Goal: Information Seeking & Learning: Understand process/instructions

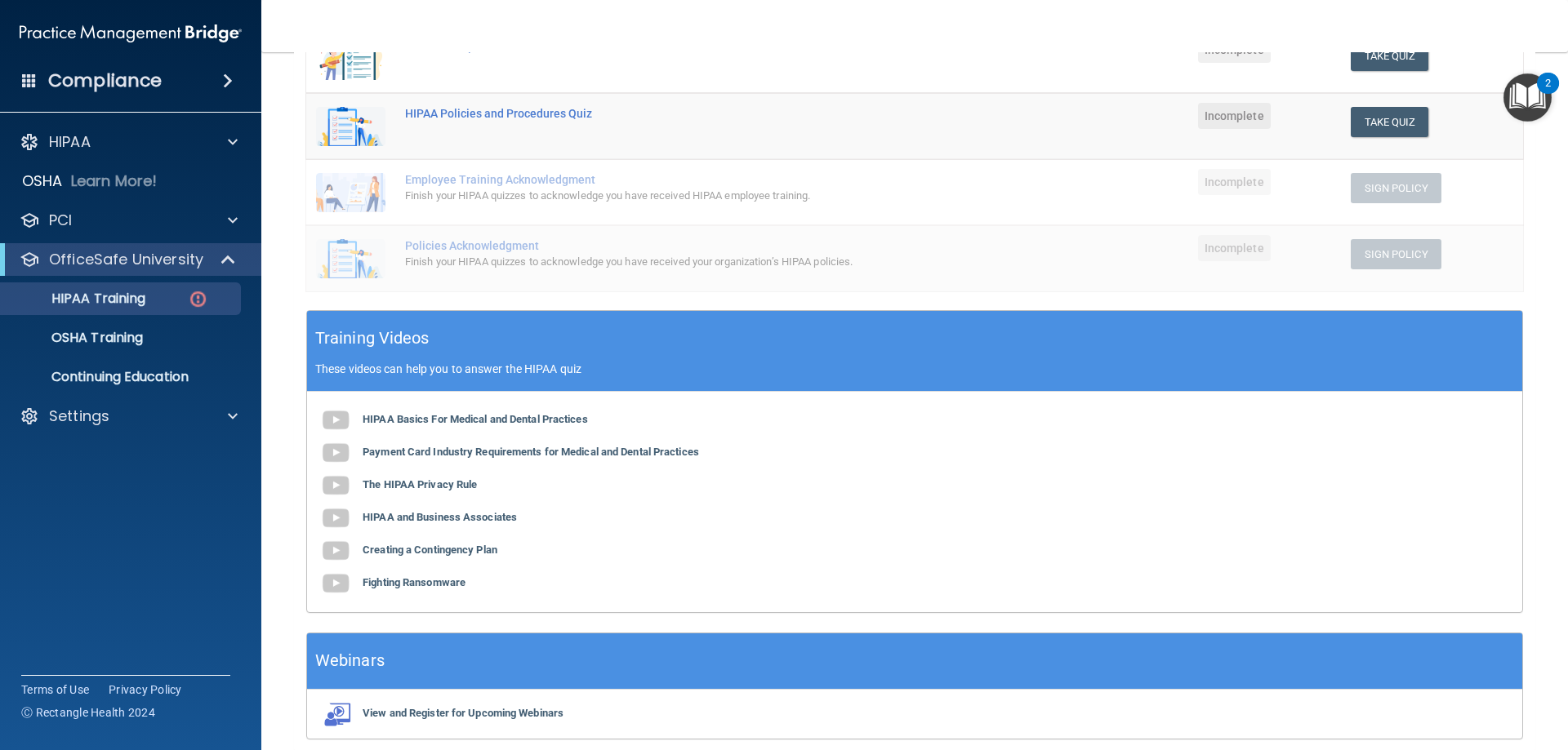
scroll to position [394, 0]
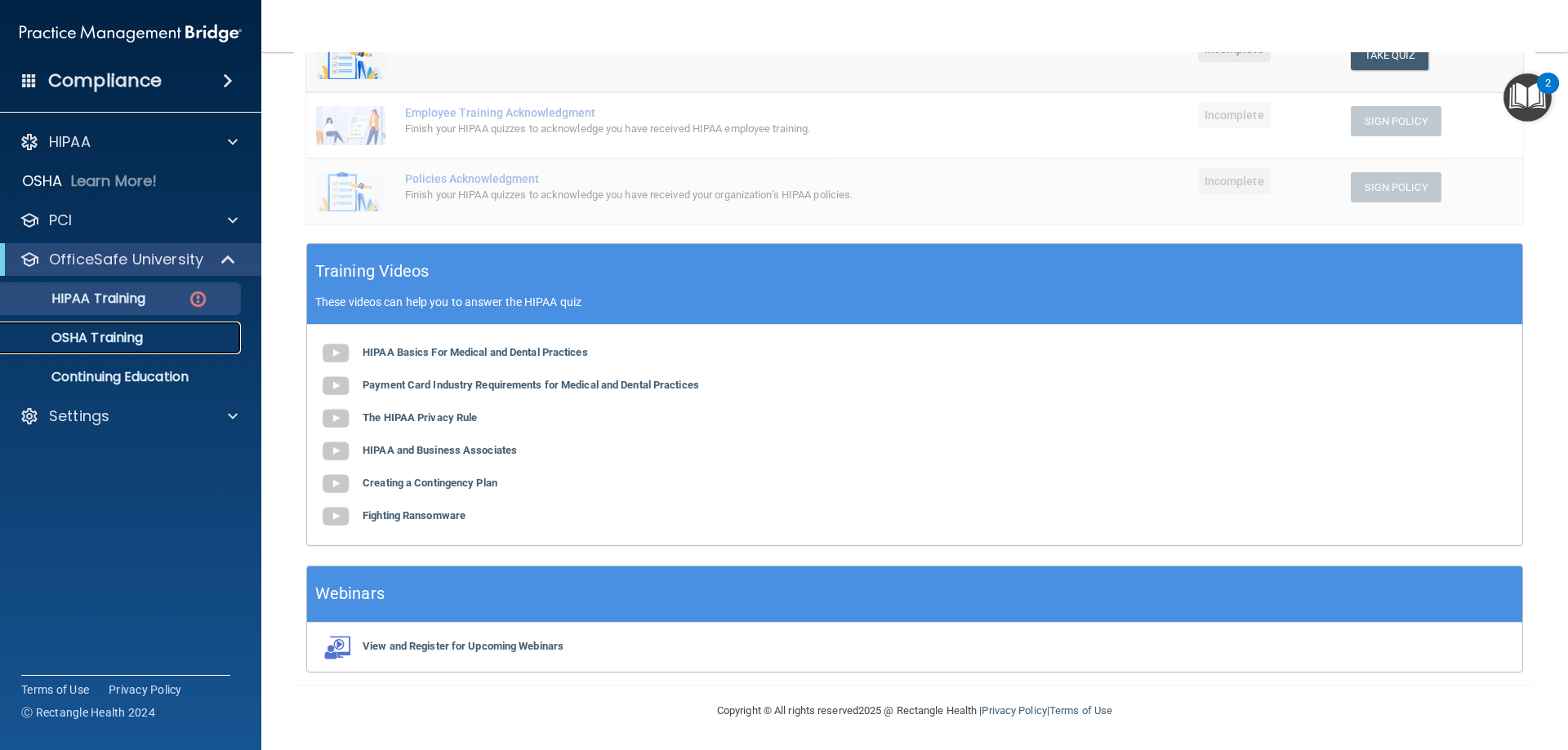
click at [86, 343] on p "OSHA Training" at bounding box center [77, 337] width 132 height 16
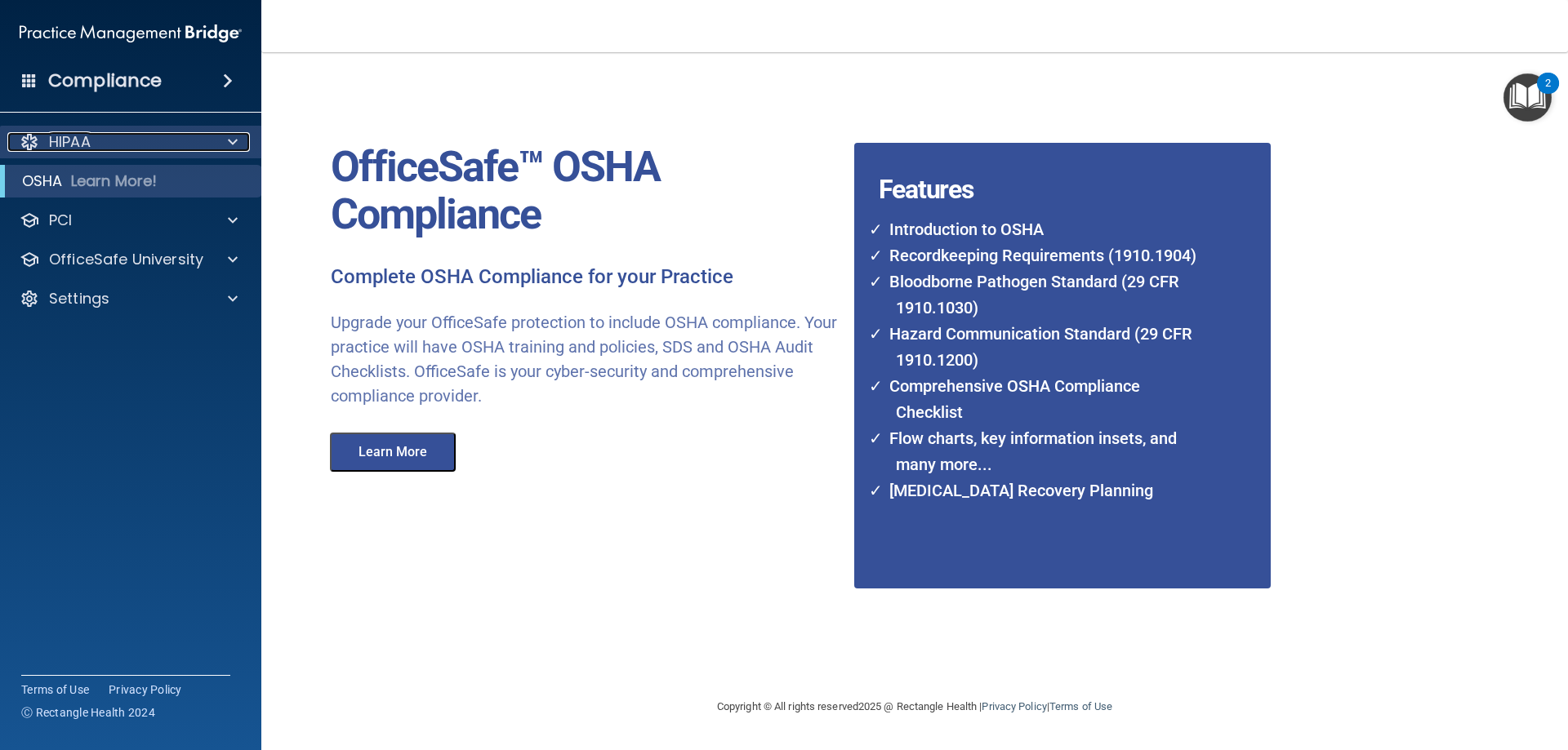
click at [114, 141] on div "HIPAA" at bounding box center [108, 142] width 202 height 19
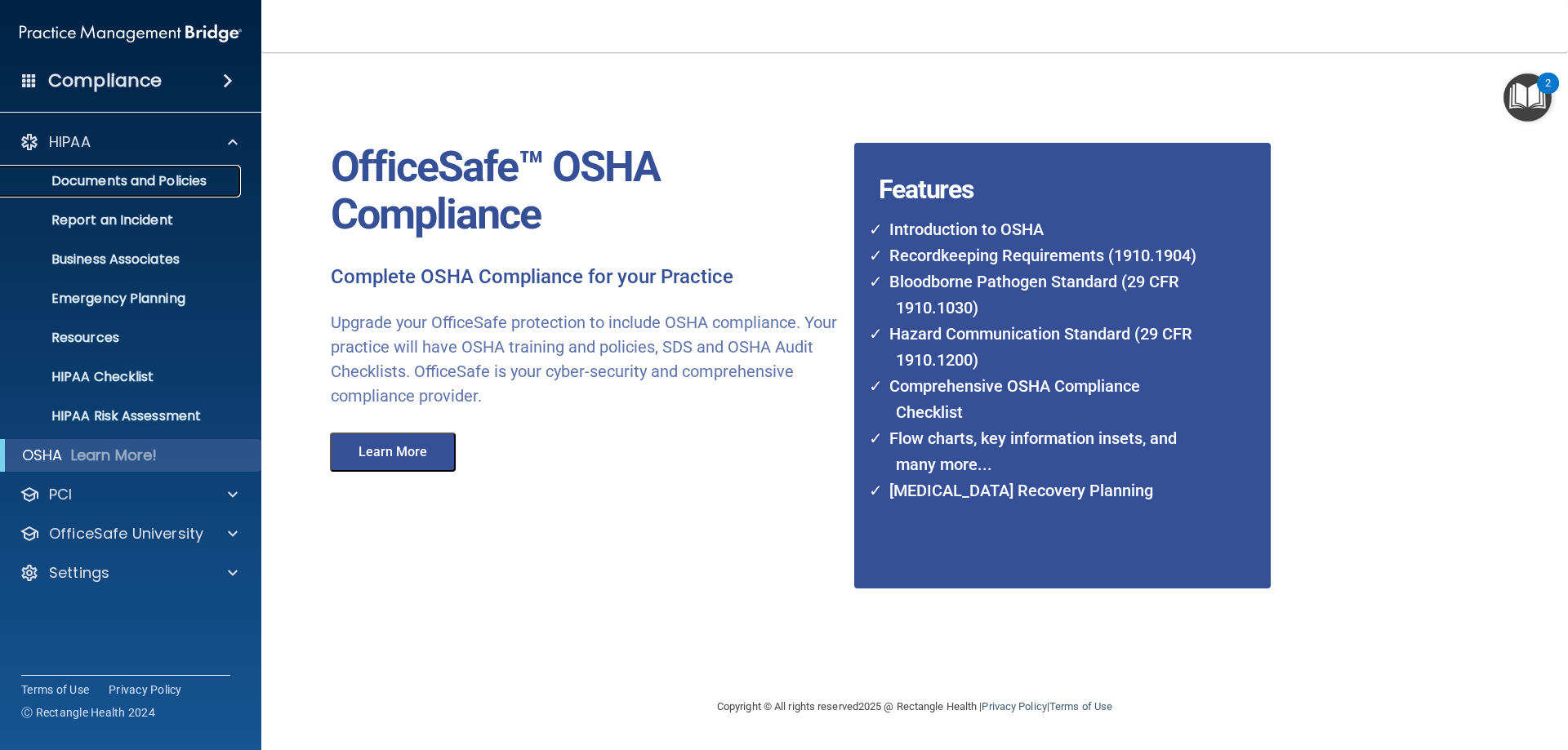
click at [115, 183] on p "Documents and Policies" at bounding box center [122, 181] width 223 height 16
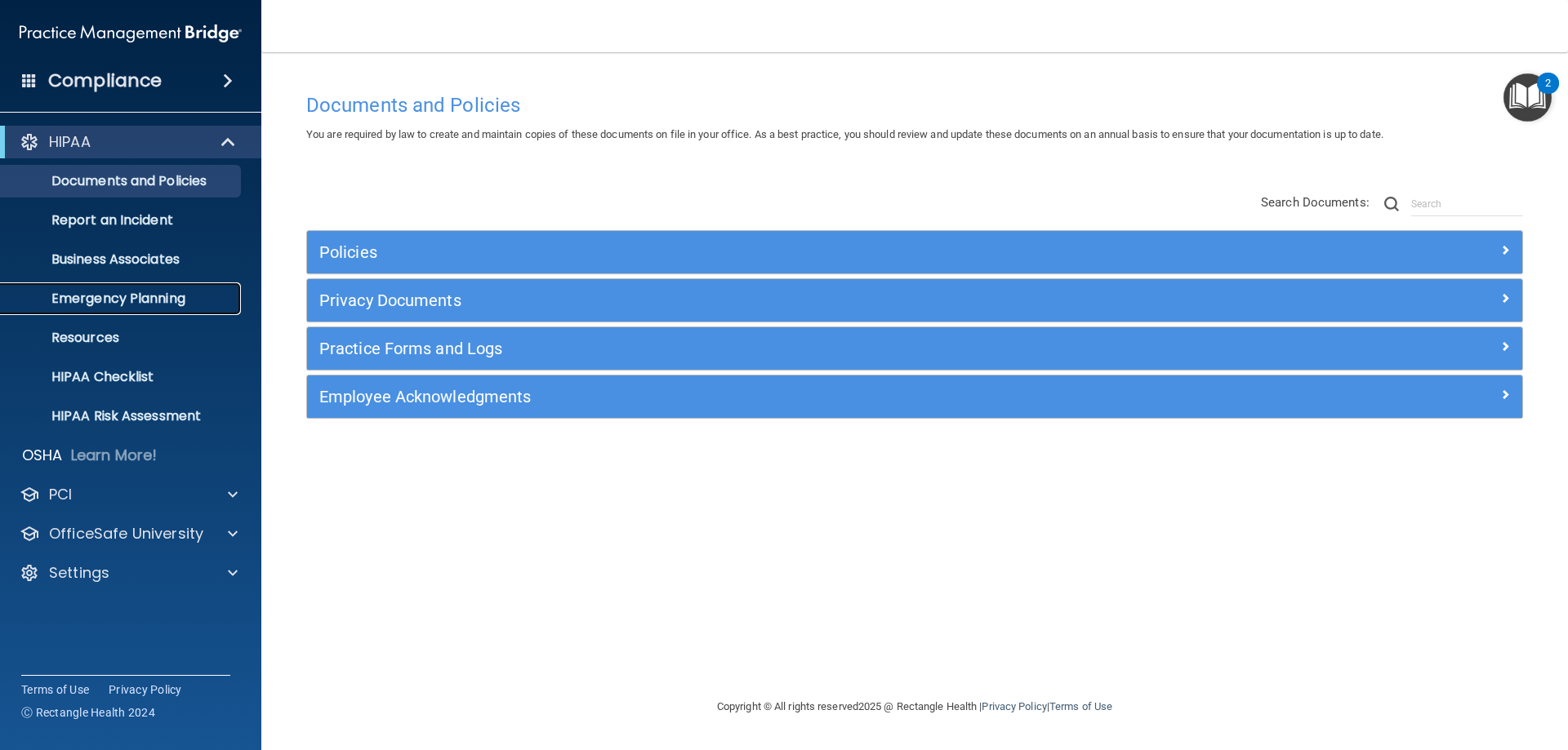
click at [139, 297] on p "Emergency Planning" at bounding box center [122, 298] width 223 height 16
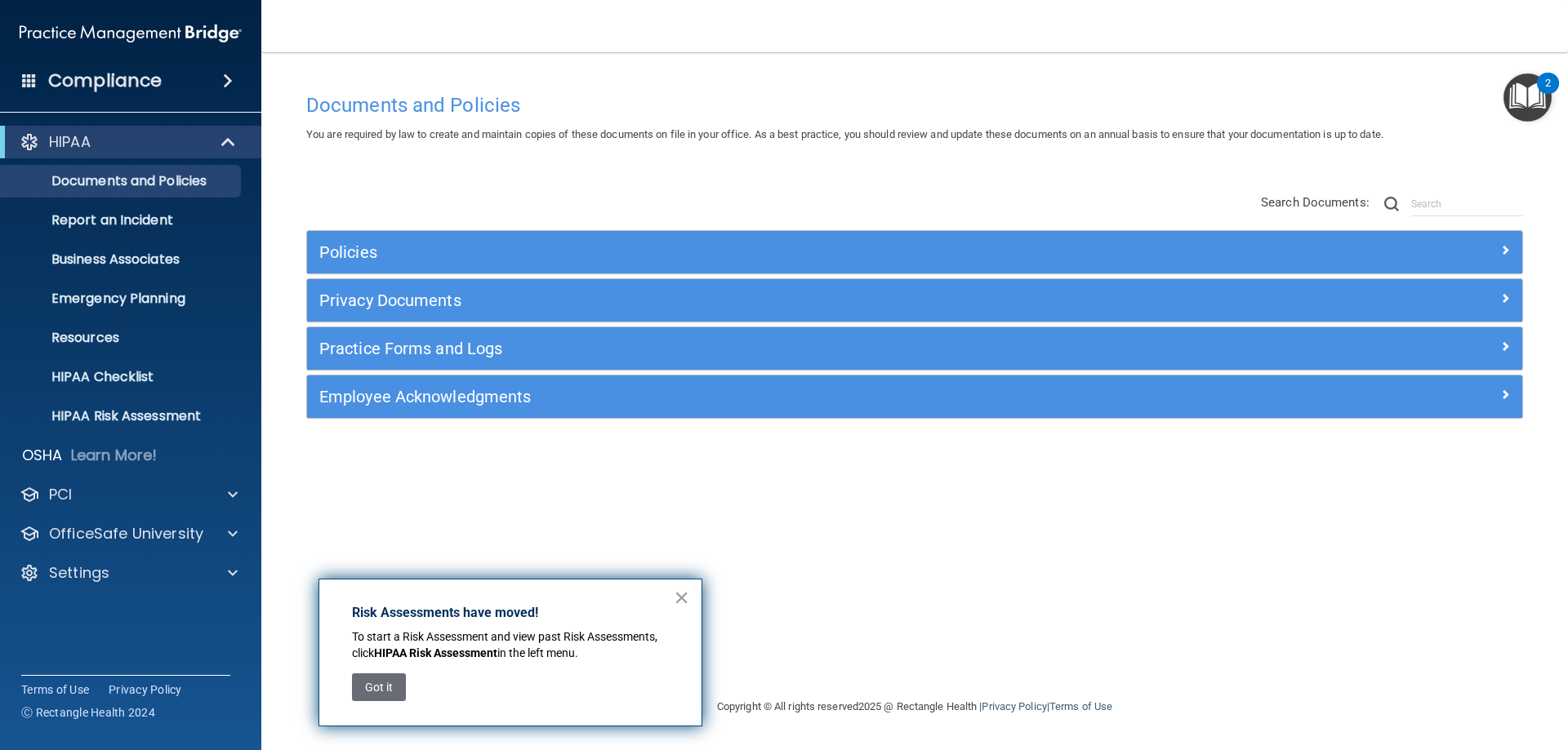
click at [1531, 90] on img "Open Resource Center, 2 new notifications" at bounding box center [1527, 98] width 48 height 48
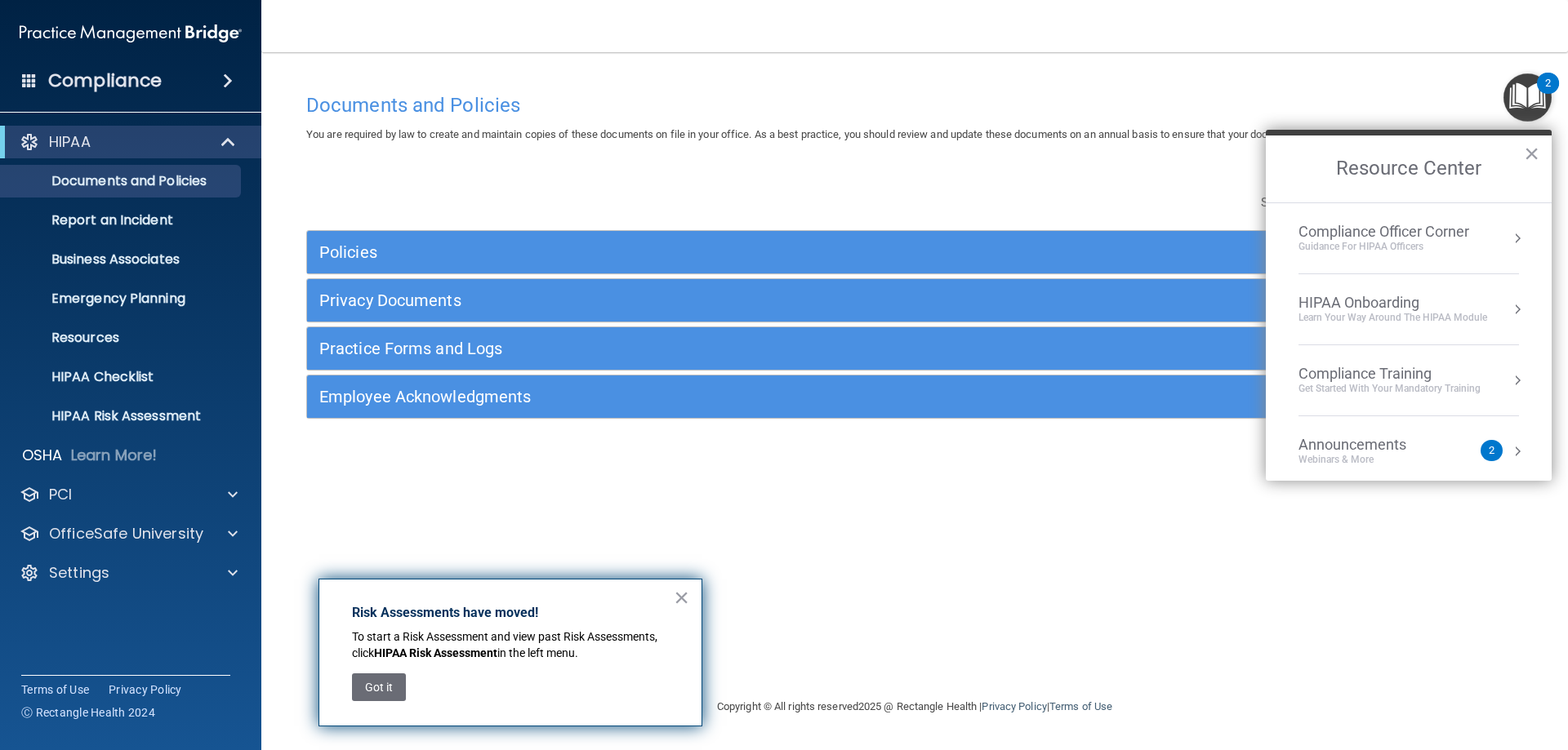
click at [1503, 460] on div "Announcements Webinars & More 2" at bounding box center [1408, 451] width 220 height 31
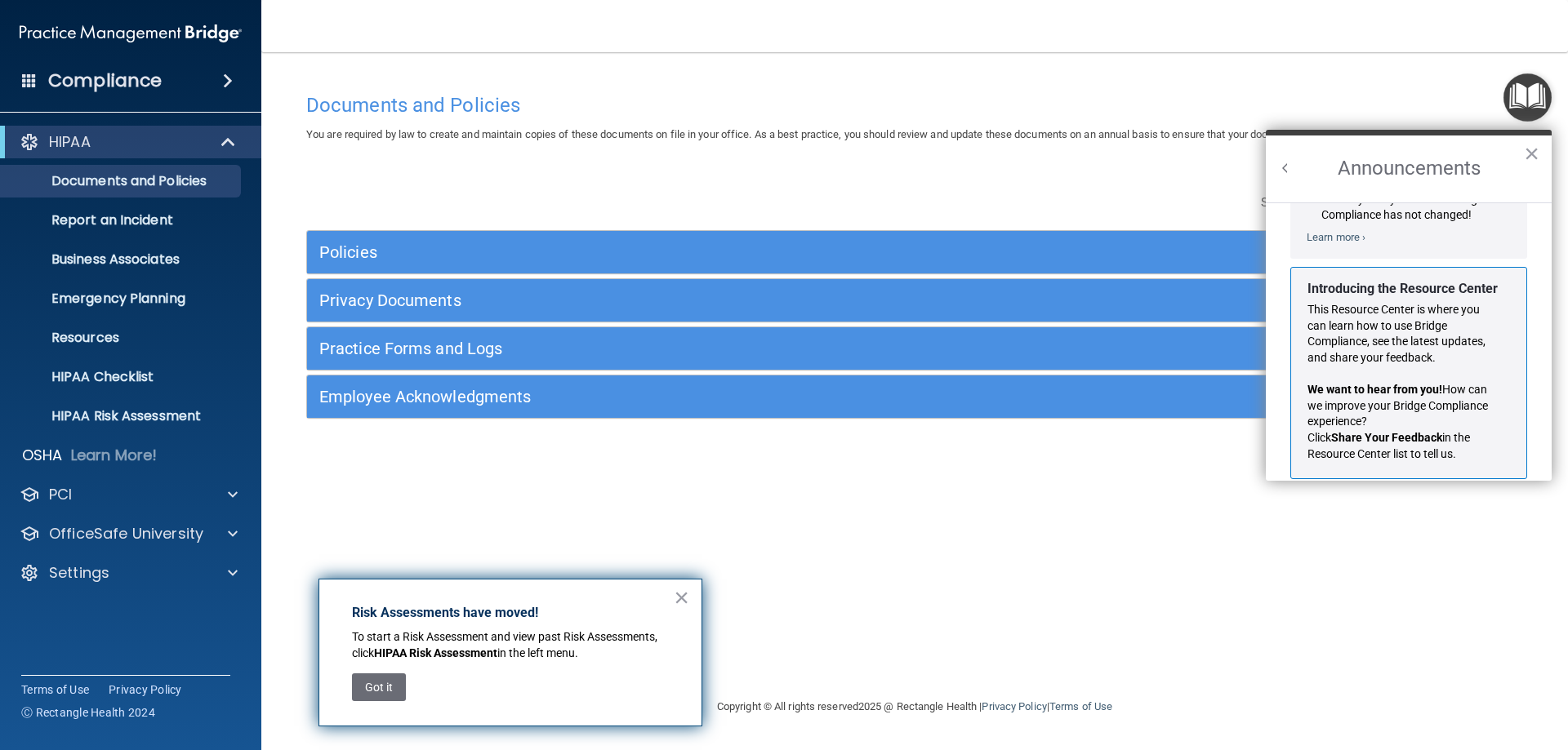
scroll to position [286, 0]
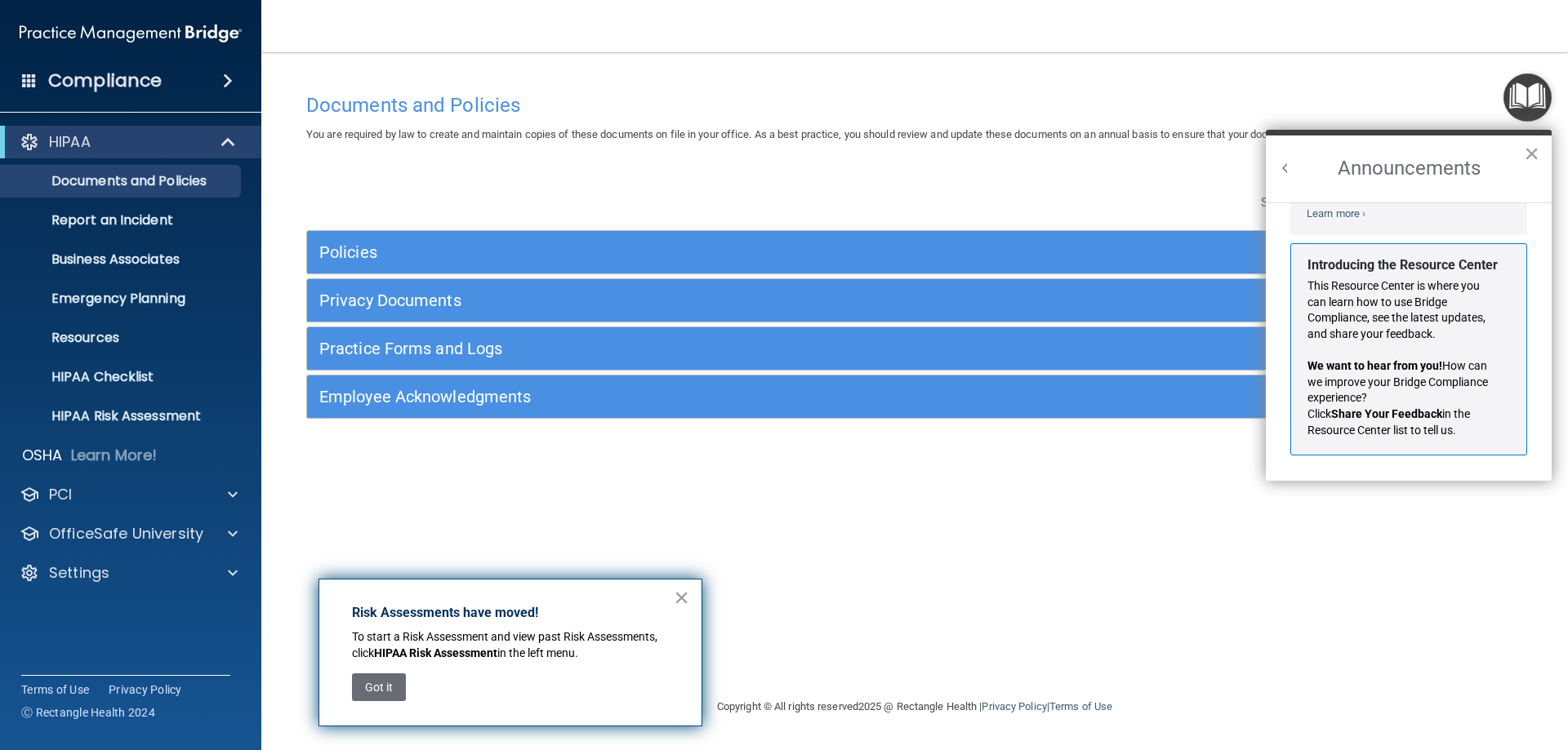
click at [1289, 168] on button "Back to Resource Center Home" at bounding box center [1284, 168] width 16 height 16
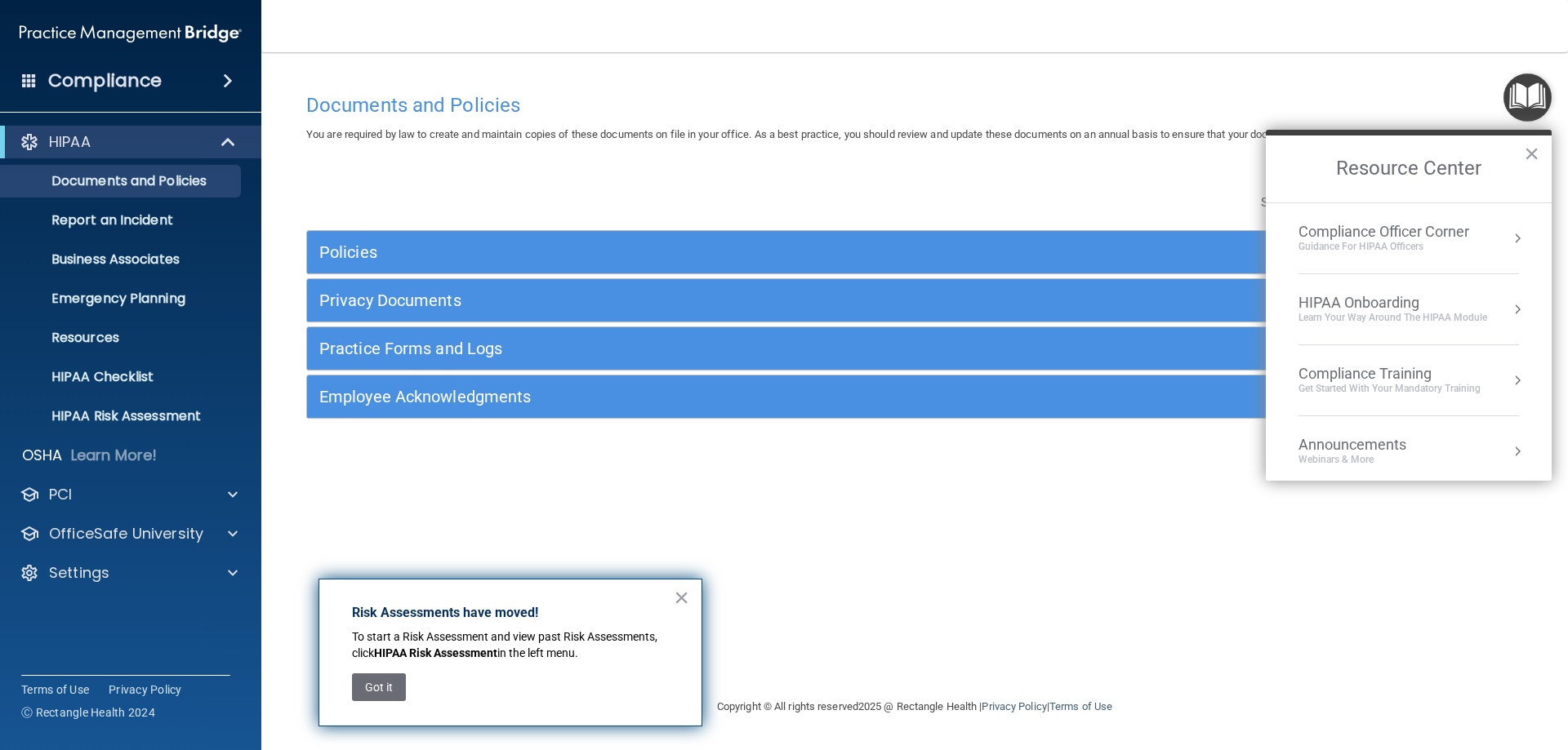
click at [1460, 311] on div "Learn Your Way around the HIPAA module" at bounding box center [1392, 318] width 189 height 13
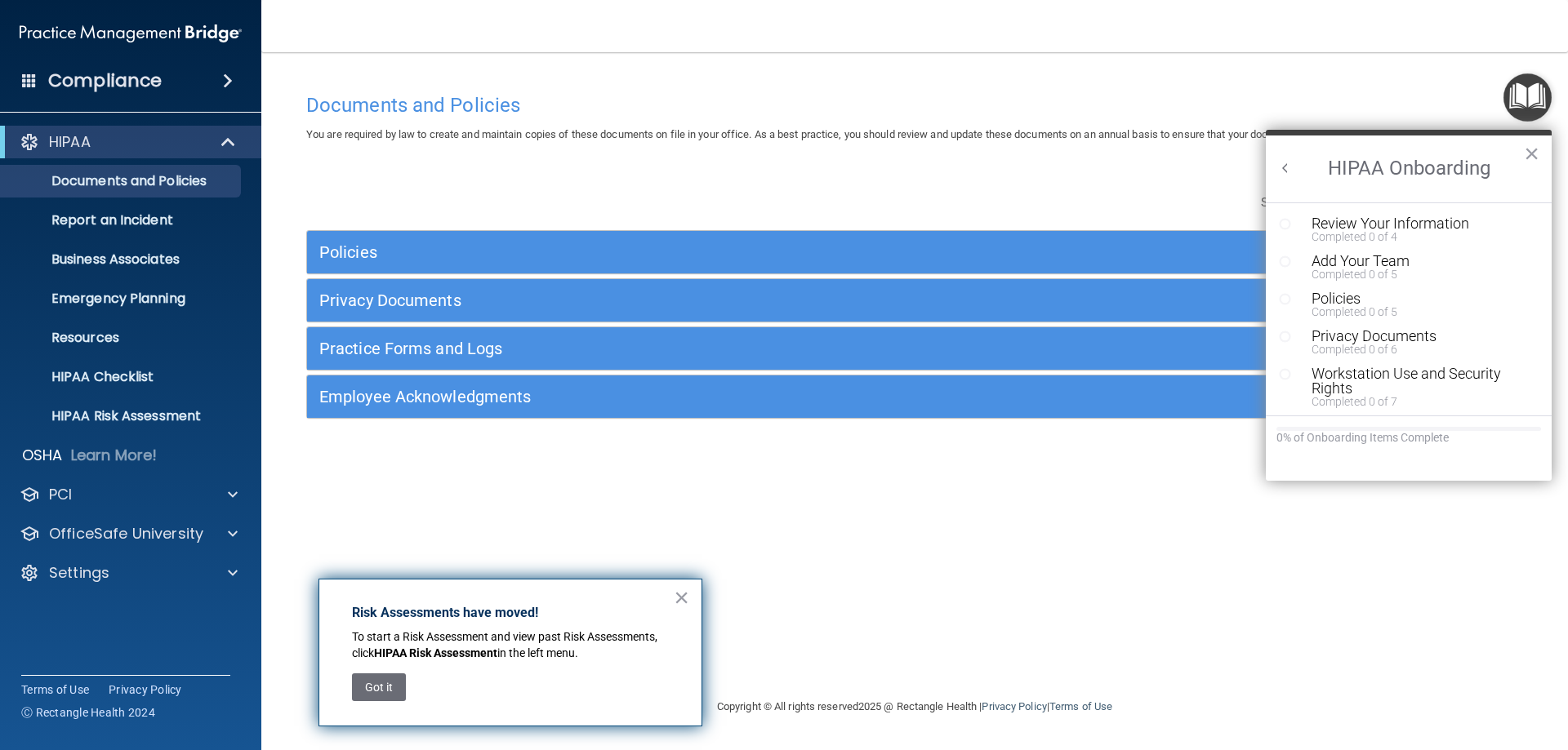
scroll to position [0, 0]
click at [1415, 226] on div "Review Your Information" at bounding box center [1415, 223] width 207 height 14
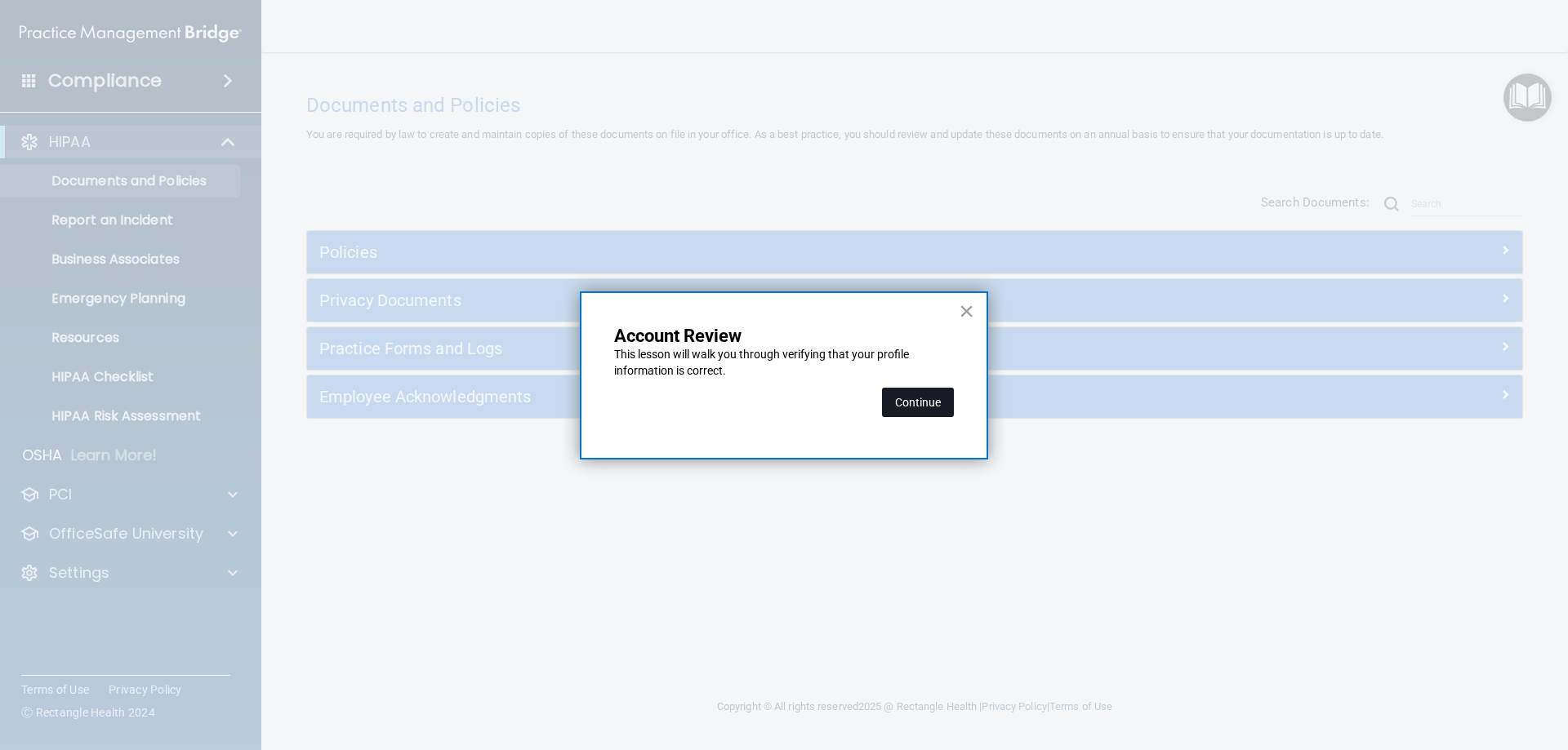
click at [943, 407] on button "Continue" at bounding box center [918, 402] width 72 height 30
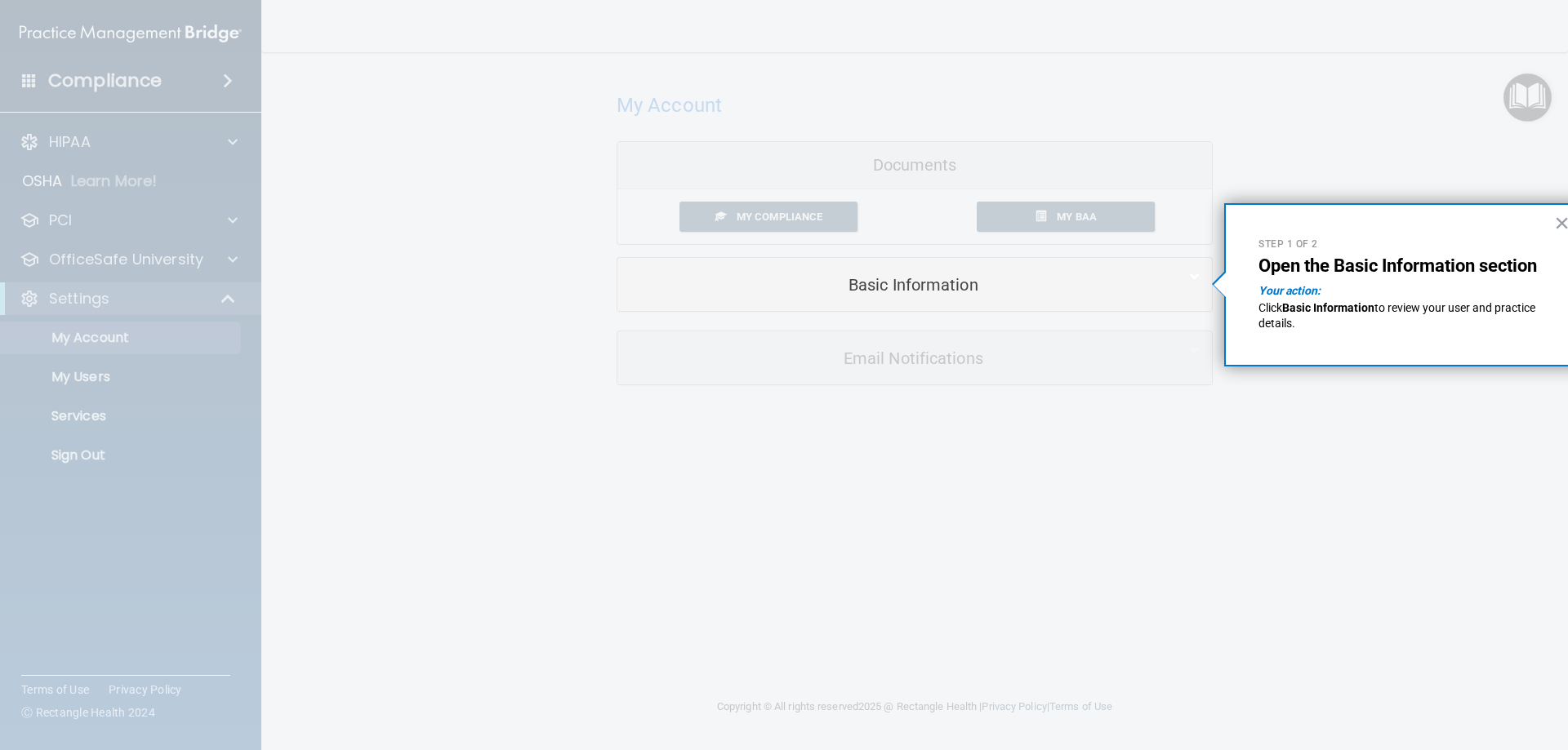
click at [1301, 326] on p "Click Basic Information to review your user and practice details." at bounding box center [1403, 316] width 290 height 32
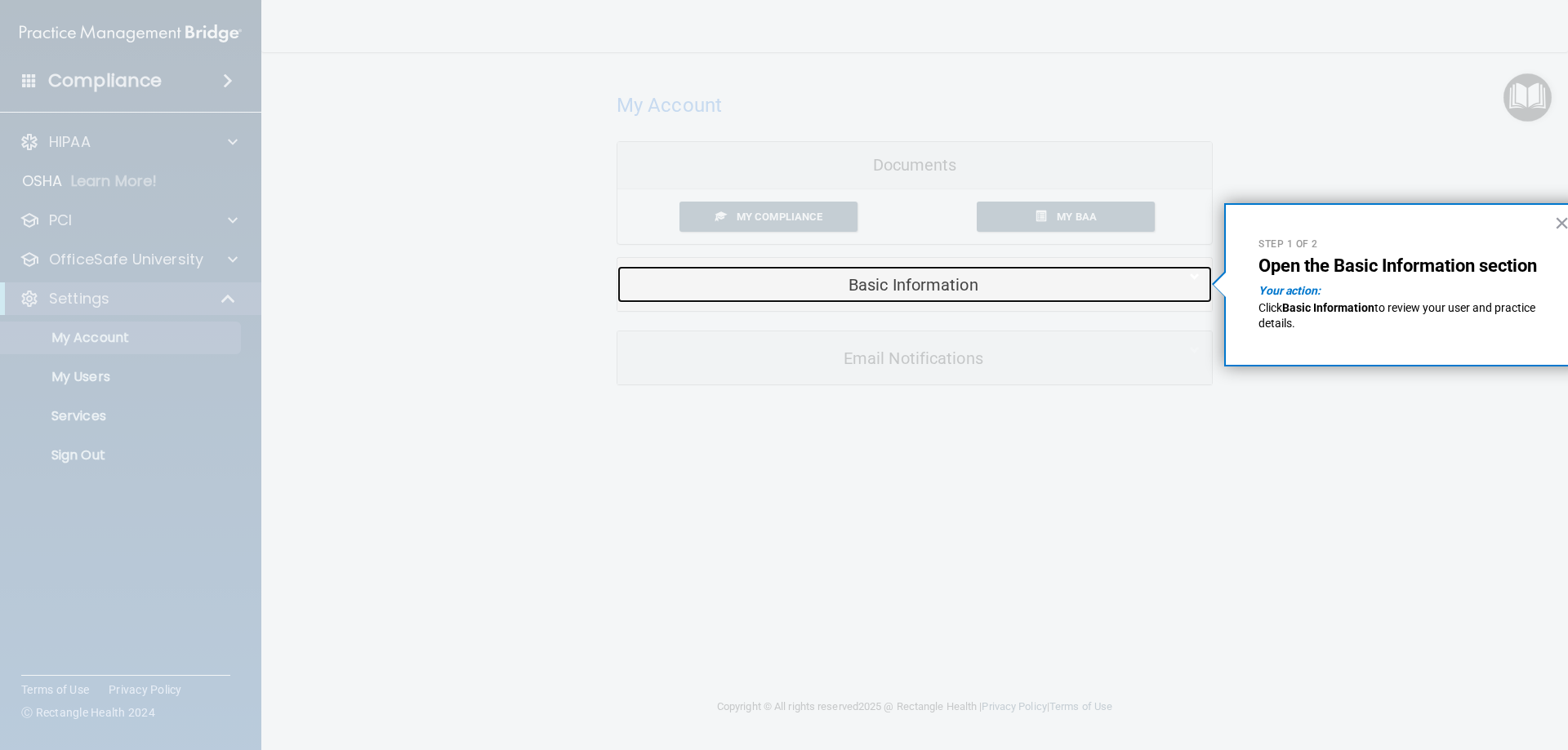
click at [1017, 290] on h5 "Basic Information" at bounding box center [889, 284] width 520 height 18
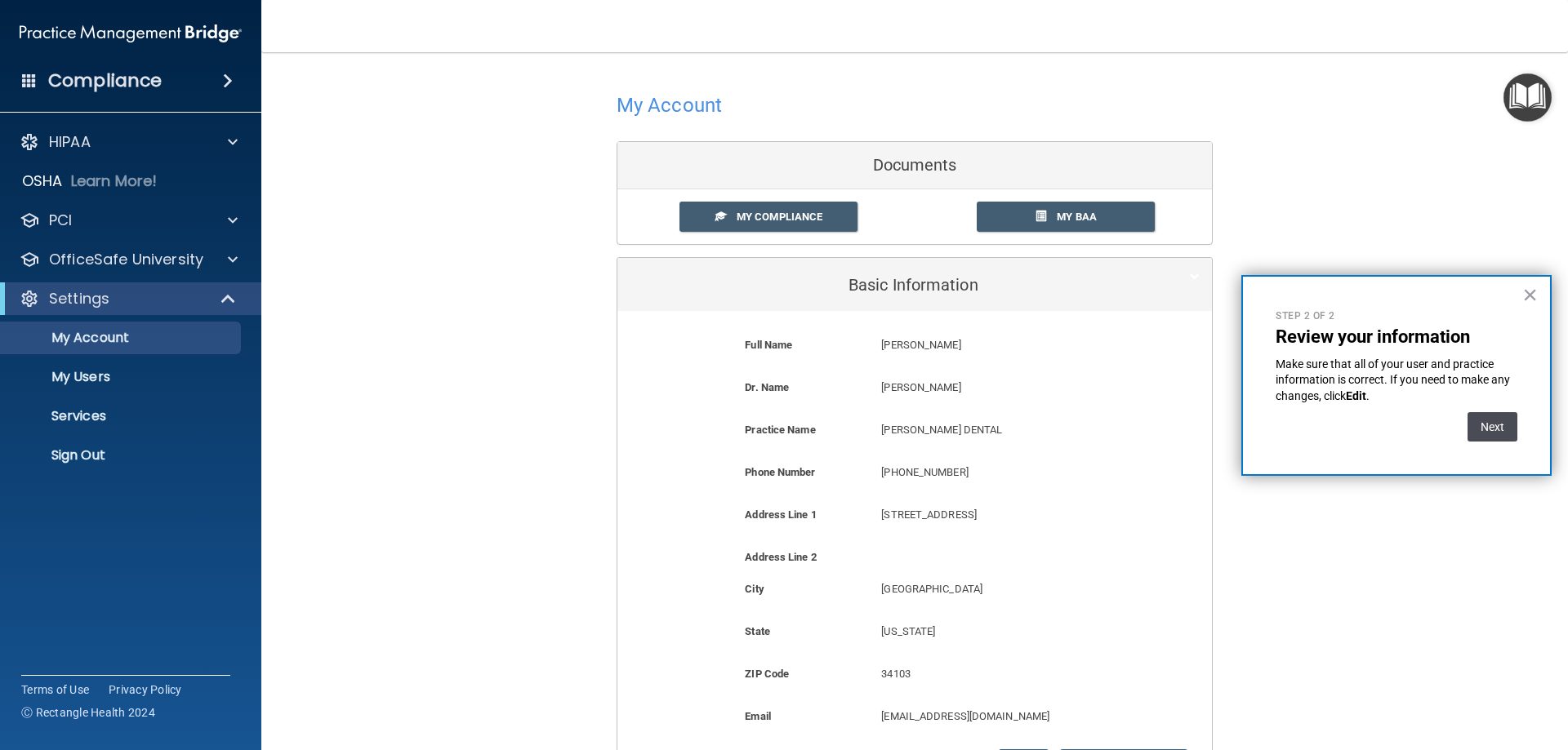
click at [1494, 422] on button "Next" at bounding box center [1492, 427] width 50 height 30
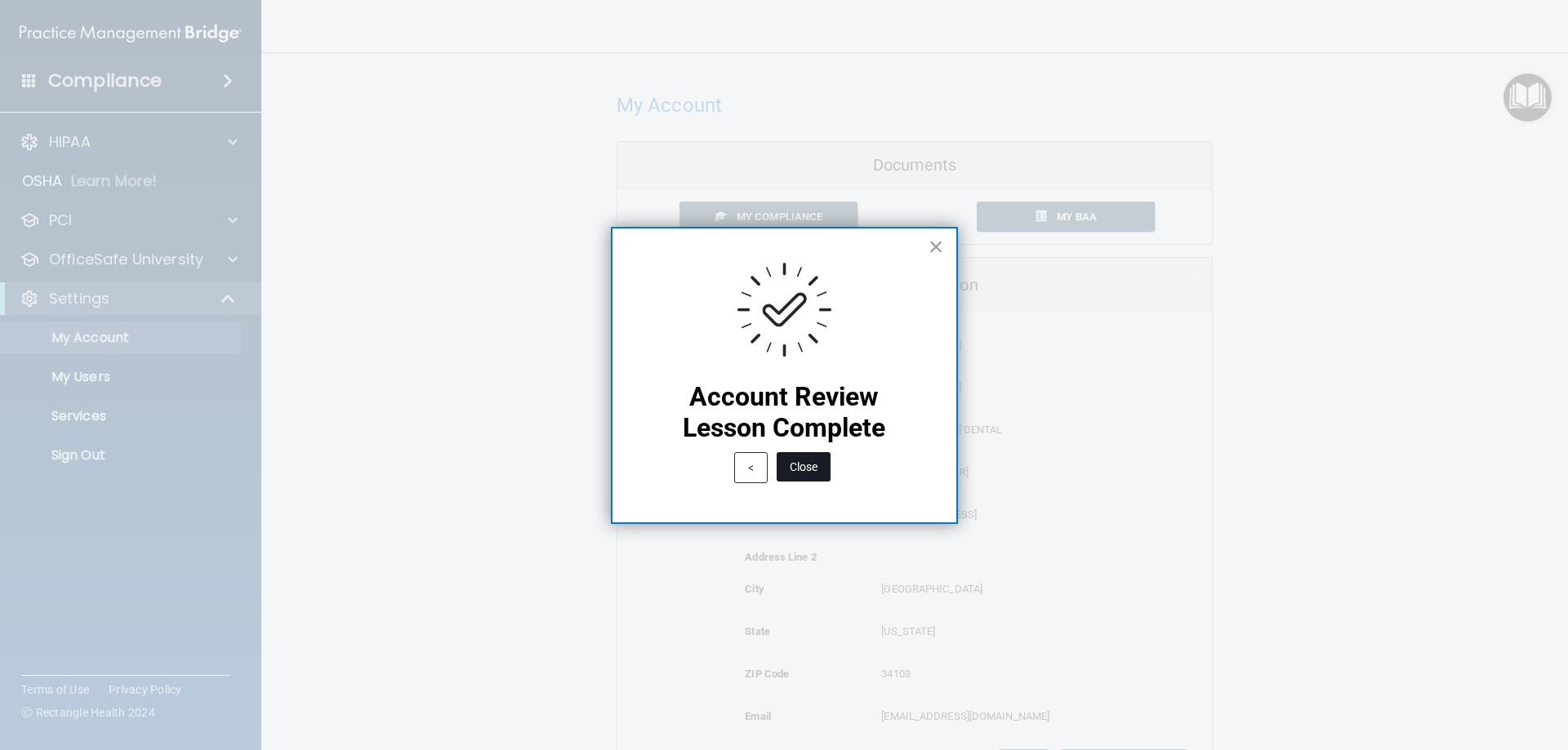
click at [804, 473] on button "Close" at bounding box center [804, 466] width 54 height 30
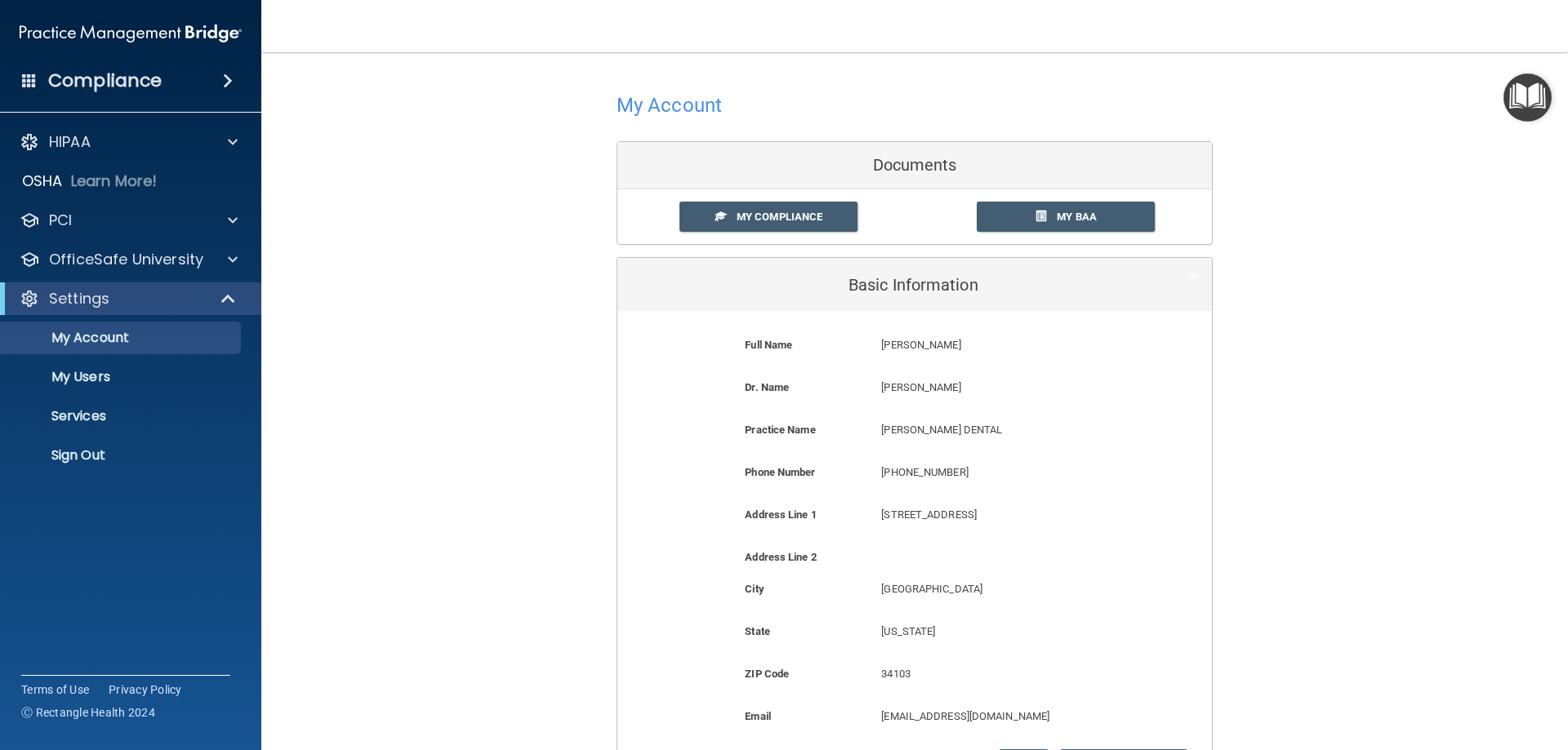
click at [1522, 88] on img "Open Resource Center" at bounding box center [1527, 98] width 48 height 48
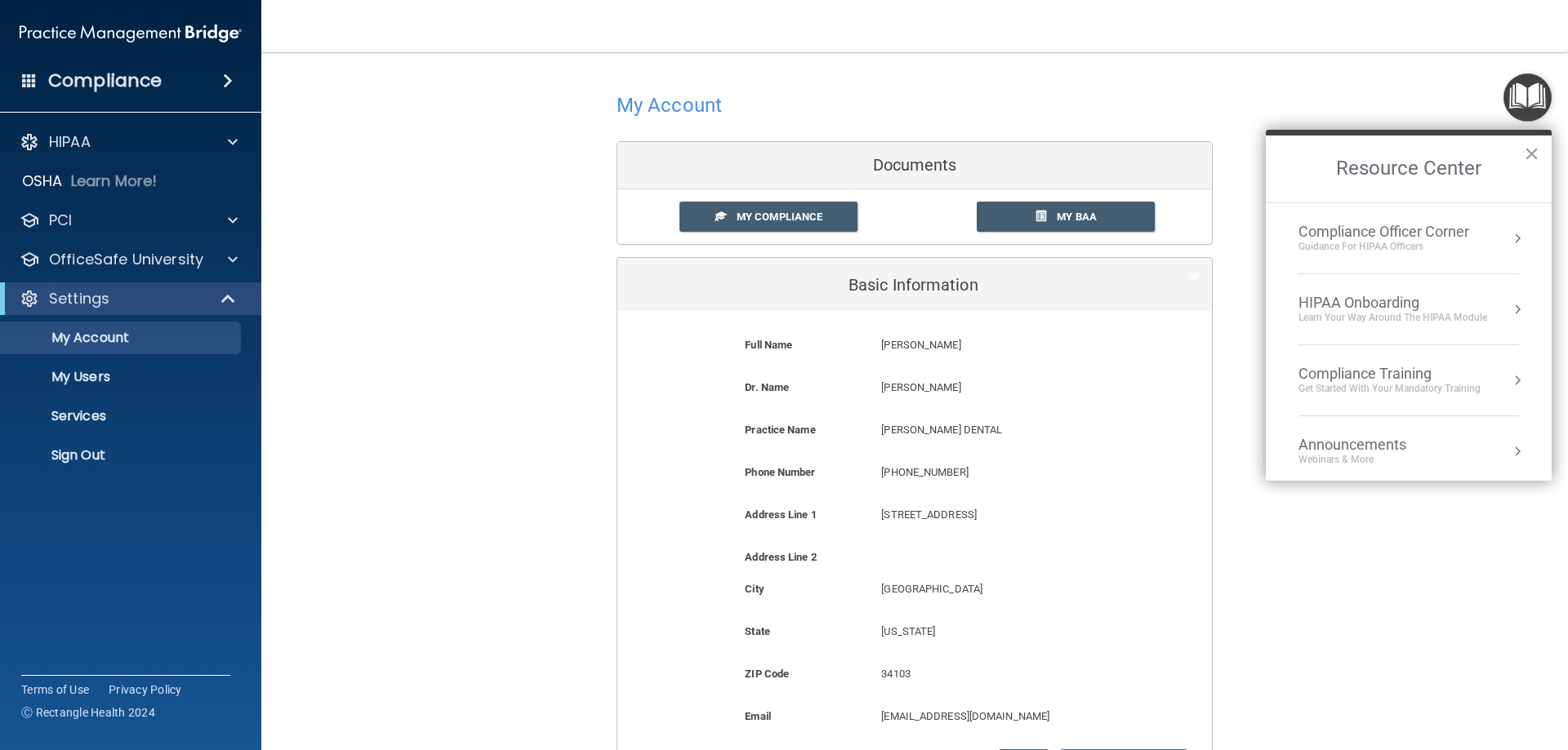
click at [1482, 308] on div "HIPAA Onboarding" at bounding box center [1392, 303] width 189 height 18
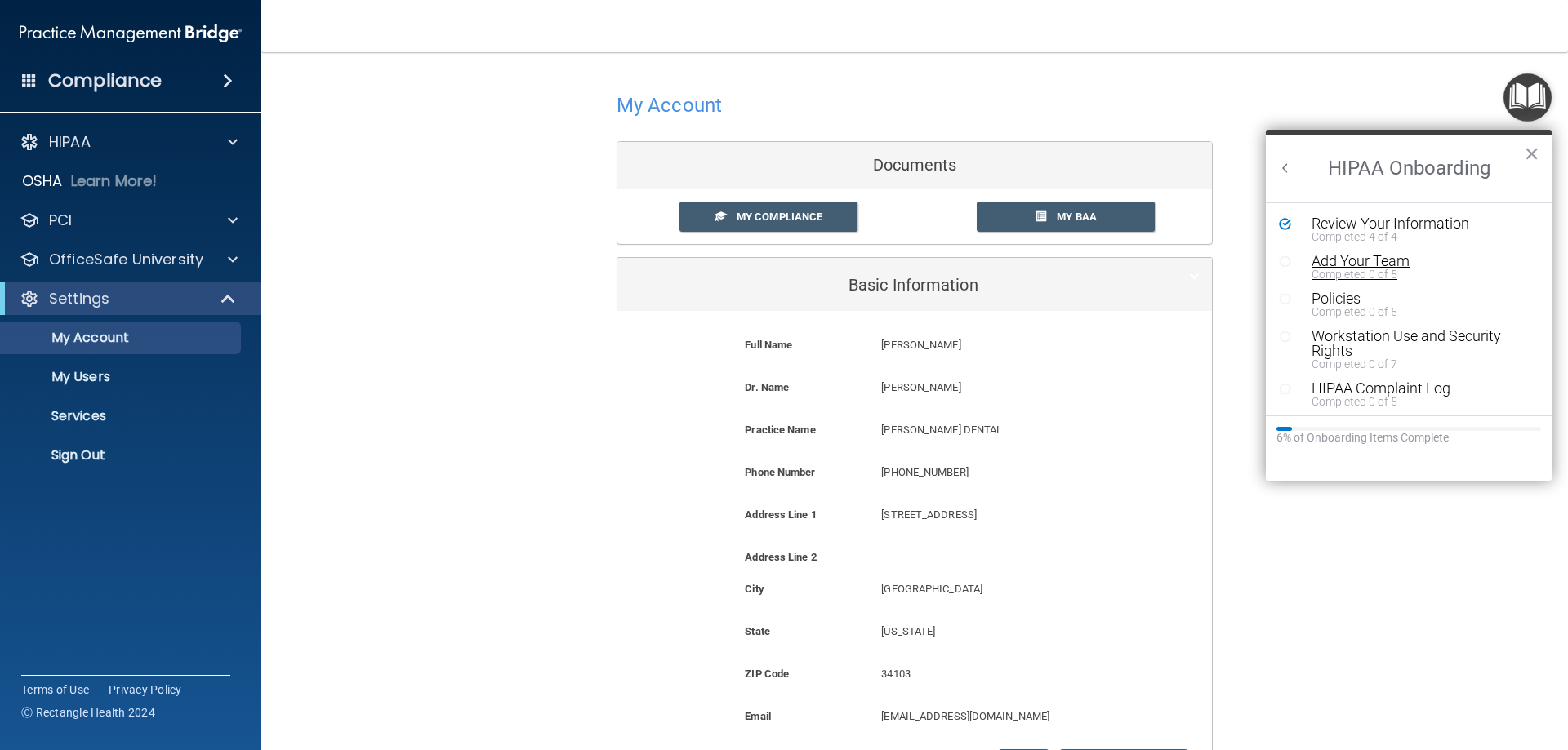
click at [1357, 263] on div "Add Your Team" at bounding box center [1415, 261] width 207 height 14
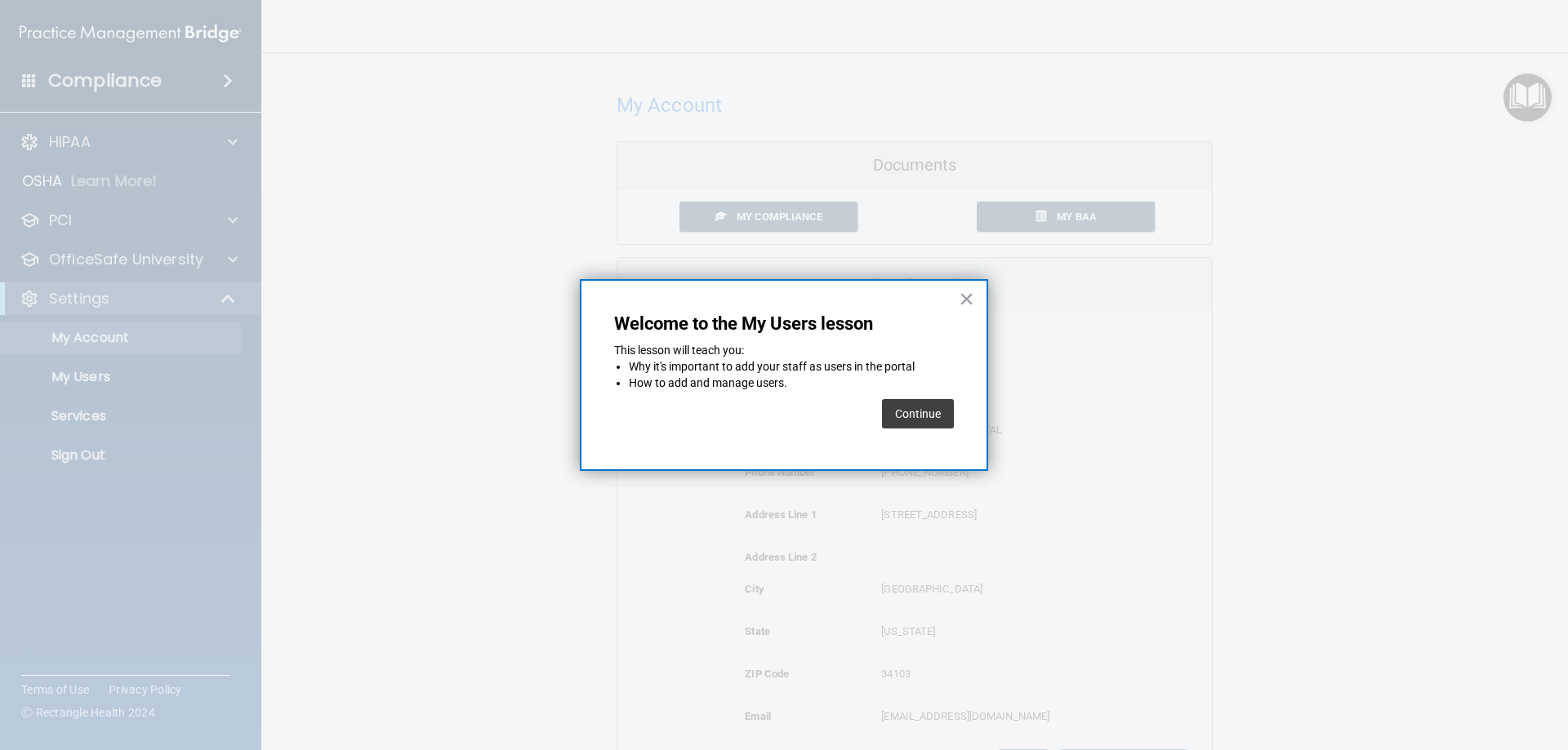
click at [898, 416] on button "Continue" at bounding box center [918, 414] width 72 height 30
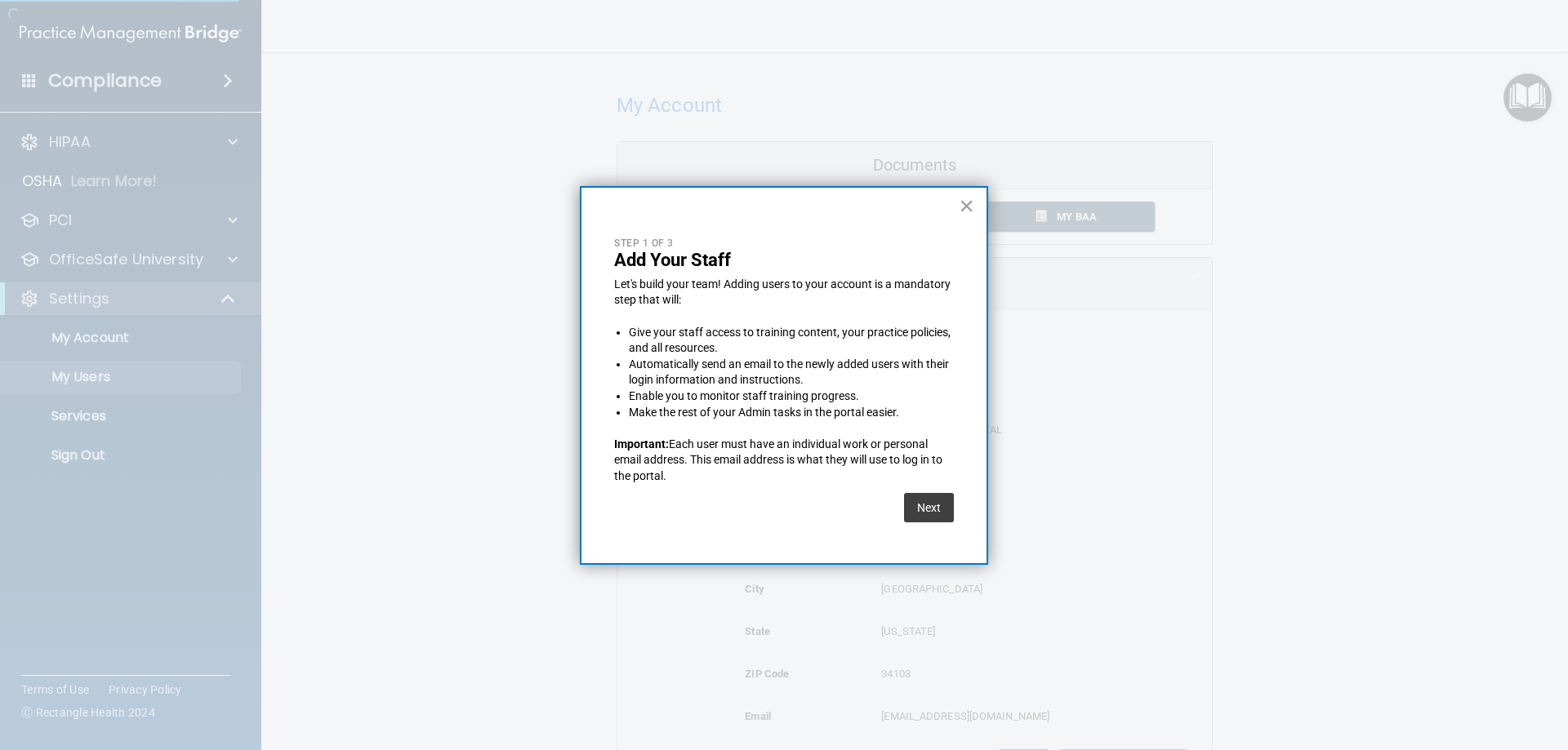
select select "20"
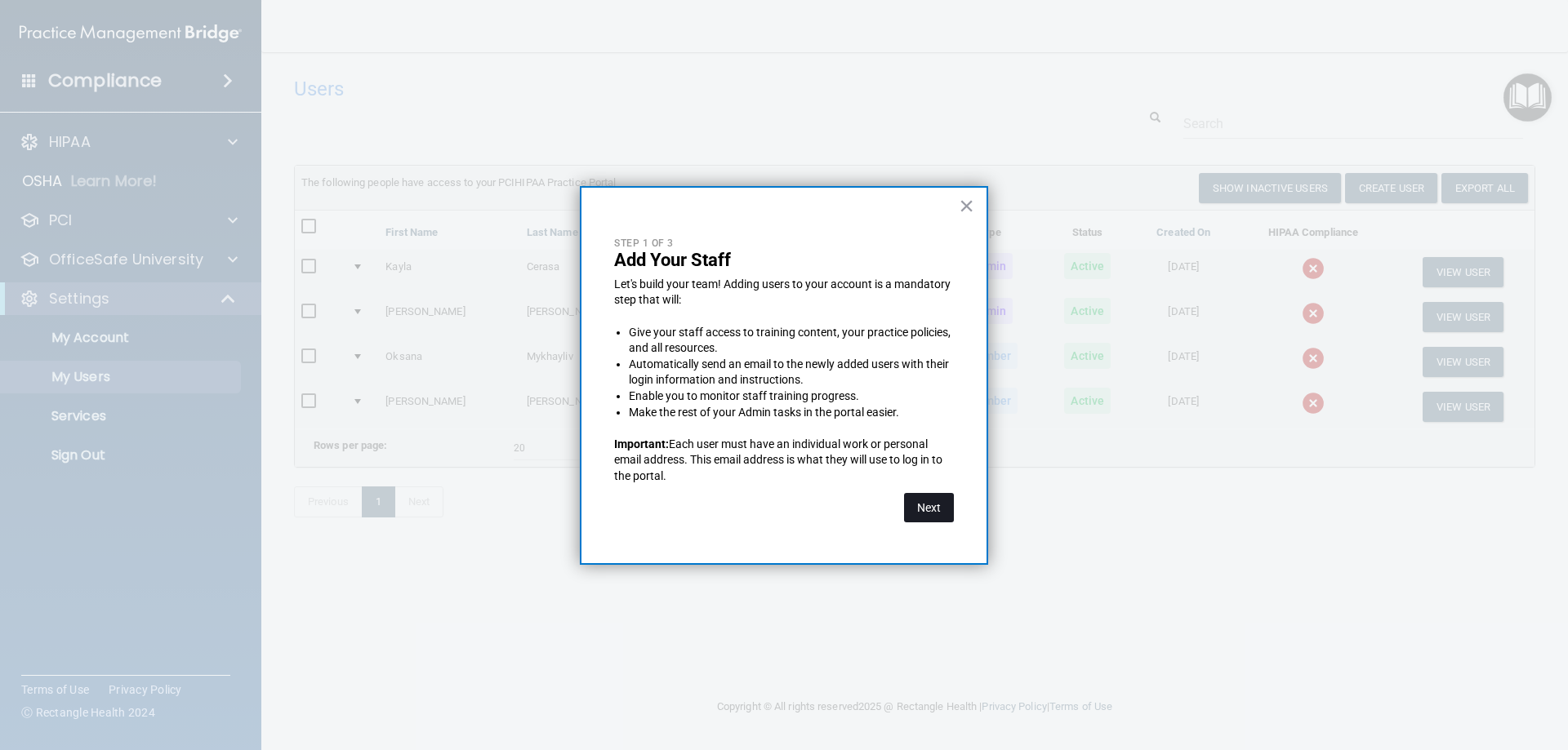
click at [922, 505] on button "Next" at bounding box center [929, 508] width 50 height 30
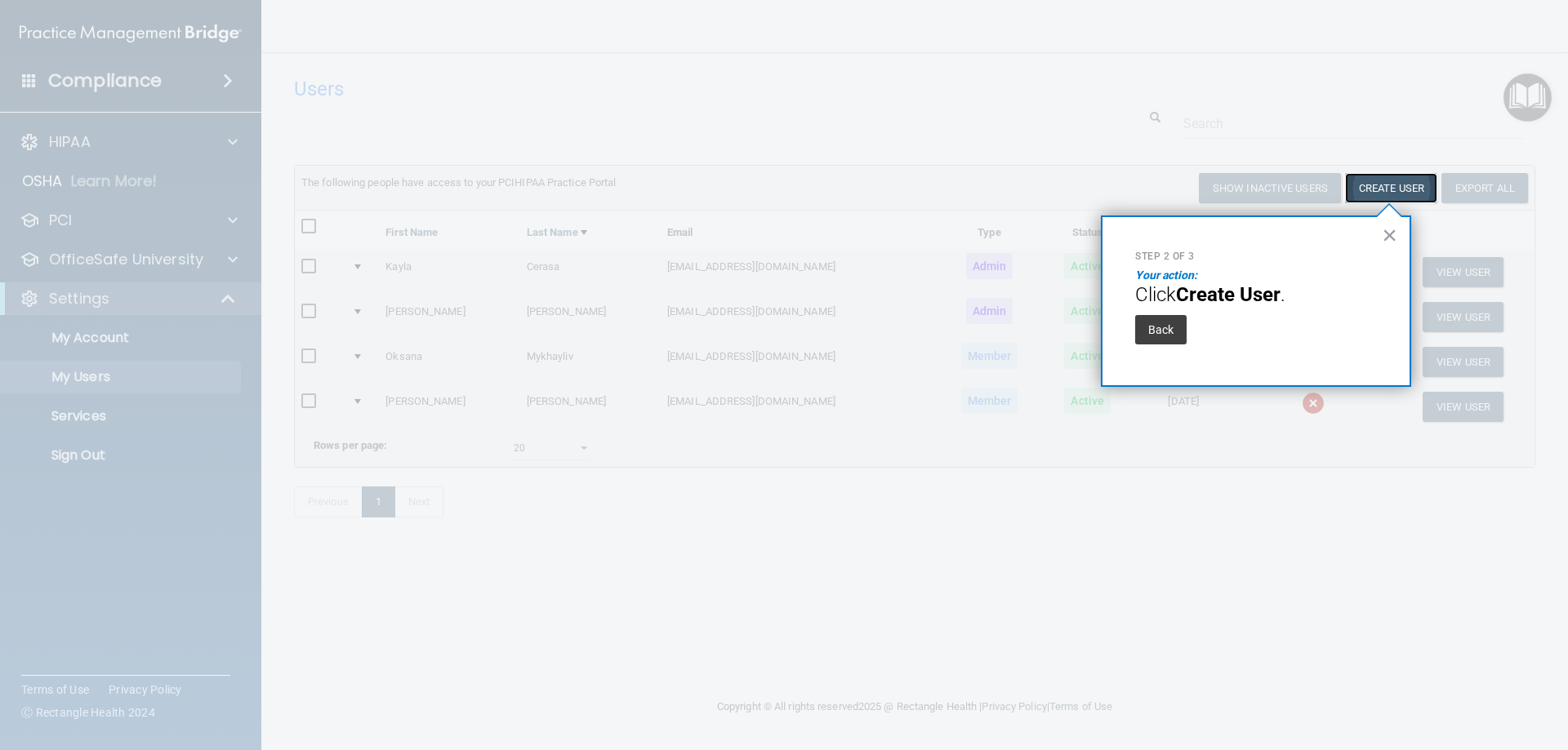
click at [1405, 196] on button "Create User" at bounding box center [1391, 189] width 92 height 31
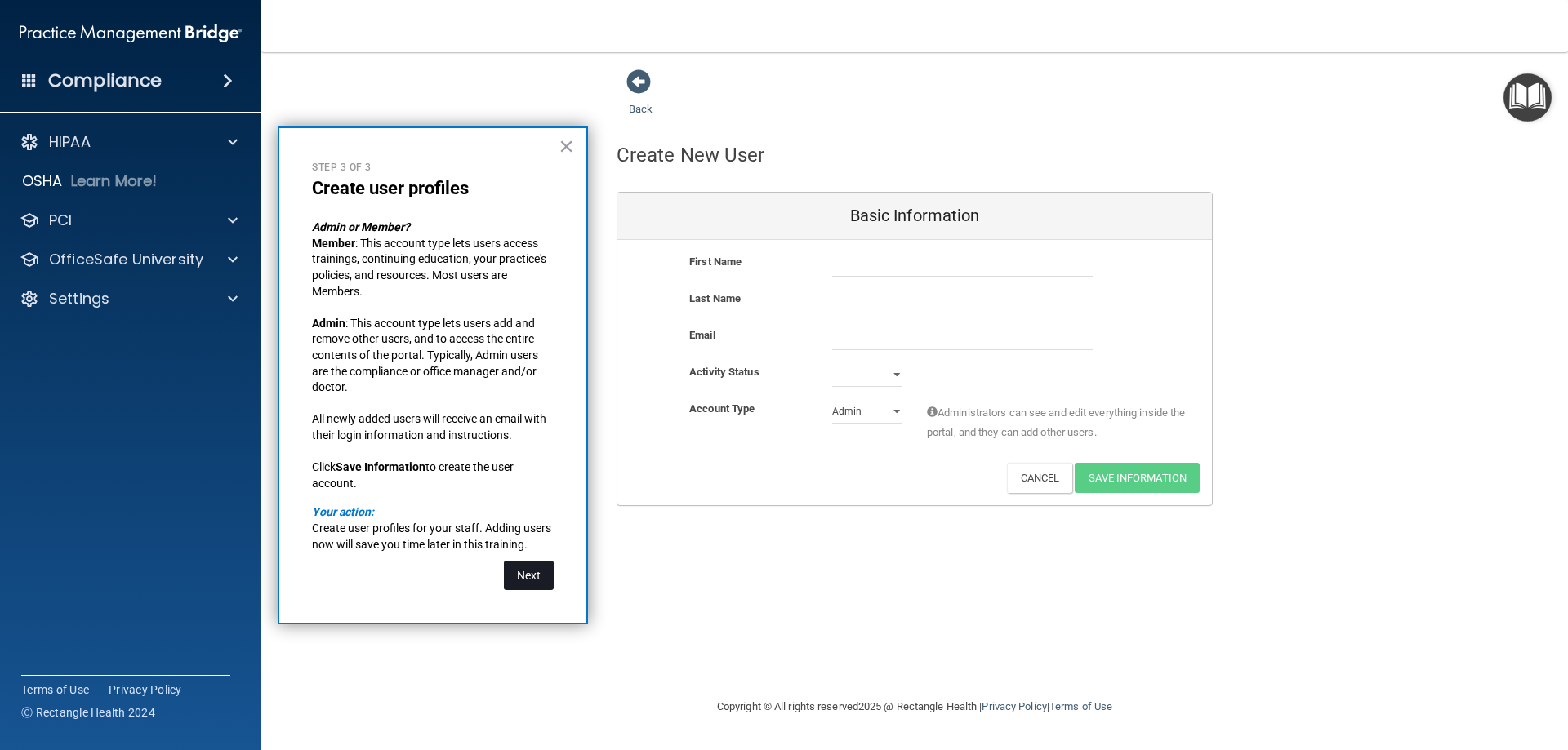
click at [529, 579] on button "Next" at bounding box center [529, 576] width 50 height 30
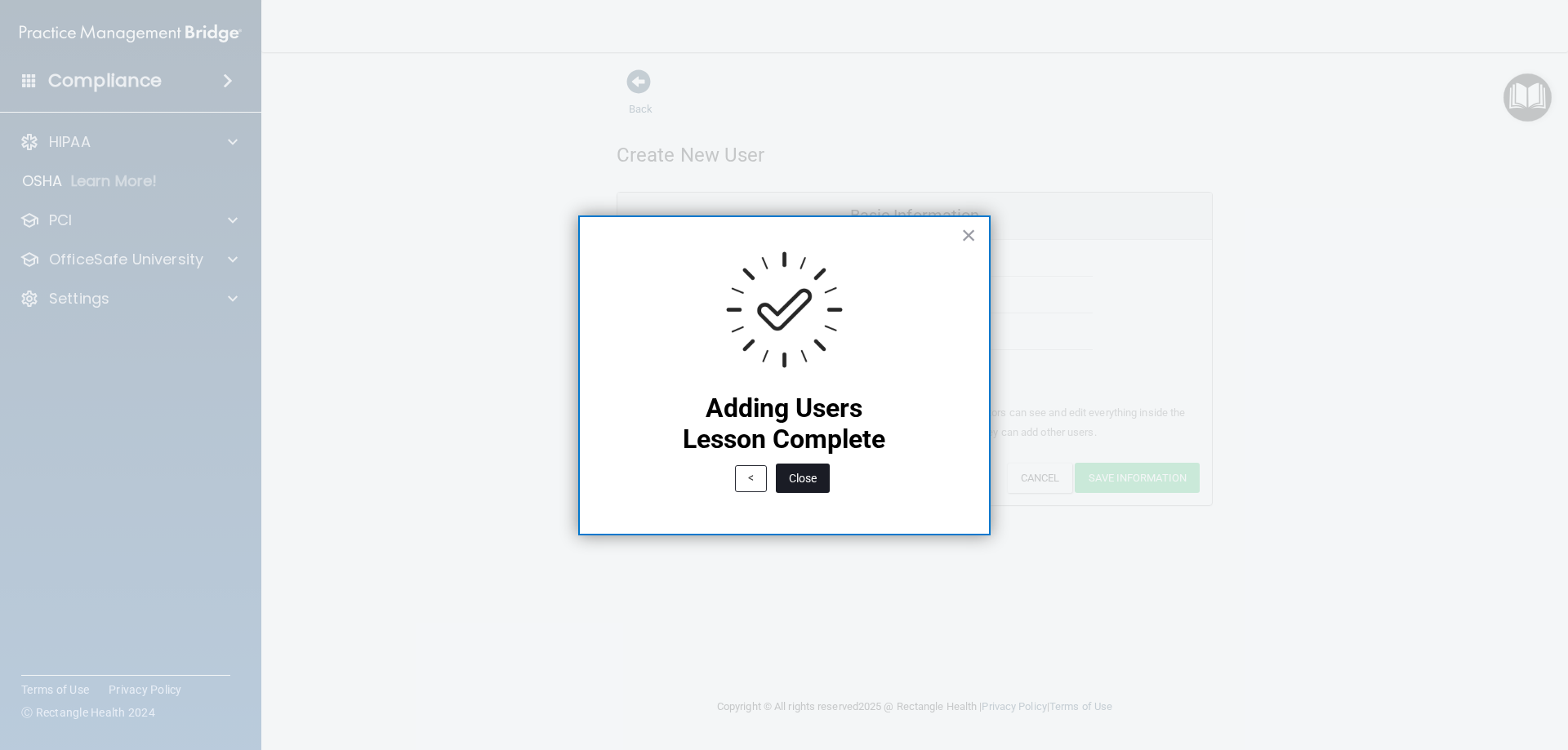
click at [807, 479] on button "Close" at bounding box center [803, 478] width 54 height 30
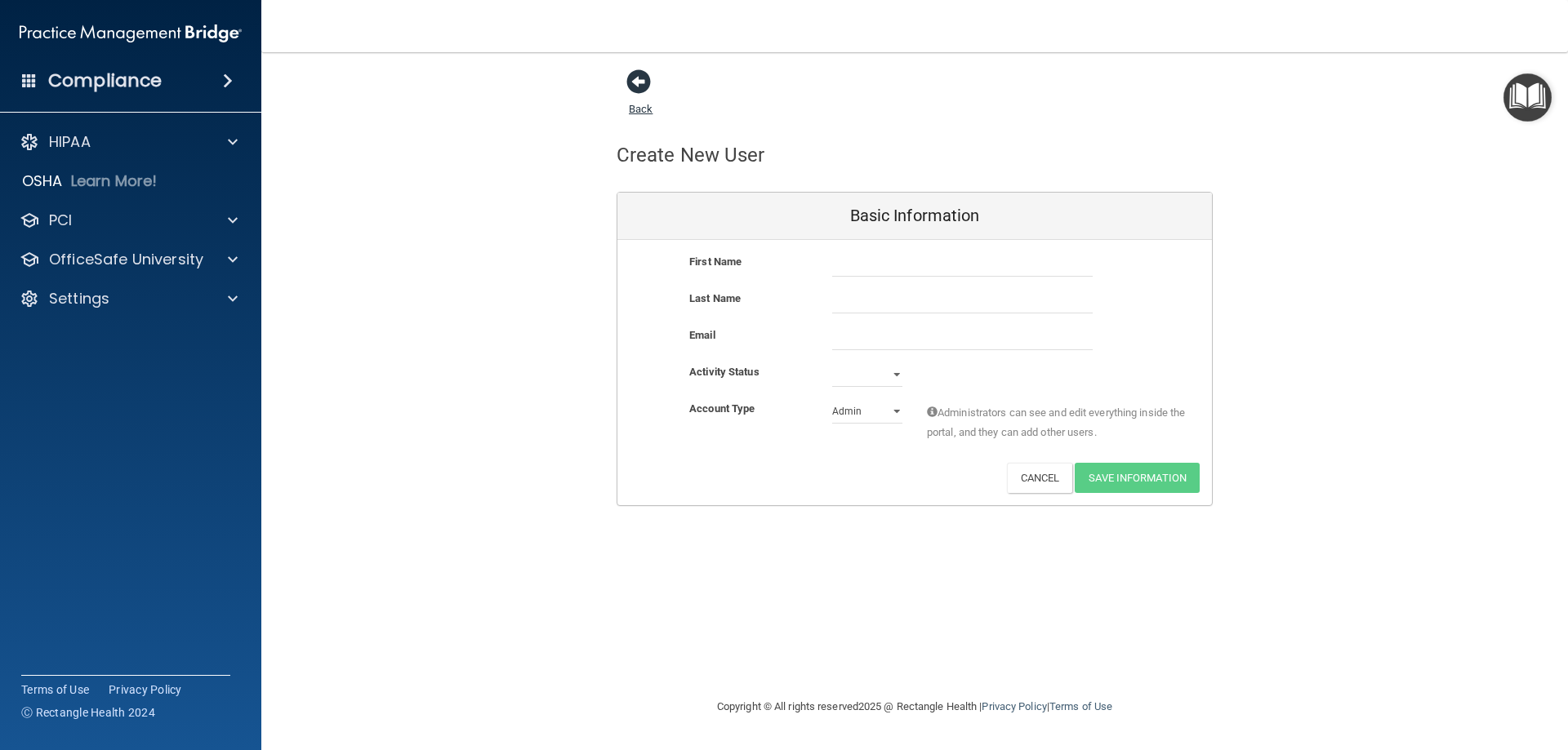
click at [642, 103] on link "Back" at bounding box center [640, 99] width 24 height 32
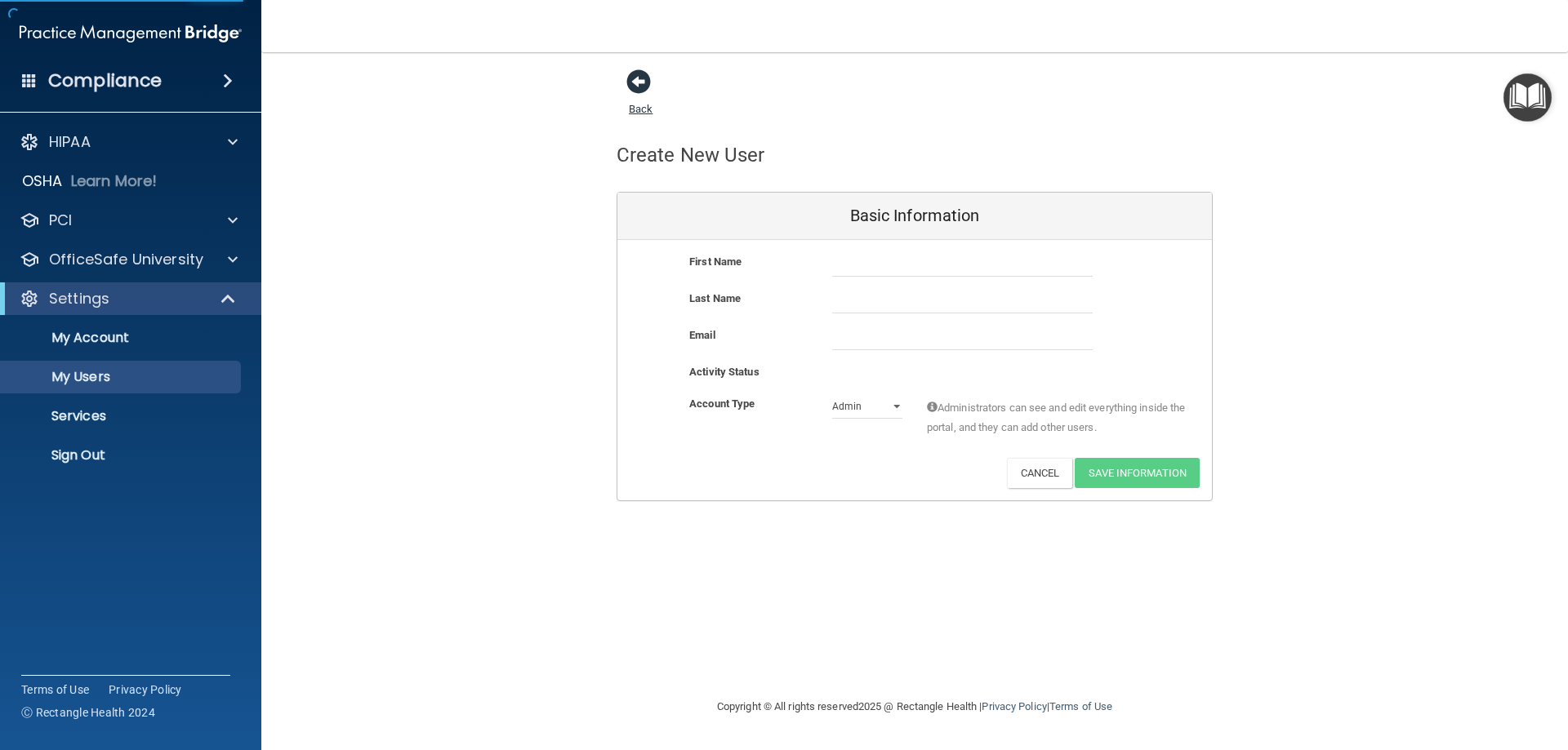
select select "20"
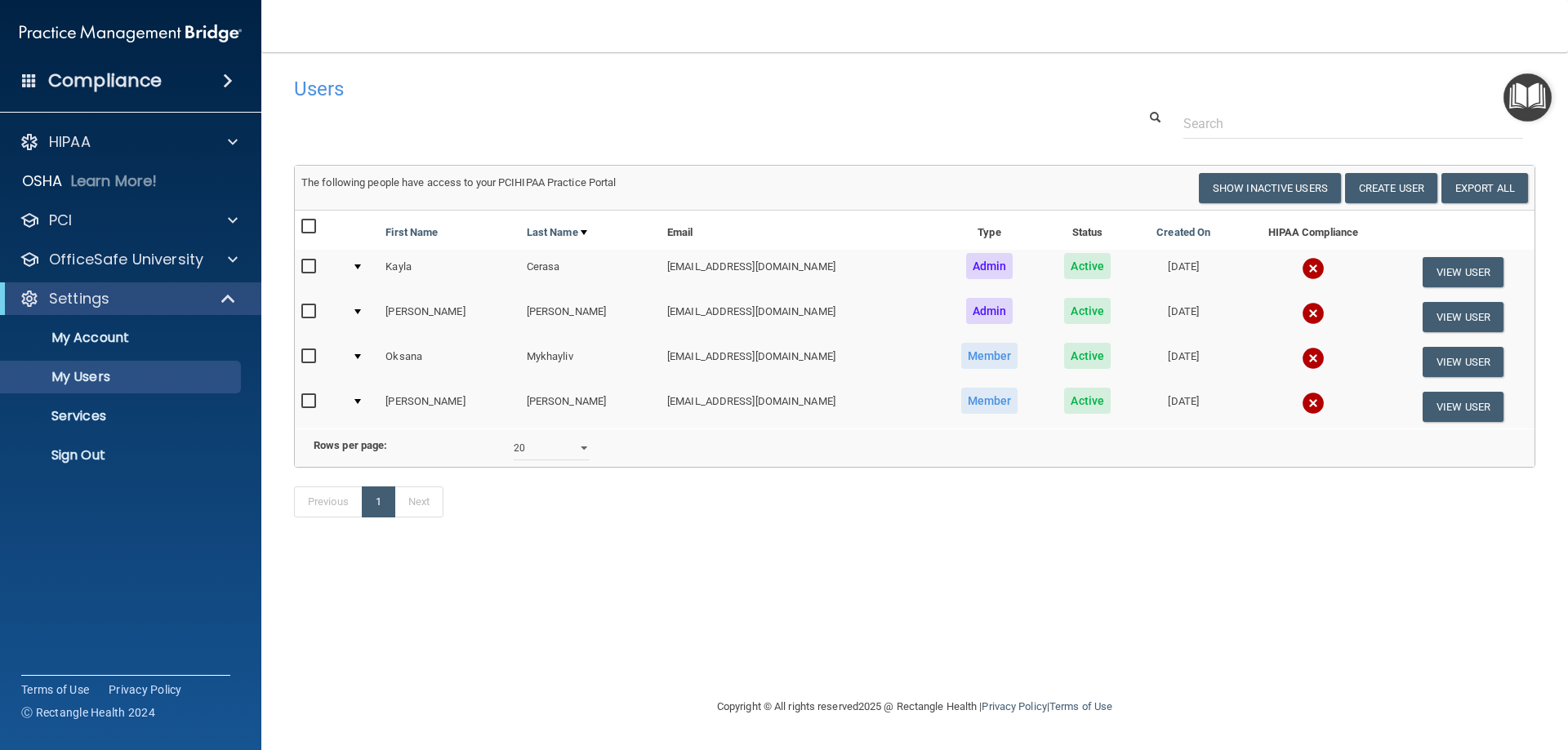
click at [1531, 103] on img "Open Resource Center" at bounding box center [1527, 98] width 48 height 48
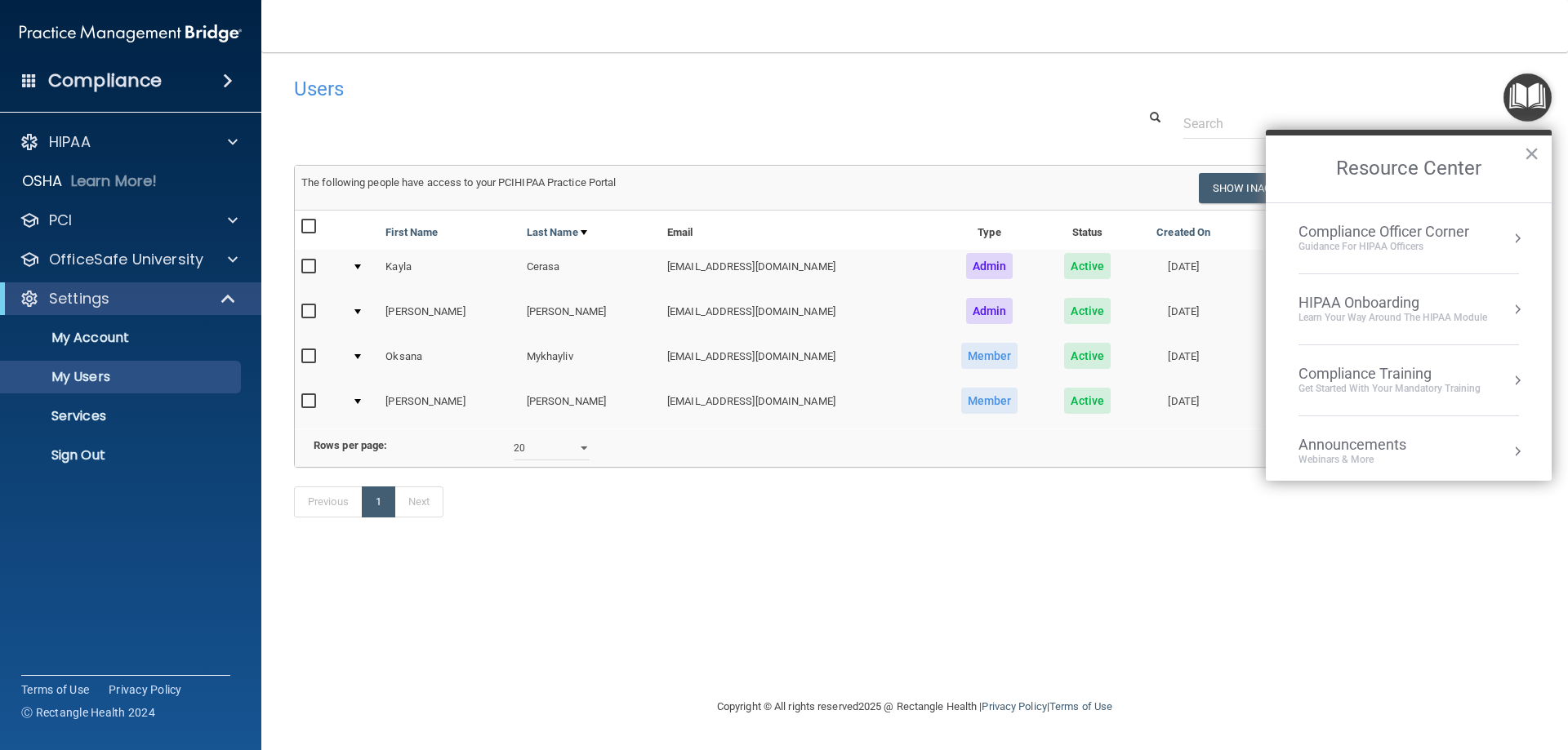
click at [1415, 319] on div "Learn Your Way around the HIPAA module" at bounding box center [1392, 318] width 189 height 13
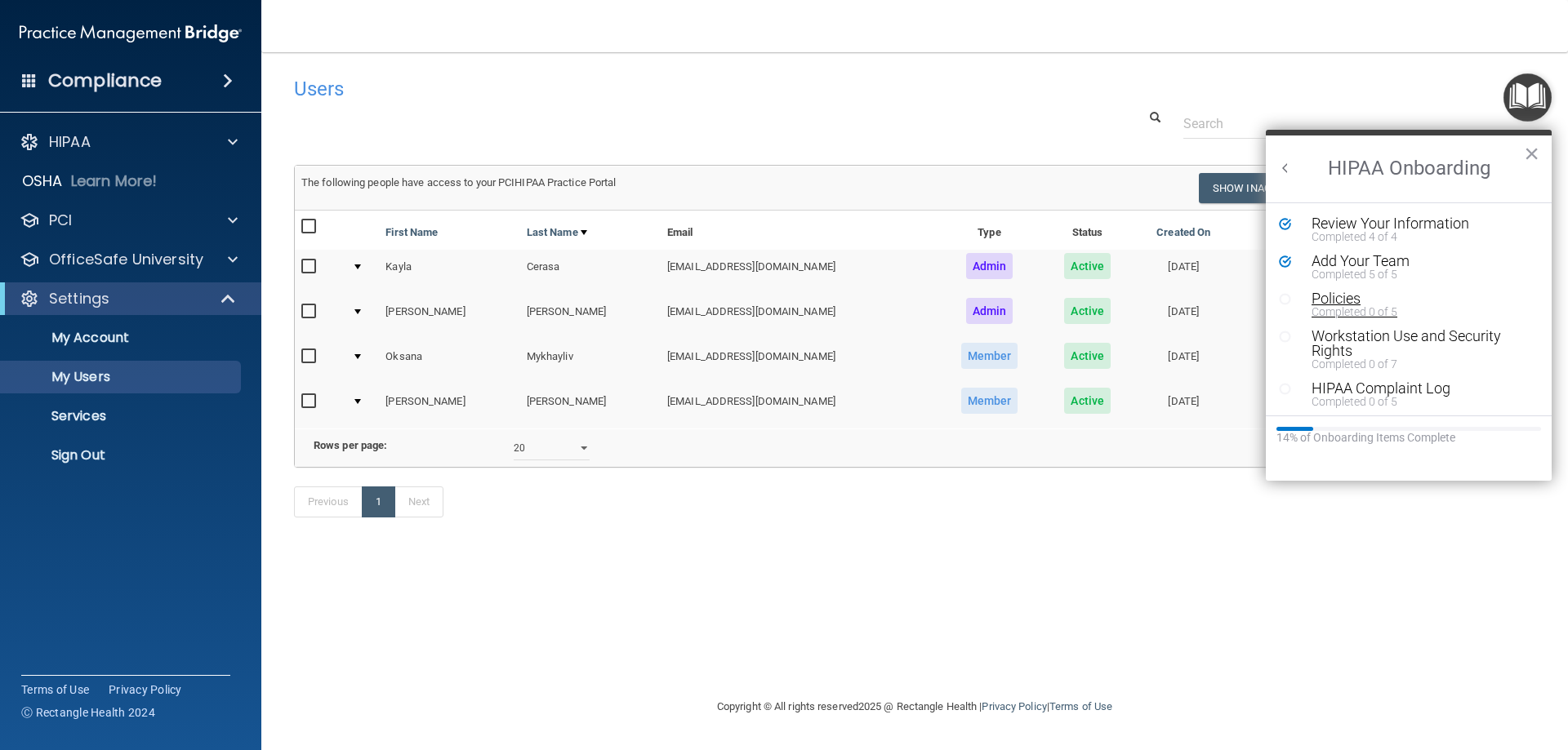
click at [1323, 297] on div "Policies" at bounding box center [1415, 298] width 207 height 14
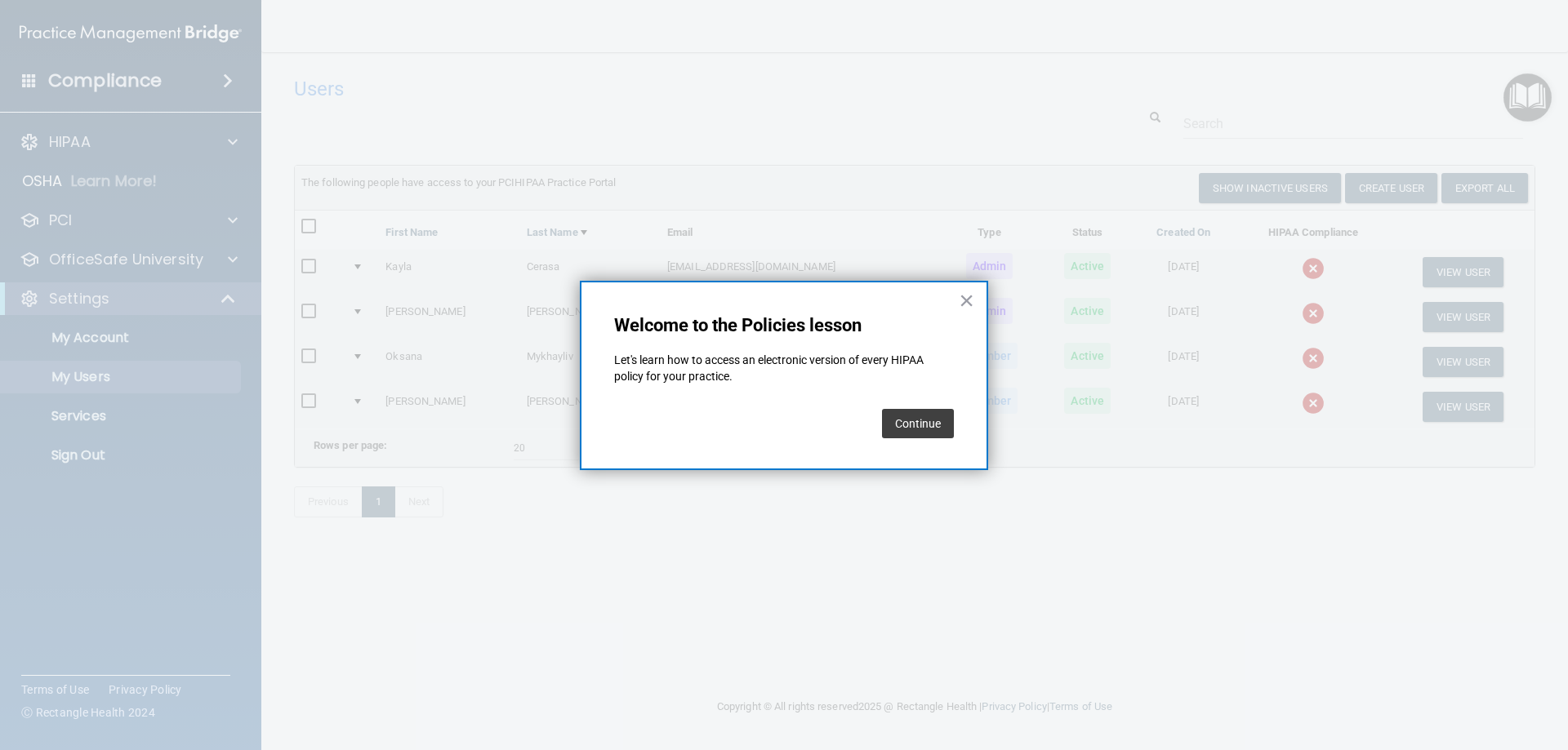
click at [930, 423] on button "Continue" at bounding box center [918, 423] width 72 height 30
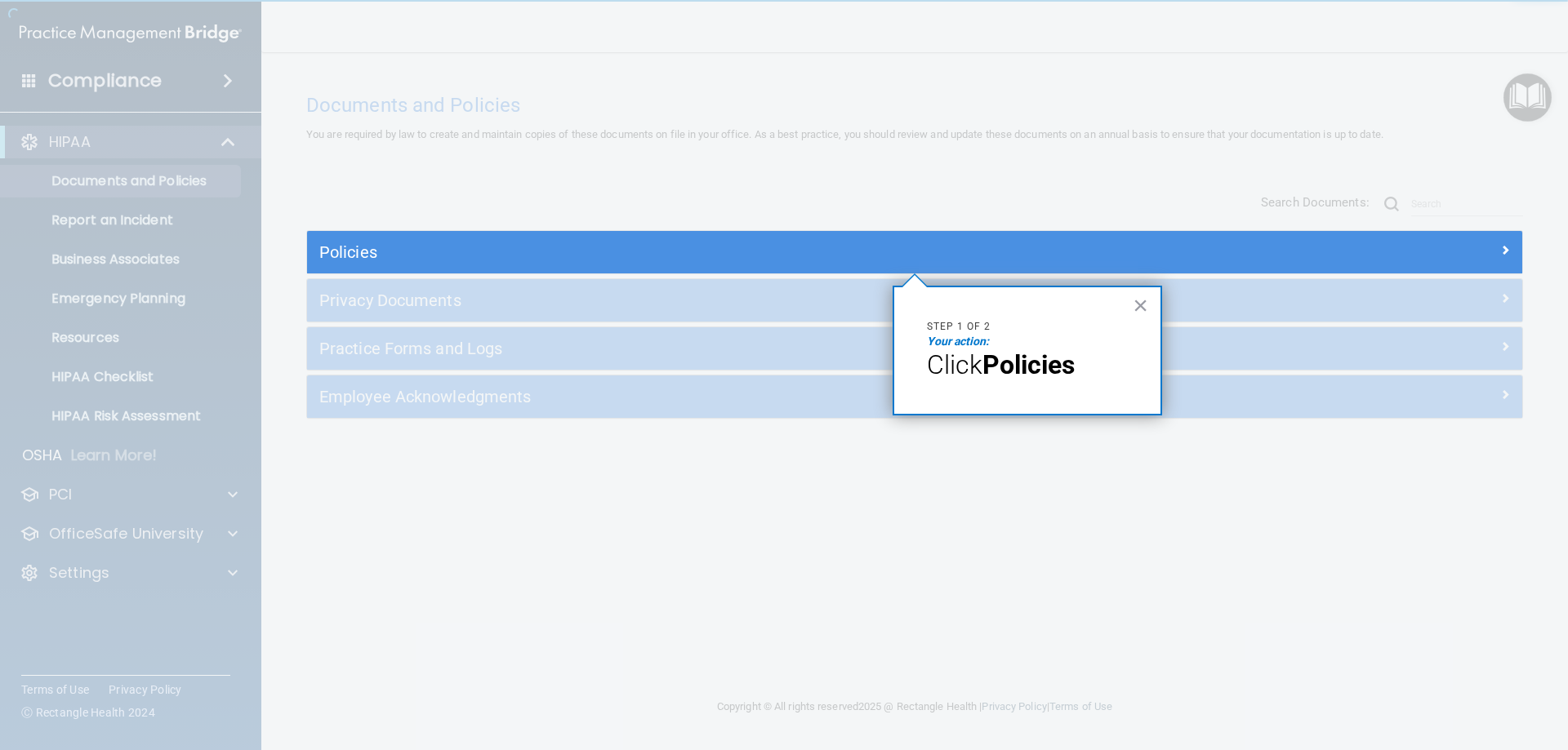
click at [777, 236] on div "Policies" at bounding box center [915, 252] width 1216 height 42
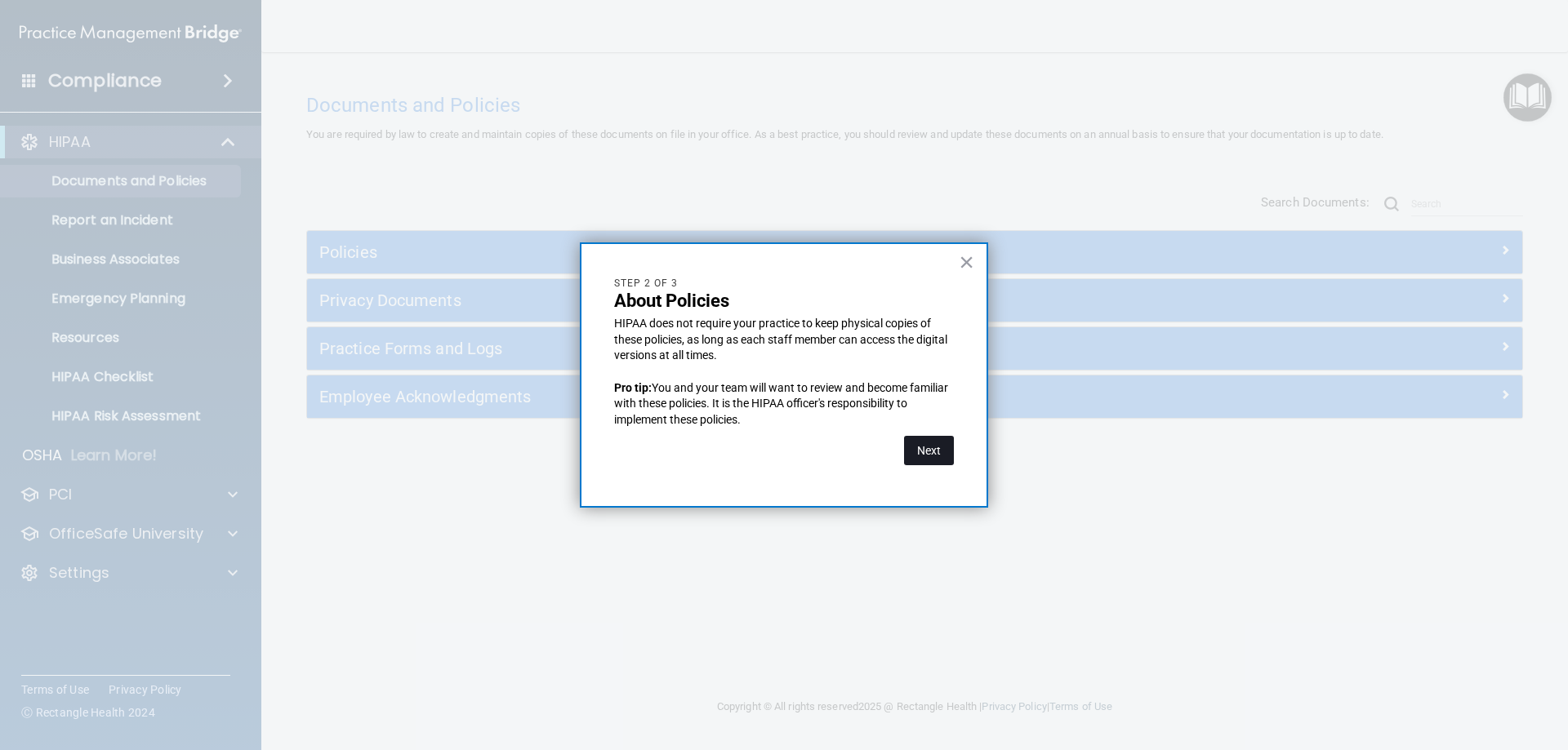
click at [927, 452] on button "Next" at bounding box center [929, 450] width 50 height 30
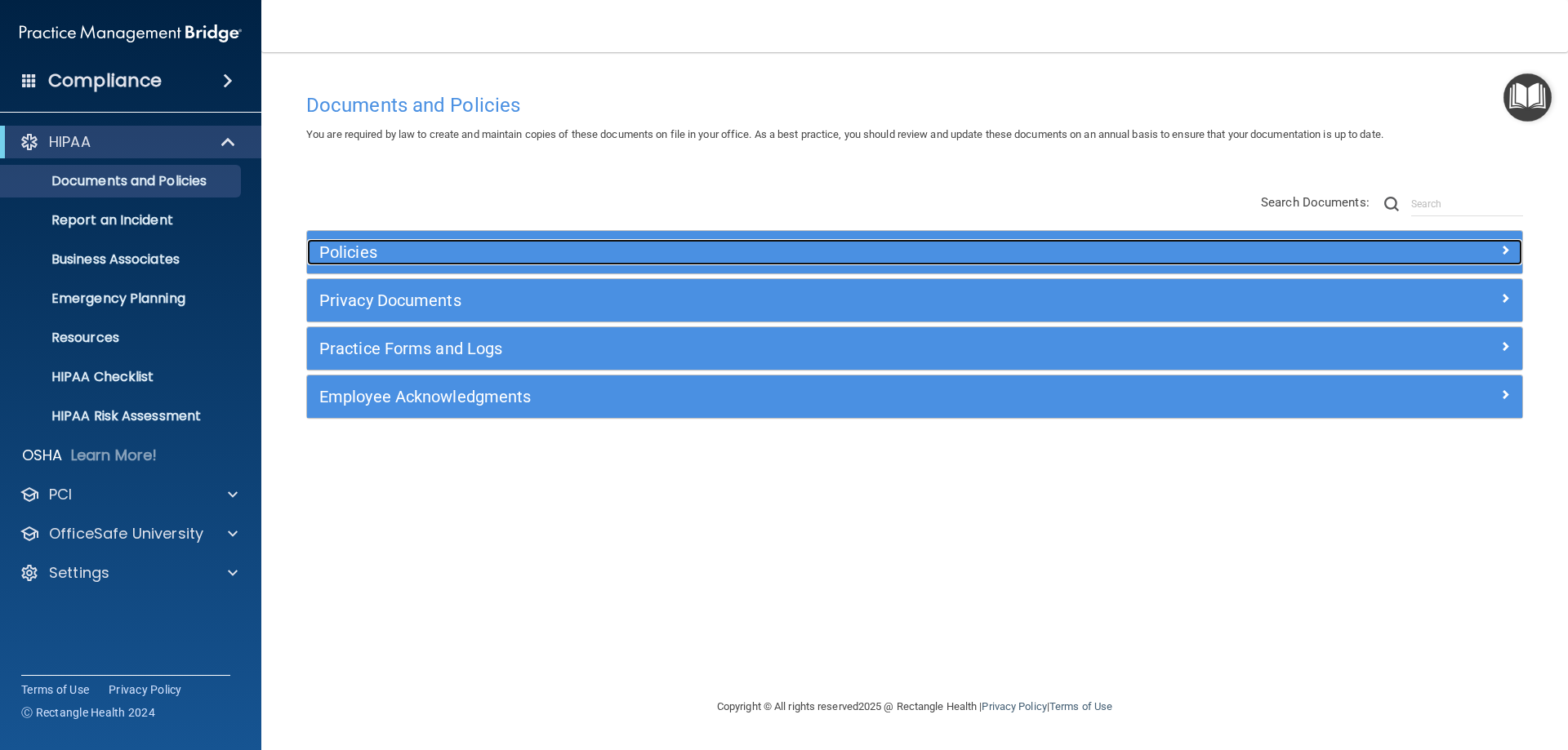
click at [1510, 252] on div at bounding box center [1370, 249] width 304 height 19
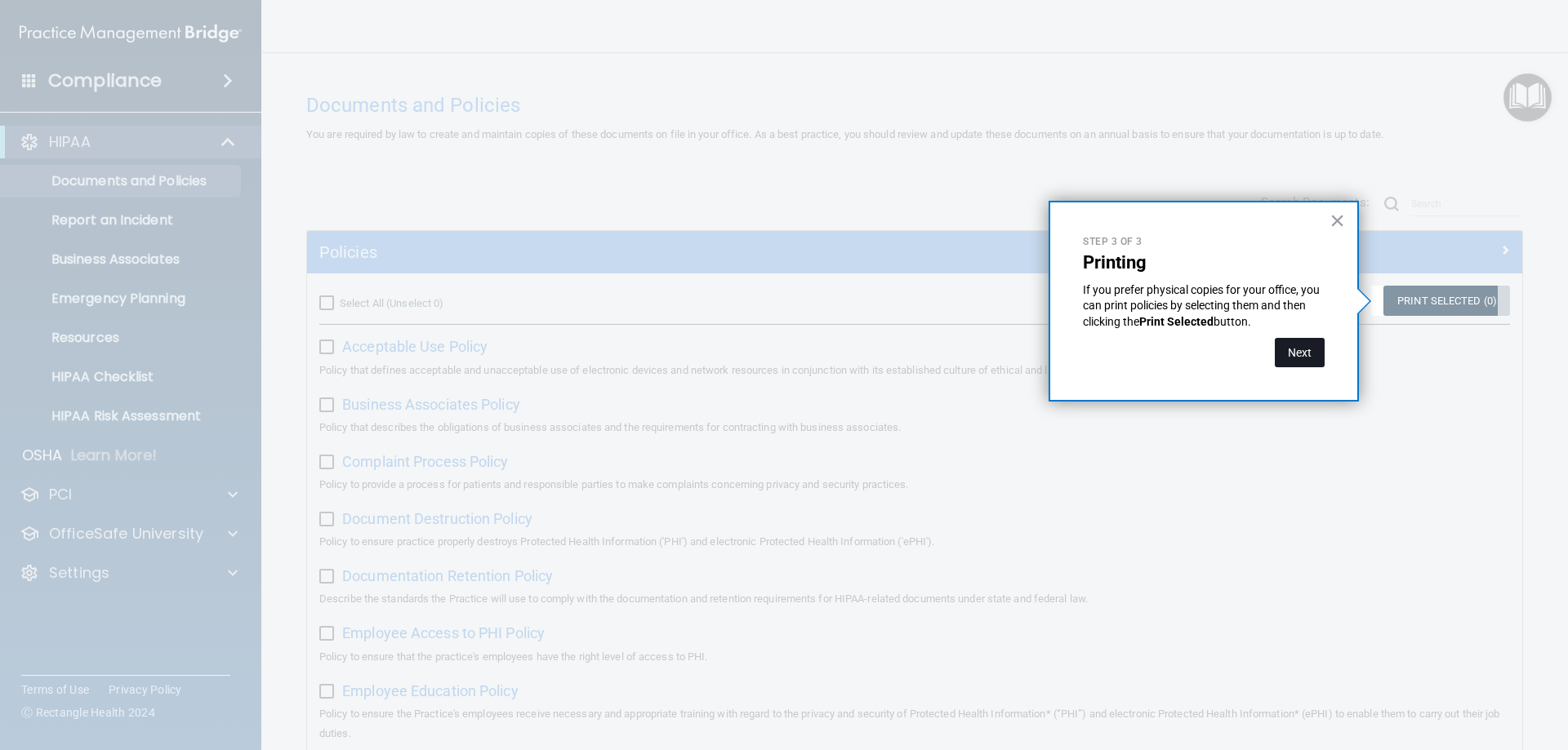
click at [1304, 355] on button "Next" at bounding box center [1300, 352] width 50 height 30
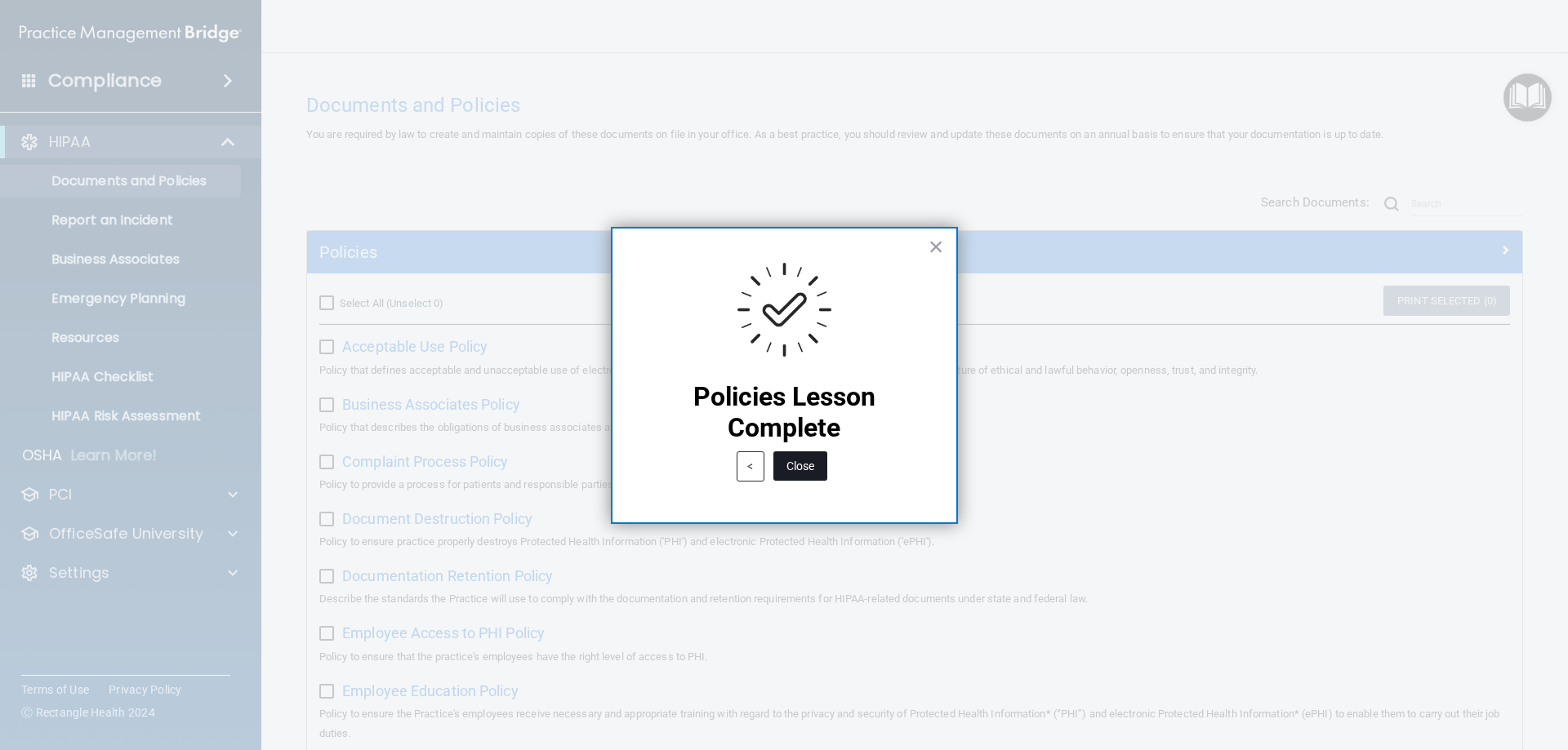
click at [807, 463] on button "Close" at bounding box center [800, 466] width 54 height 30
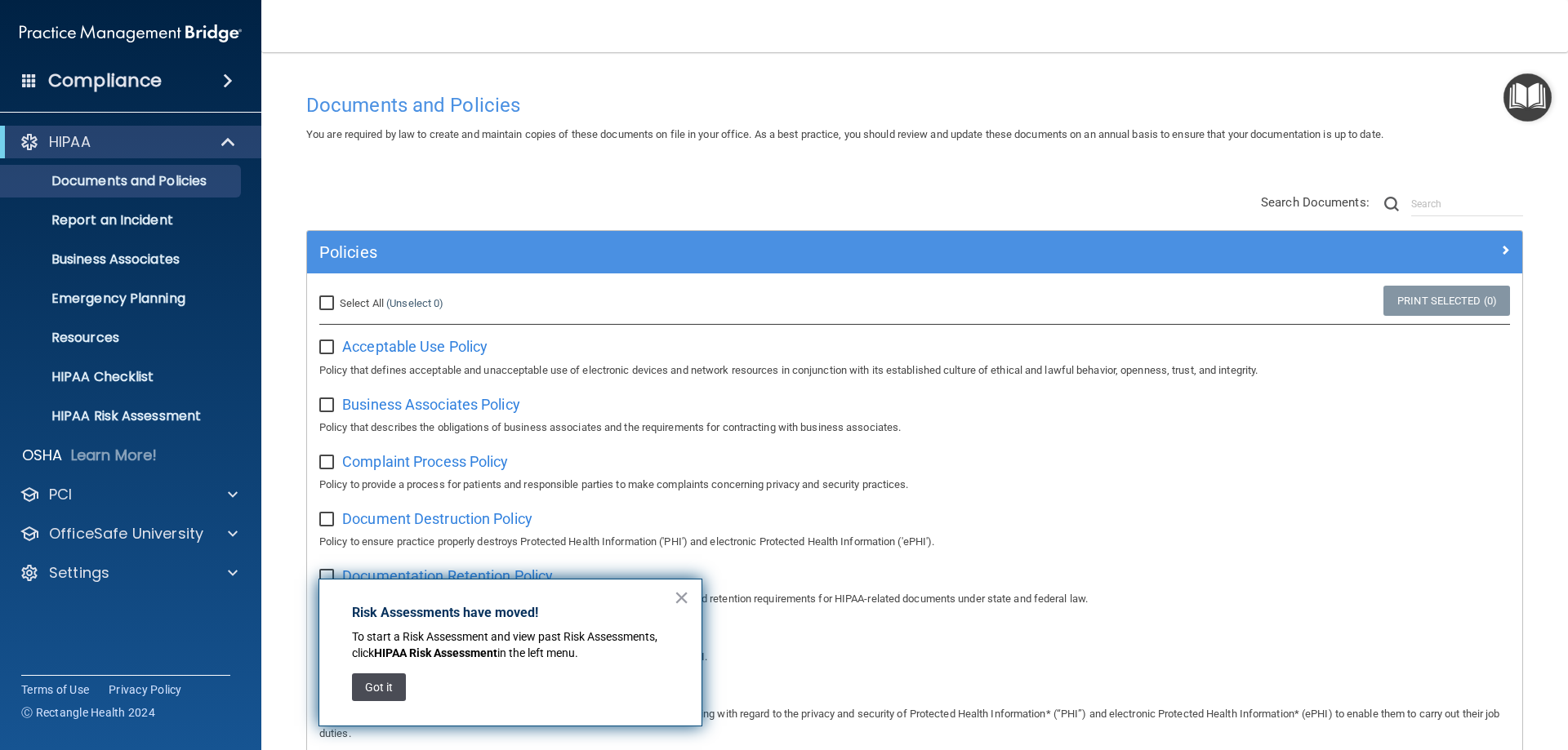
click at [366, 686] on button "Got it" at bounding box center [378, 687] width 54 height 28
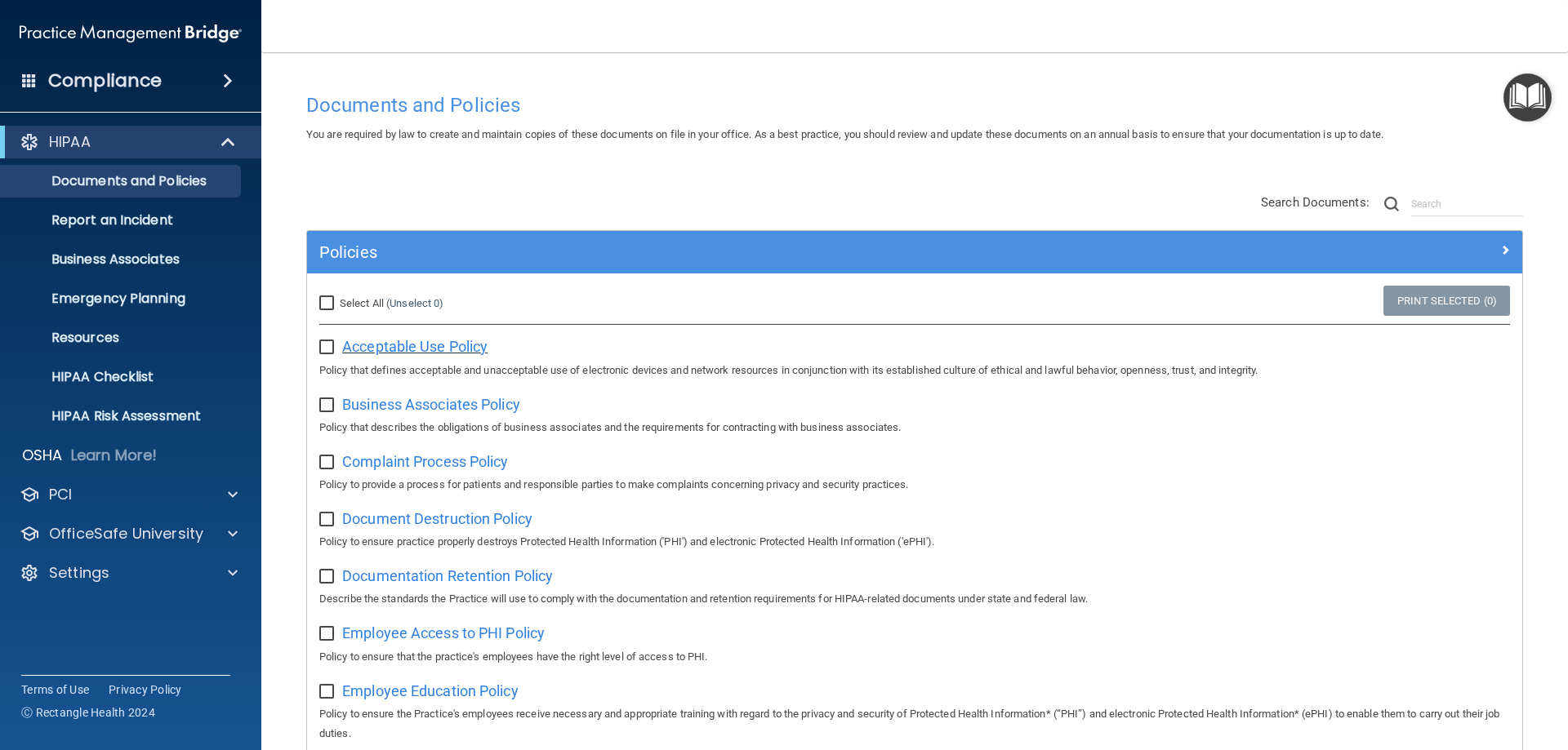
click at [423, 347] on span "Acceptable Use Policy" at bounding box center [415, 347] width 146 height 17
click at [1507, 98] on img "Open Resource Center" at bounding box center [1527, 98] width 48 height 48
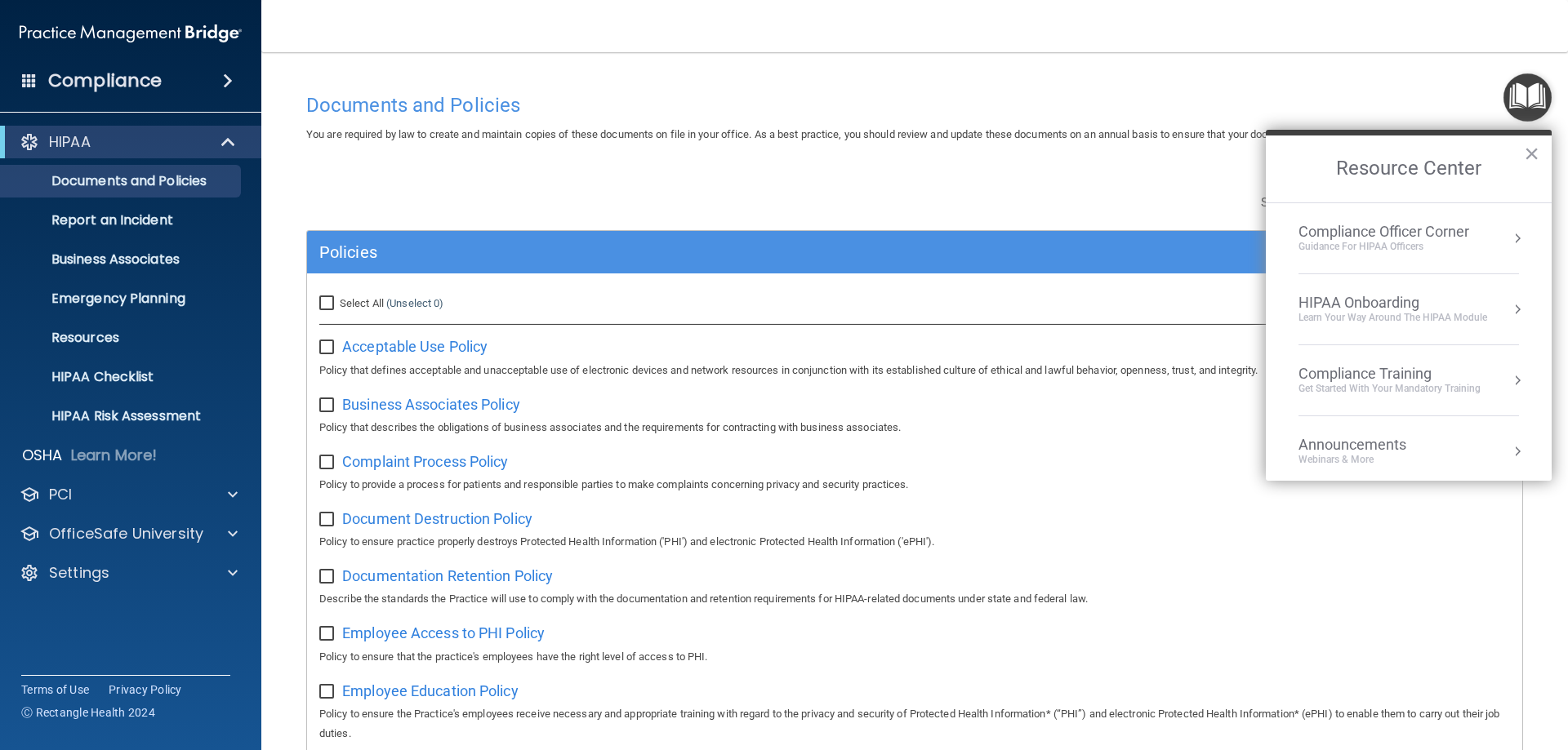
click at [1399, 307] on div "HIPAA Onboarding" at bounding box center [1392, 303] width 189 height 18
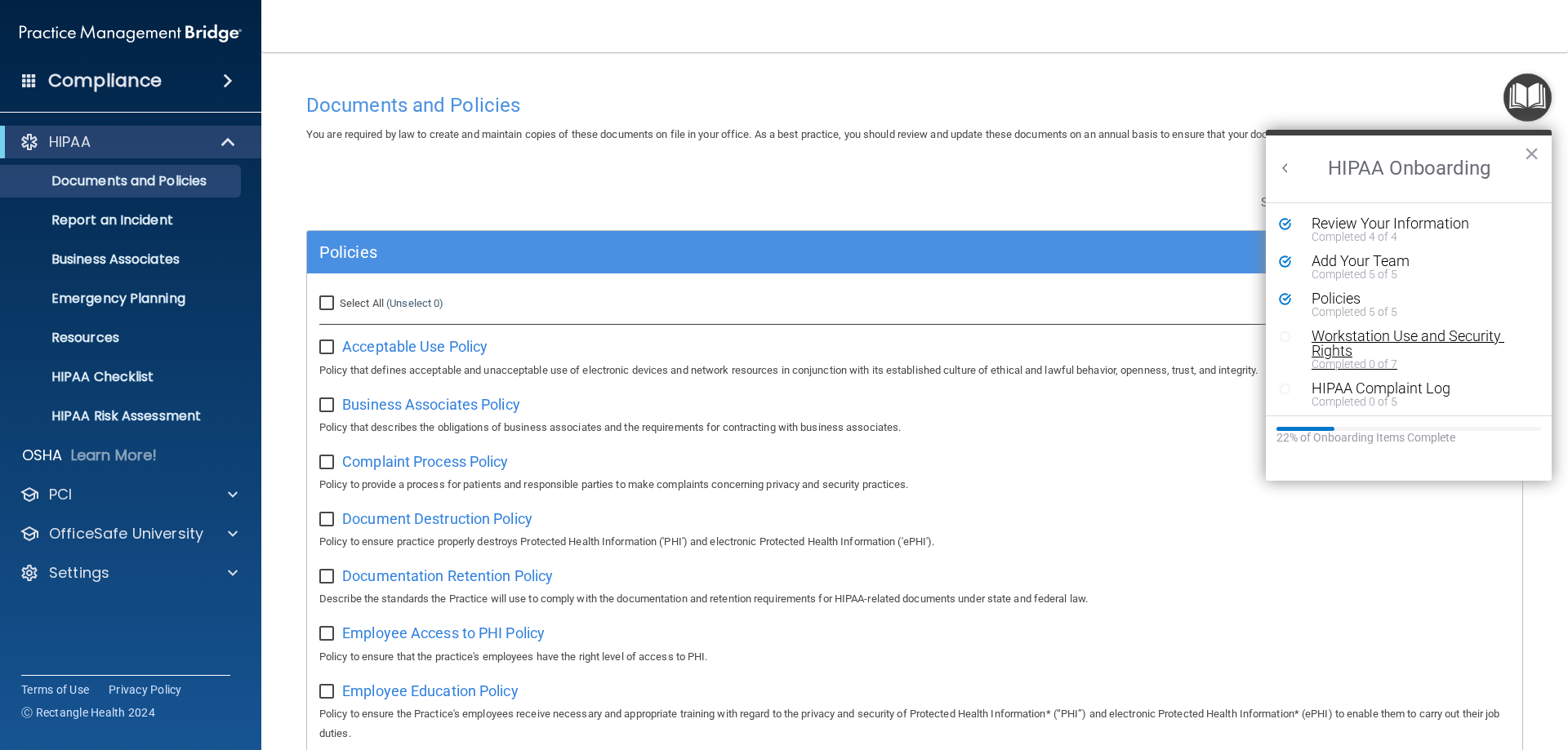
click at [1415, 338] on div "Workstation Use and Security Rights" at bounding box center [1415, 344] width 207 height 30
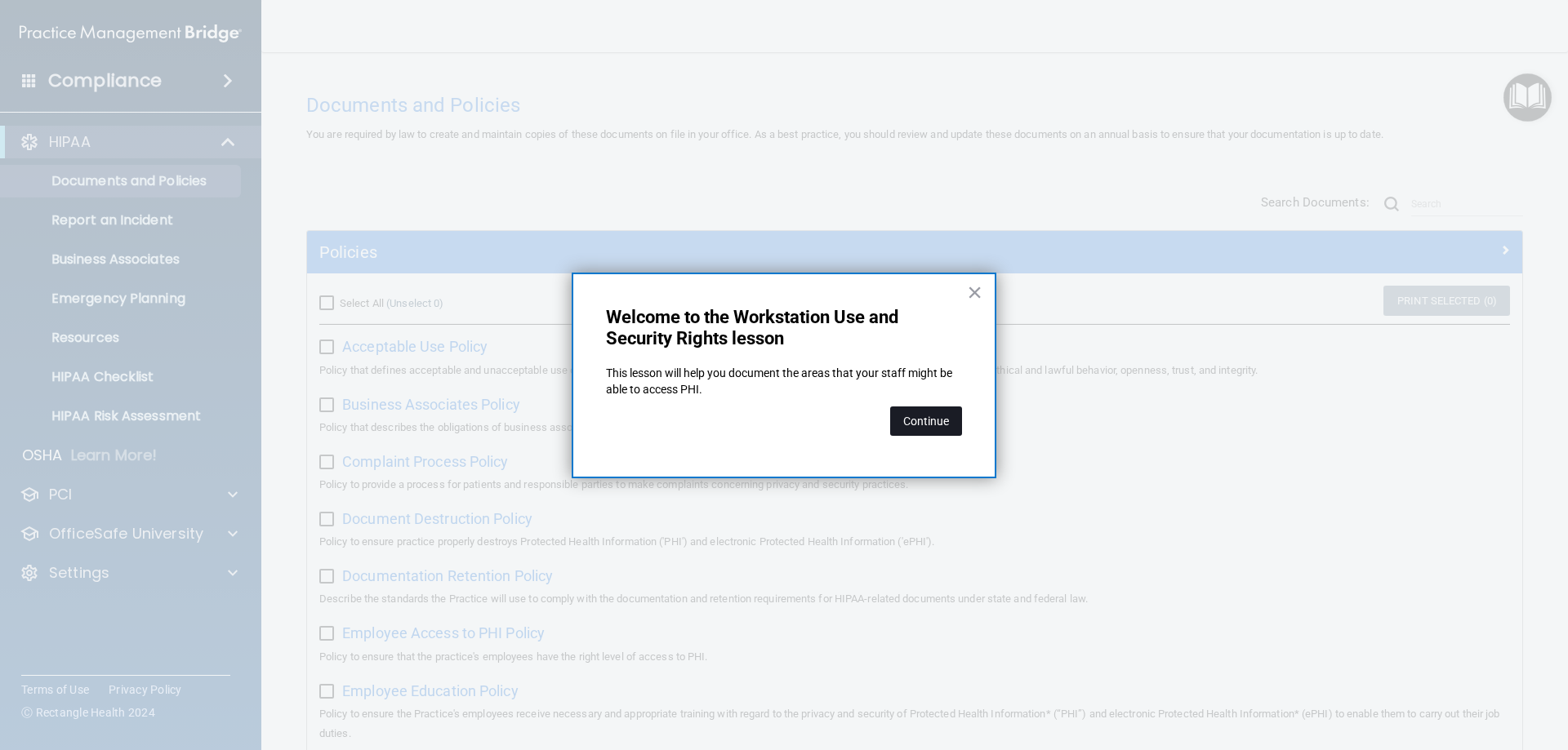
click at [924, 423] on button "Continue" at bounding box center [925, 421] width 72 height 30
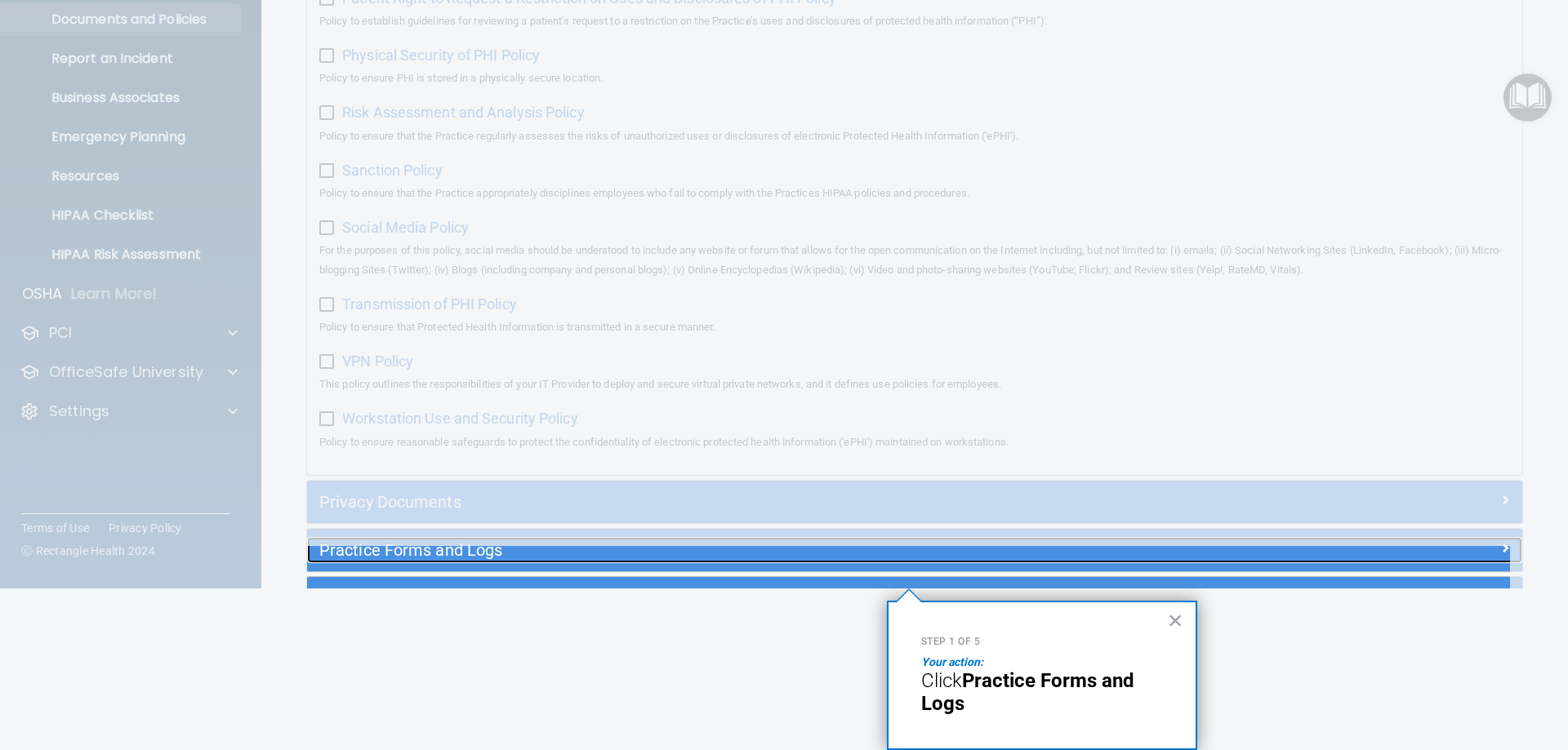
click at [714, 559] on h5 "Practice Forms and Logs" at bounding box center [762, 550] width 887 height 18
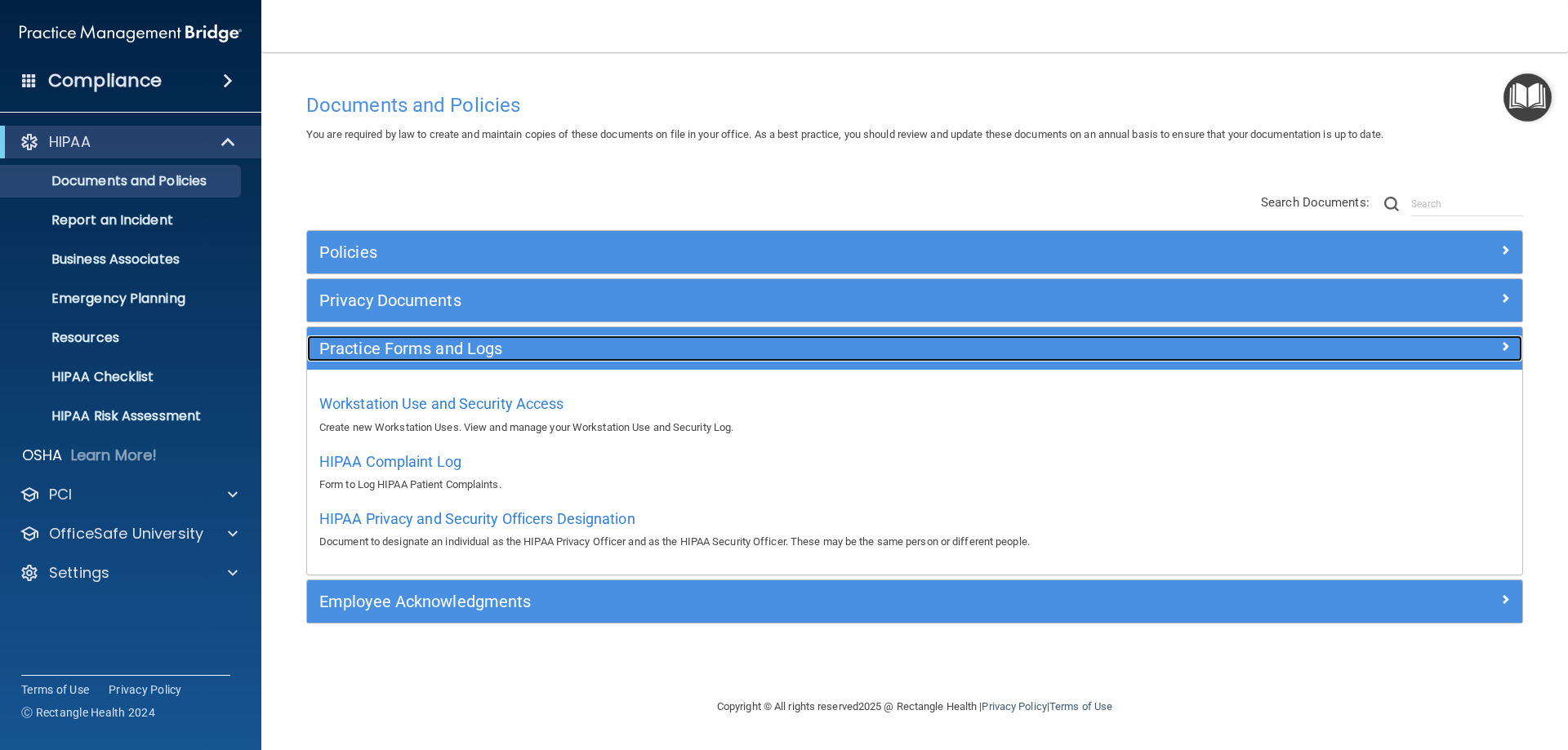
scroll to position [0, 0]
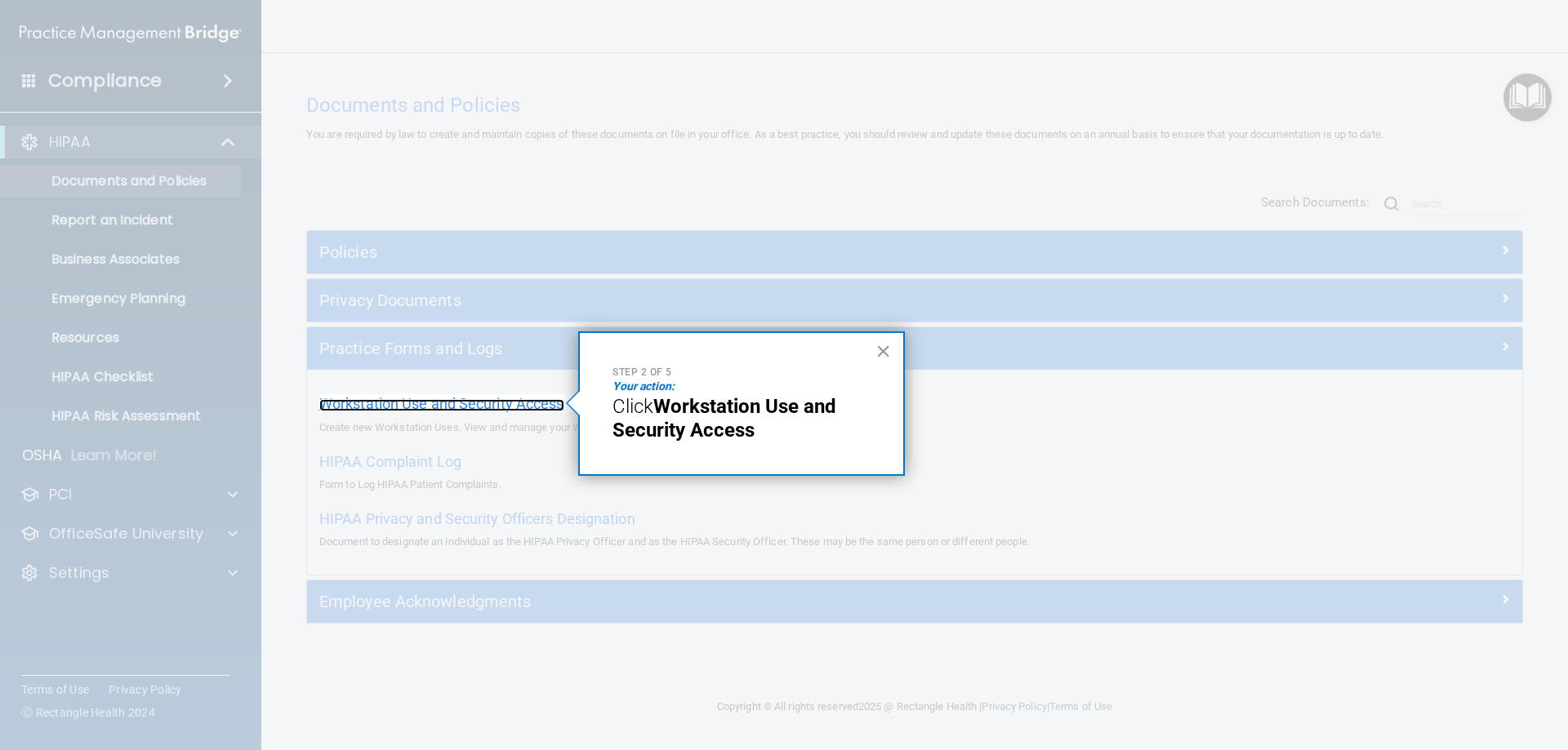
click at [530, 405] on span "Workstation Use and Security Access" at bounding box center [442, 404] width 245 height 17
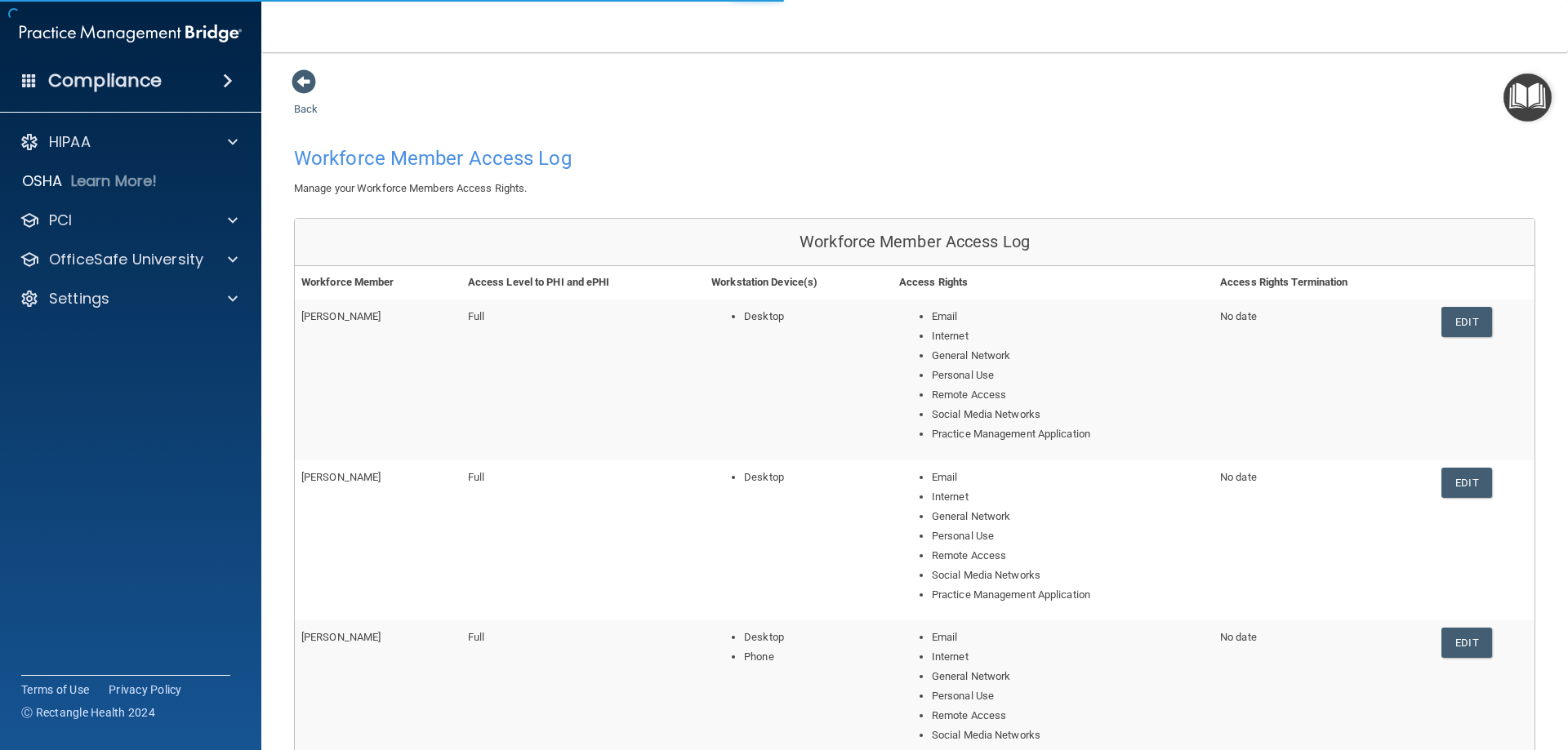
scroll to position [155, 0]
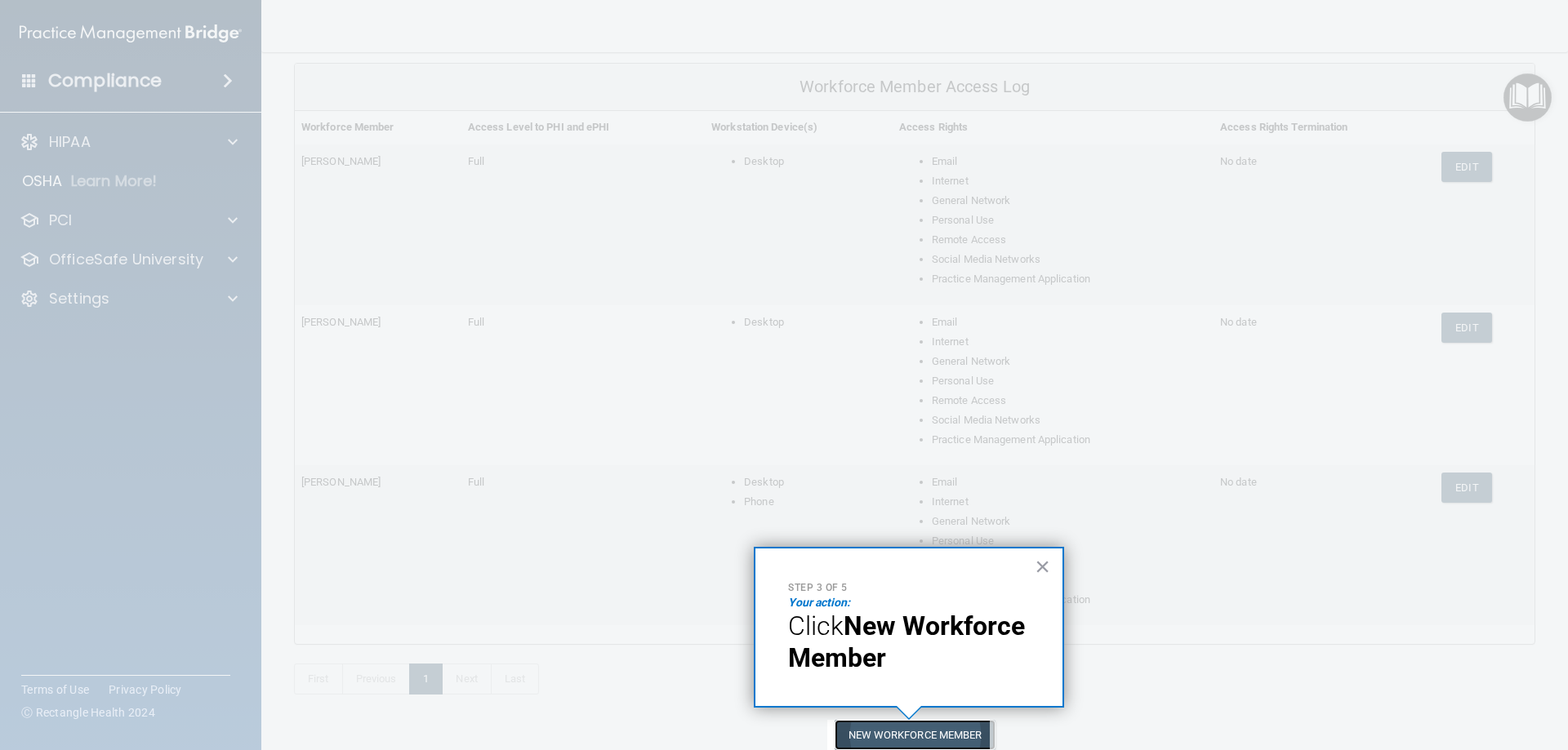
click at [917, 739] on button "New Workforce Member" at bounding box center [915, 736] width 161 height 31
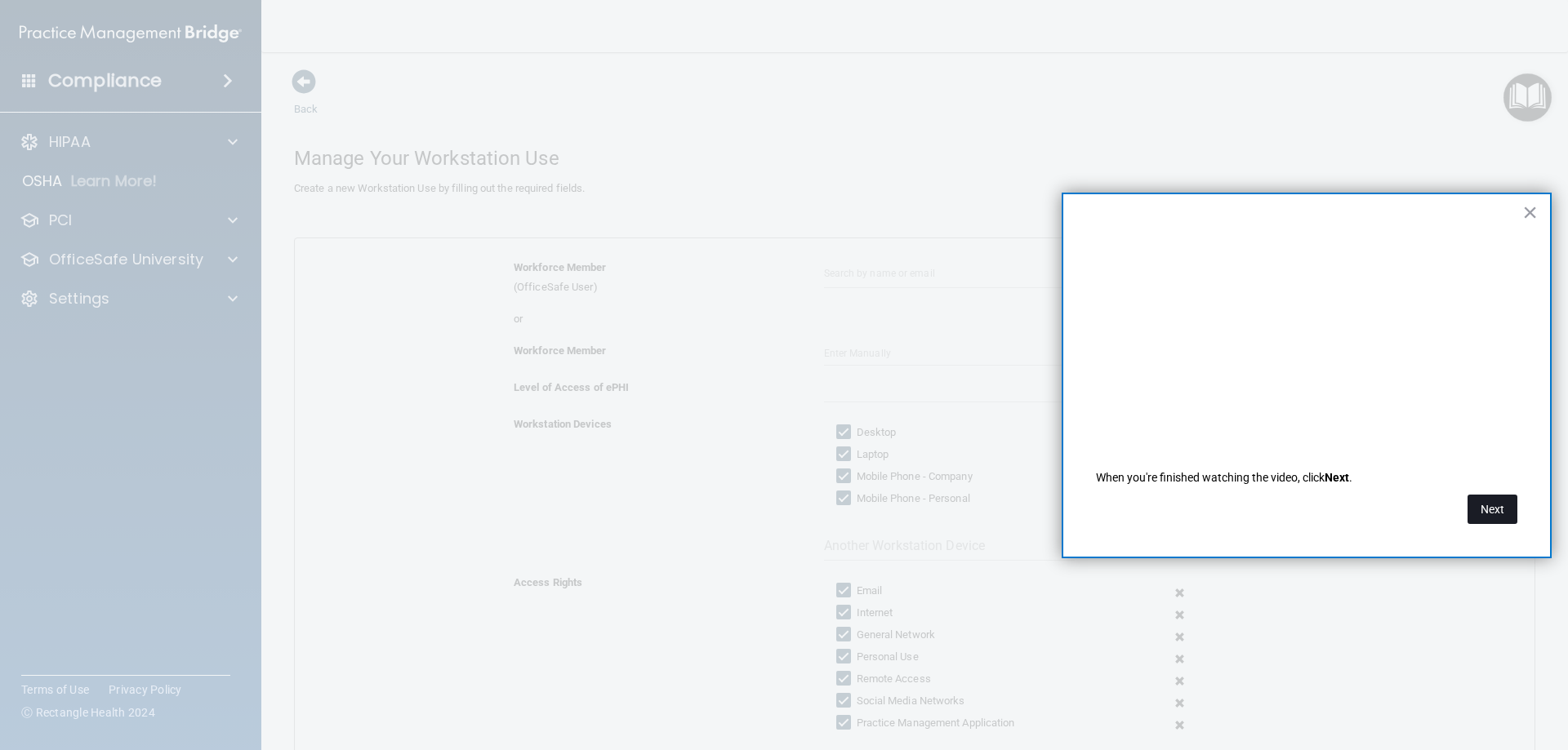
click at [1507, 502] on button "Next" at bounding box center [1492, 510] width 50 height 30
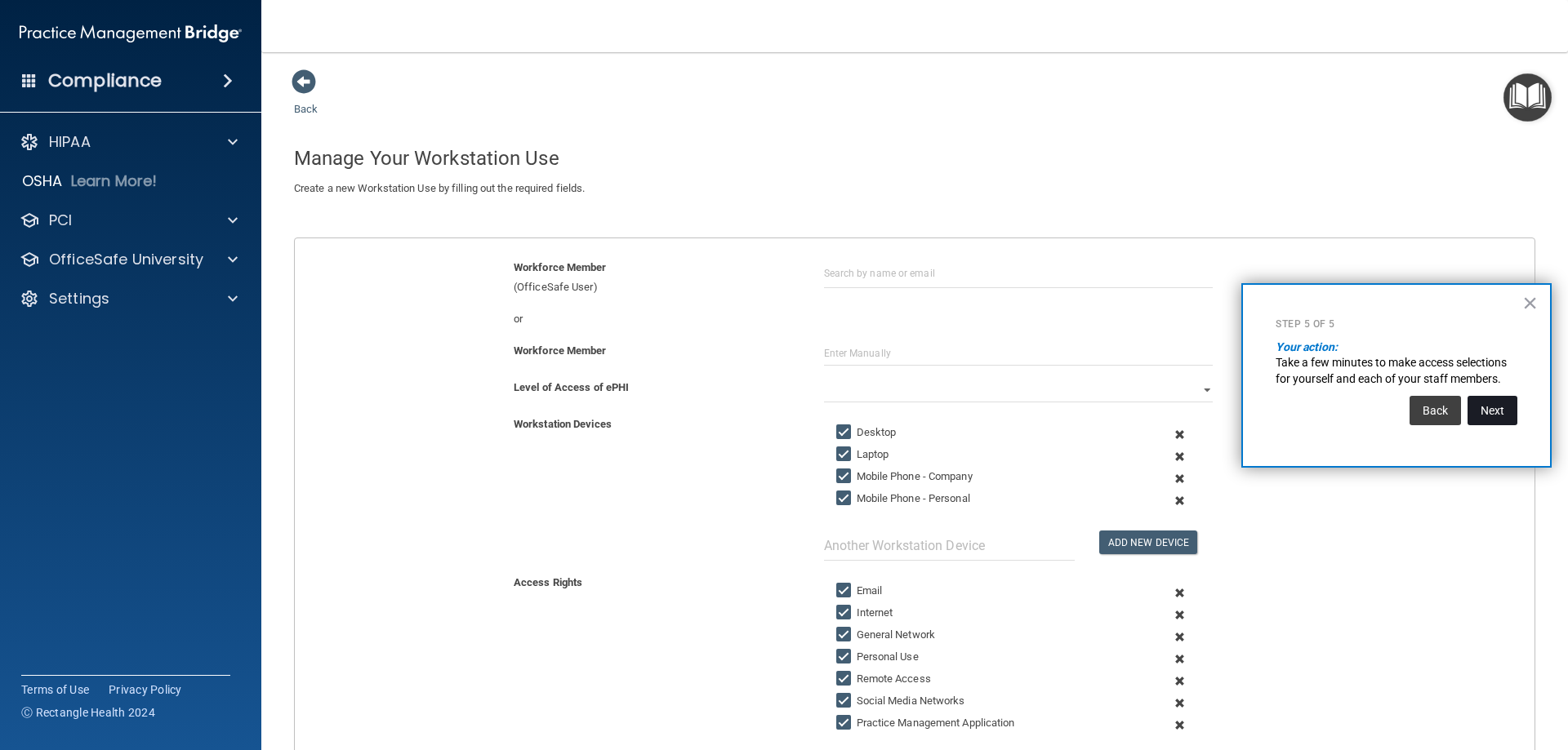
click at [1483, 413] on button "Next" at bounding box center [1492, 410] width 50 height 30
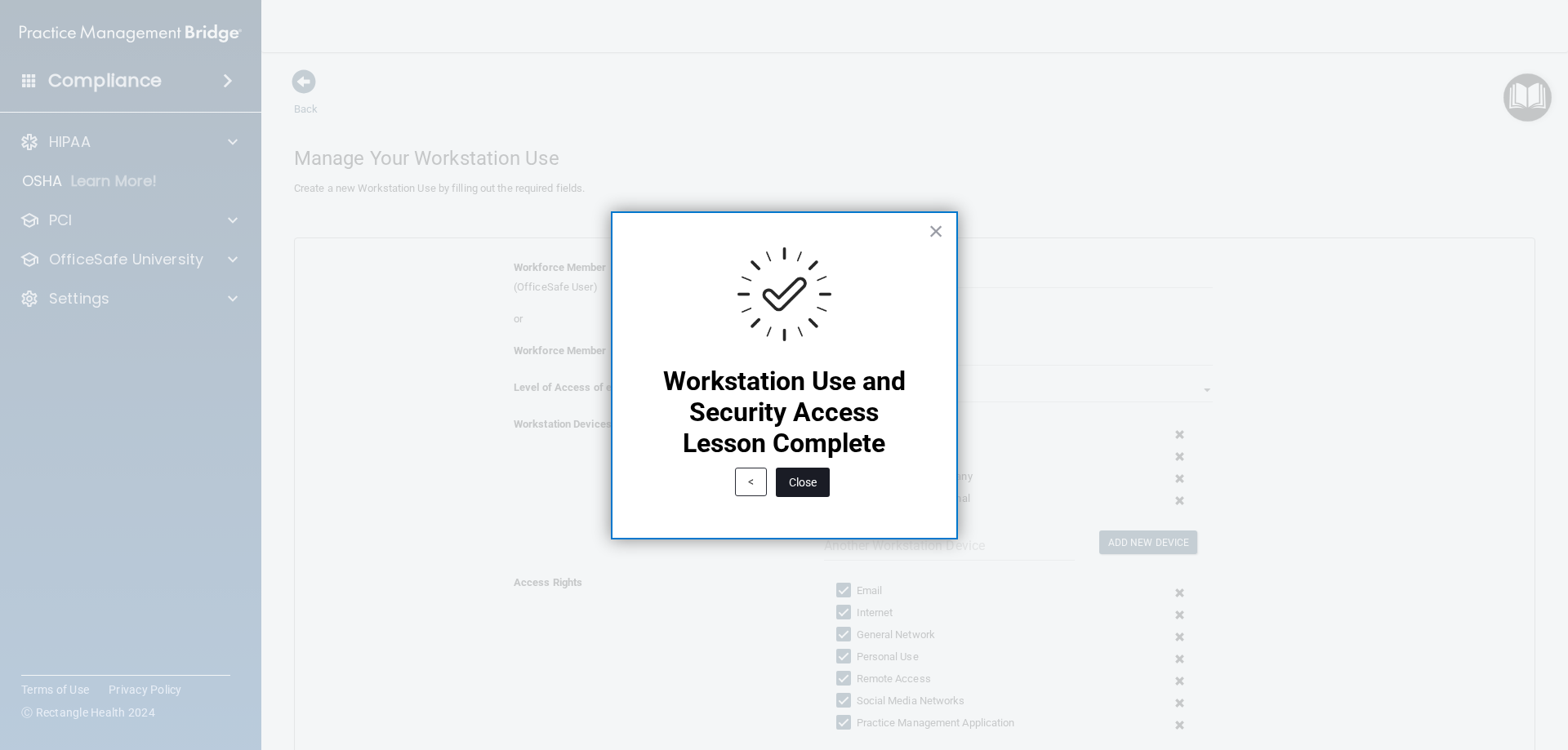
click at [802, 488] on button "Close" at bounding box center [803, 482] width 54 height 30
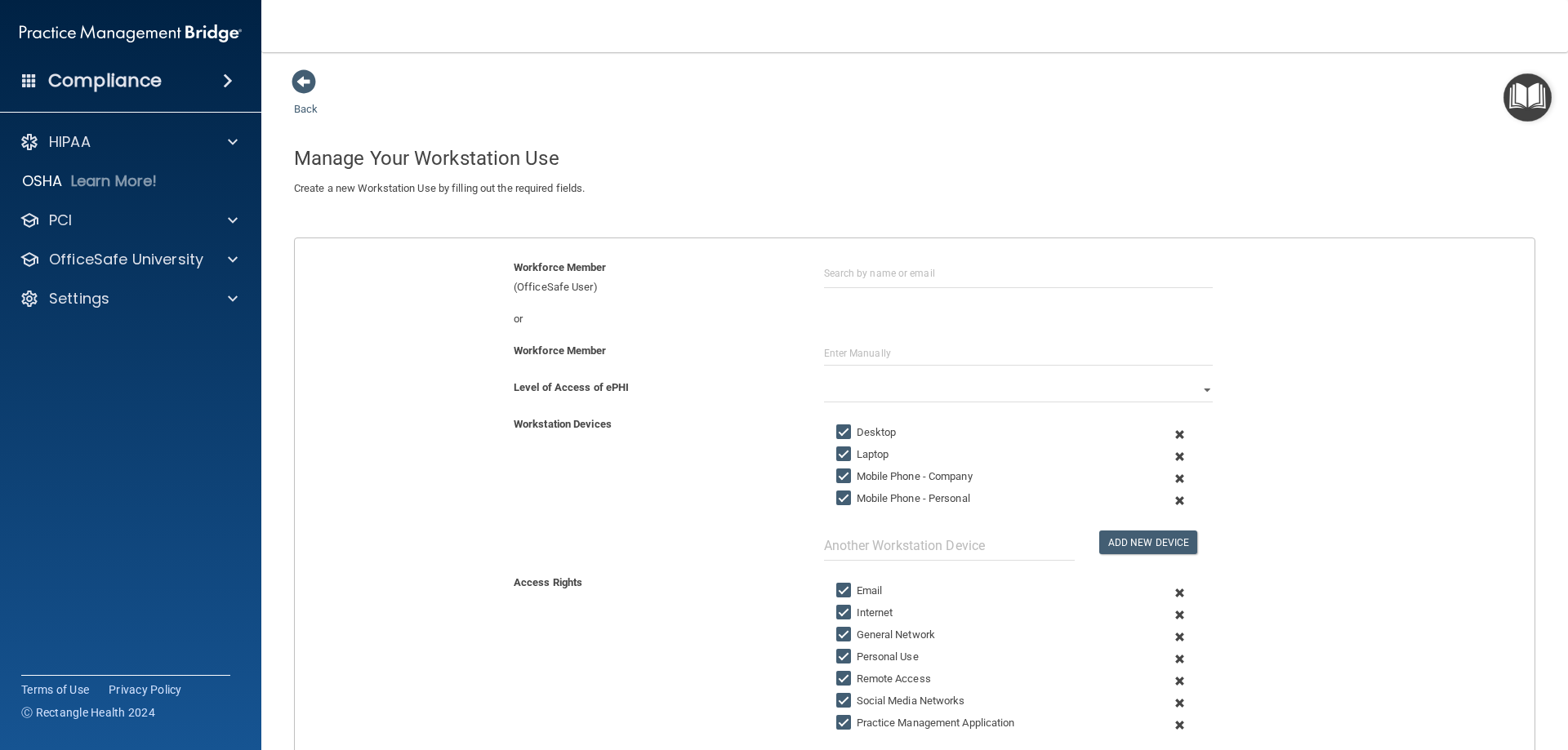
click at [1527, 104] on img "Open Resource Center" at bounding box center [1527, 98] width 48 height 48
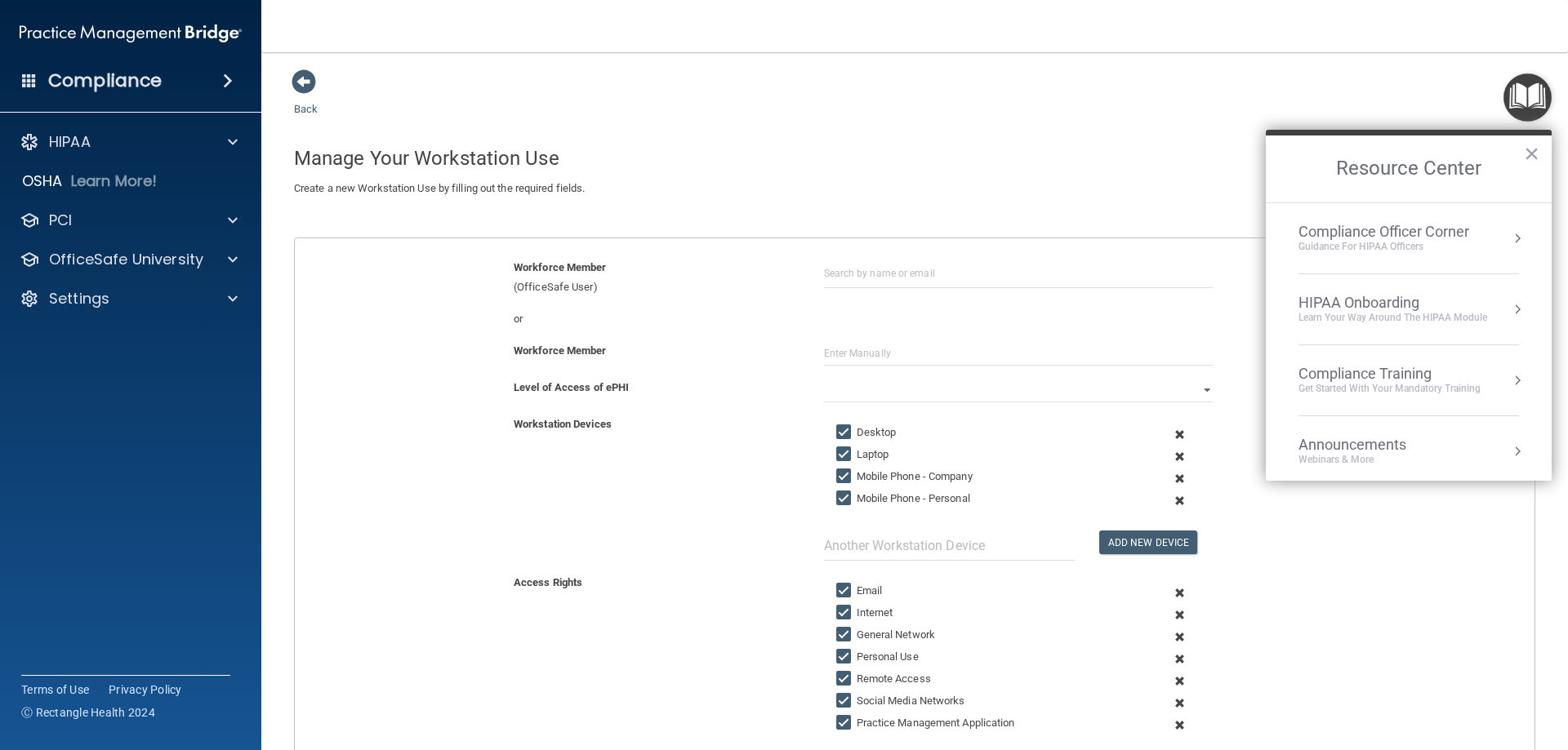
click at [1427, 313] on div "Learn Your Way around the HIPAA module" at bounding box center [1392, 318] width 189 height 13
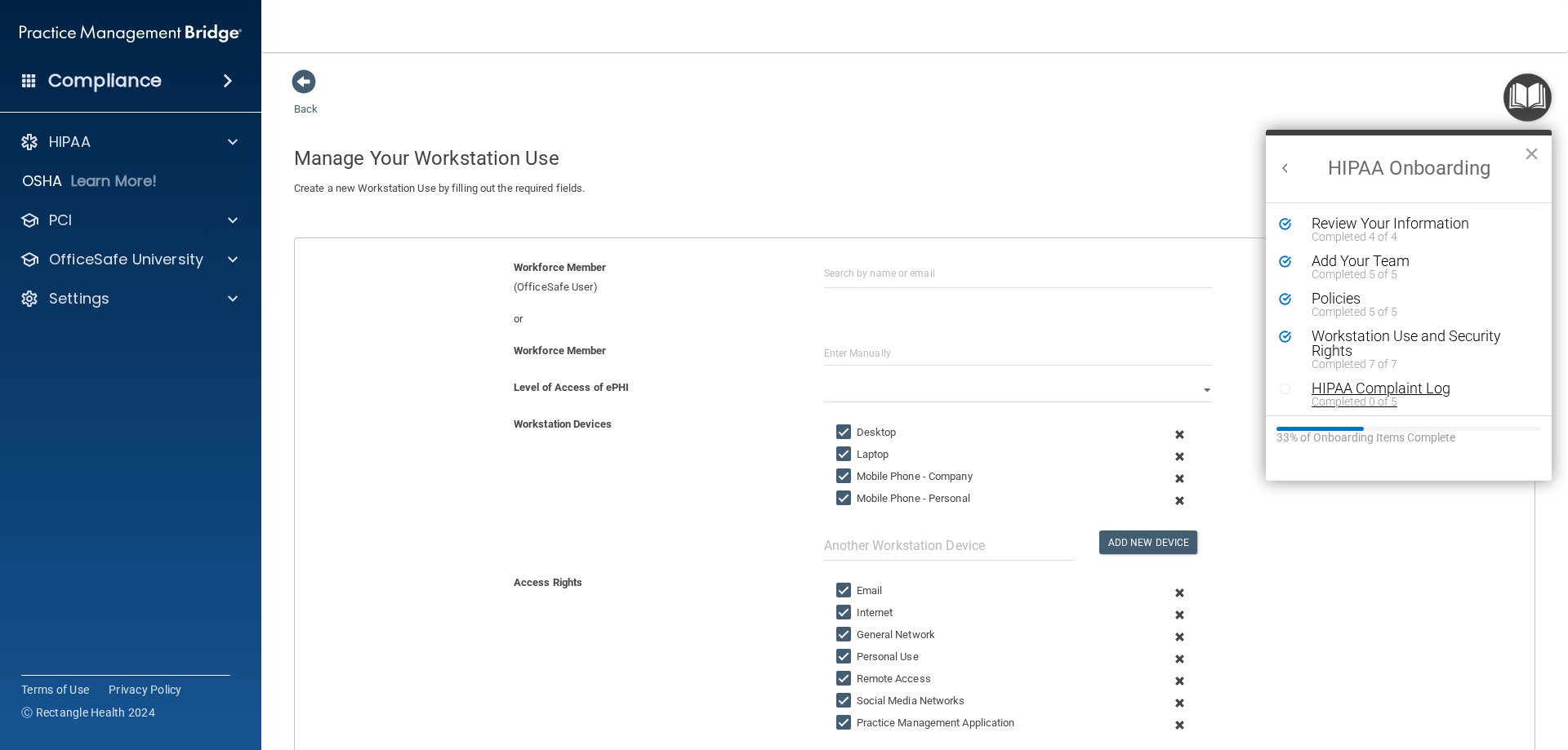
click at [1408, 391] on div "HIPAA Complaint Log" at bounding box center [1415, 388] width 207 height 14
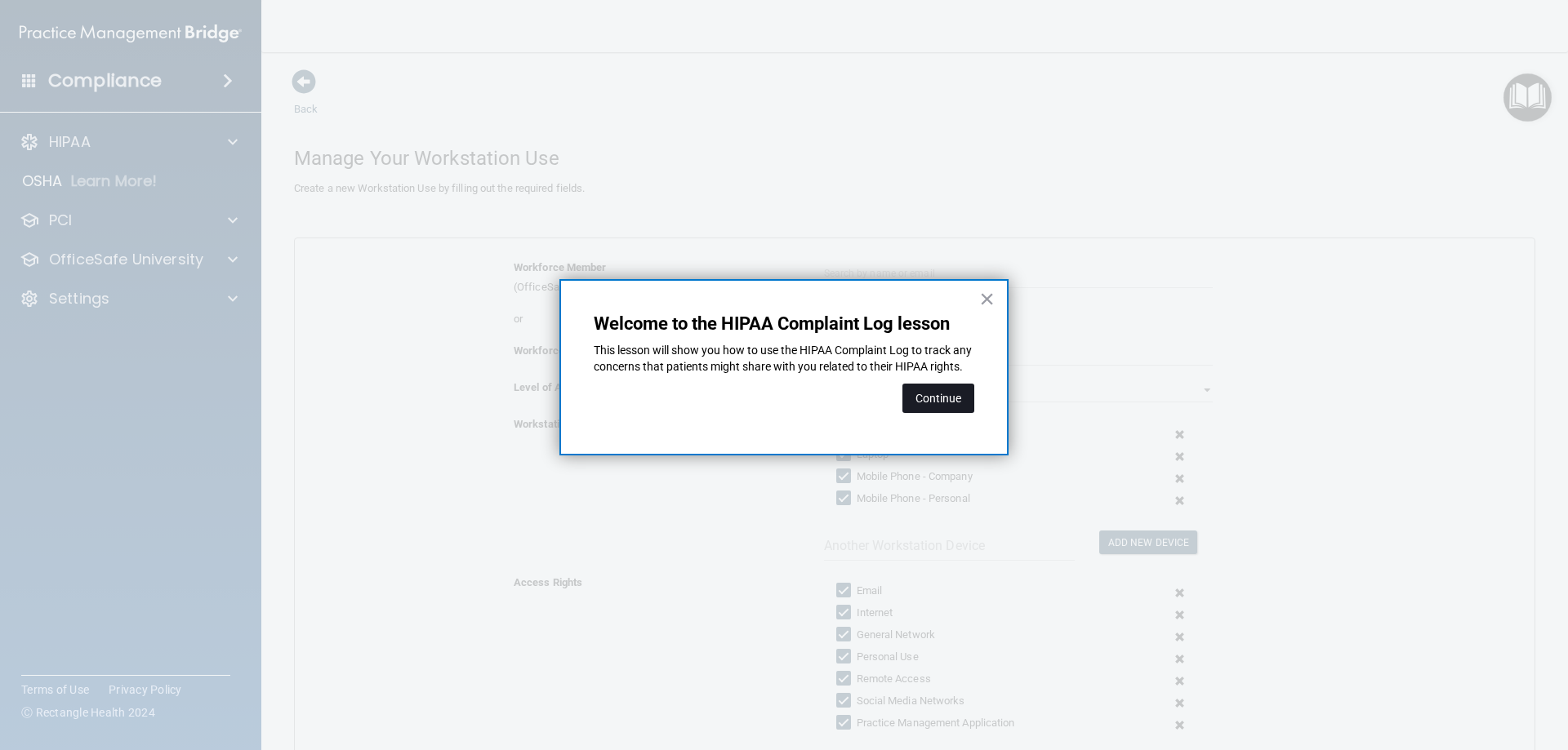
click at [925, 413] on button "Continue" at bounding box center [938, 398] width 72 height 30
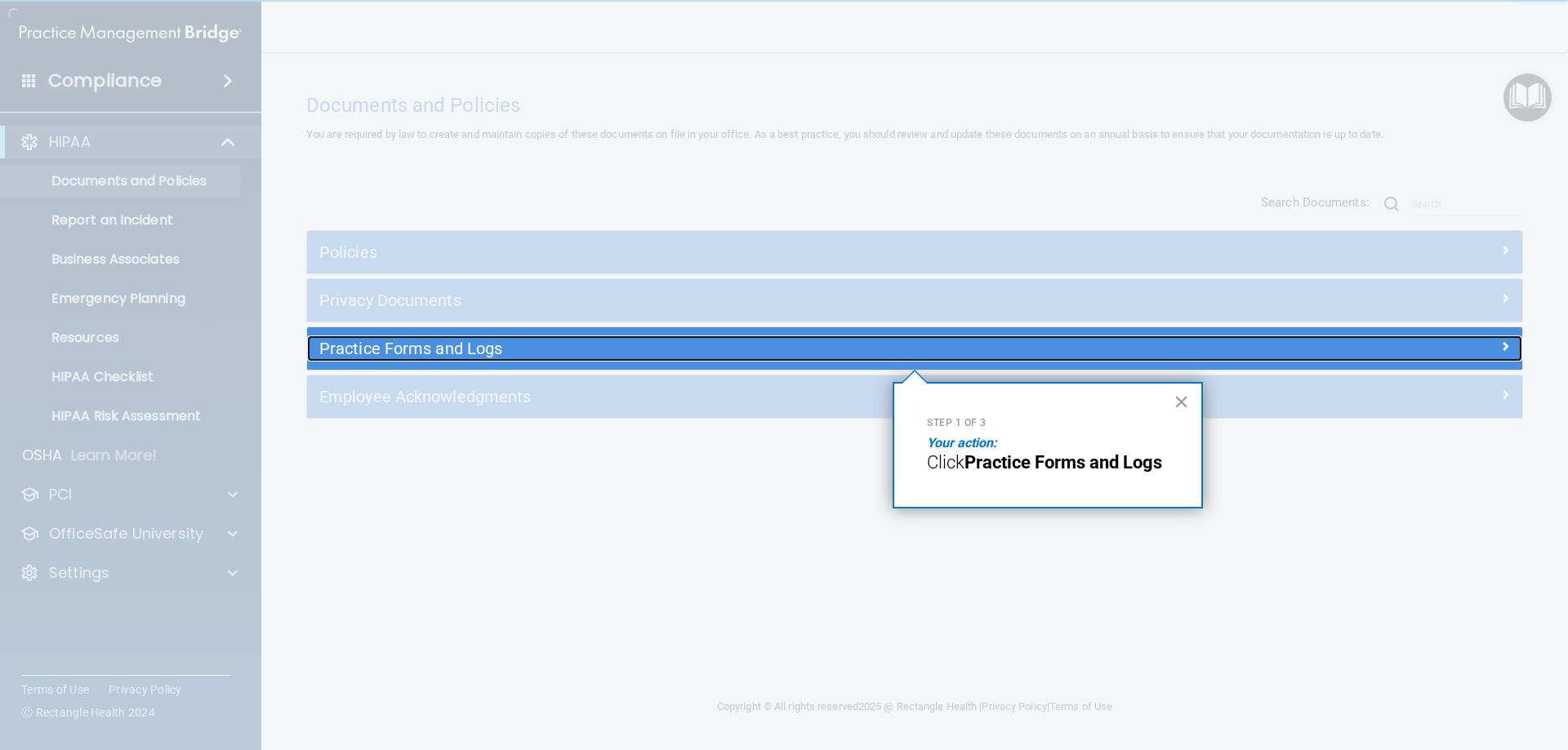
click at [700, 362] on div "Practice Forms and Logs" at bounding box center [762, 348] width 911 height 26
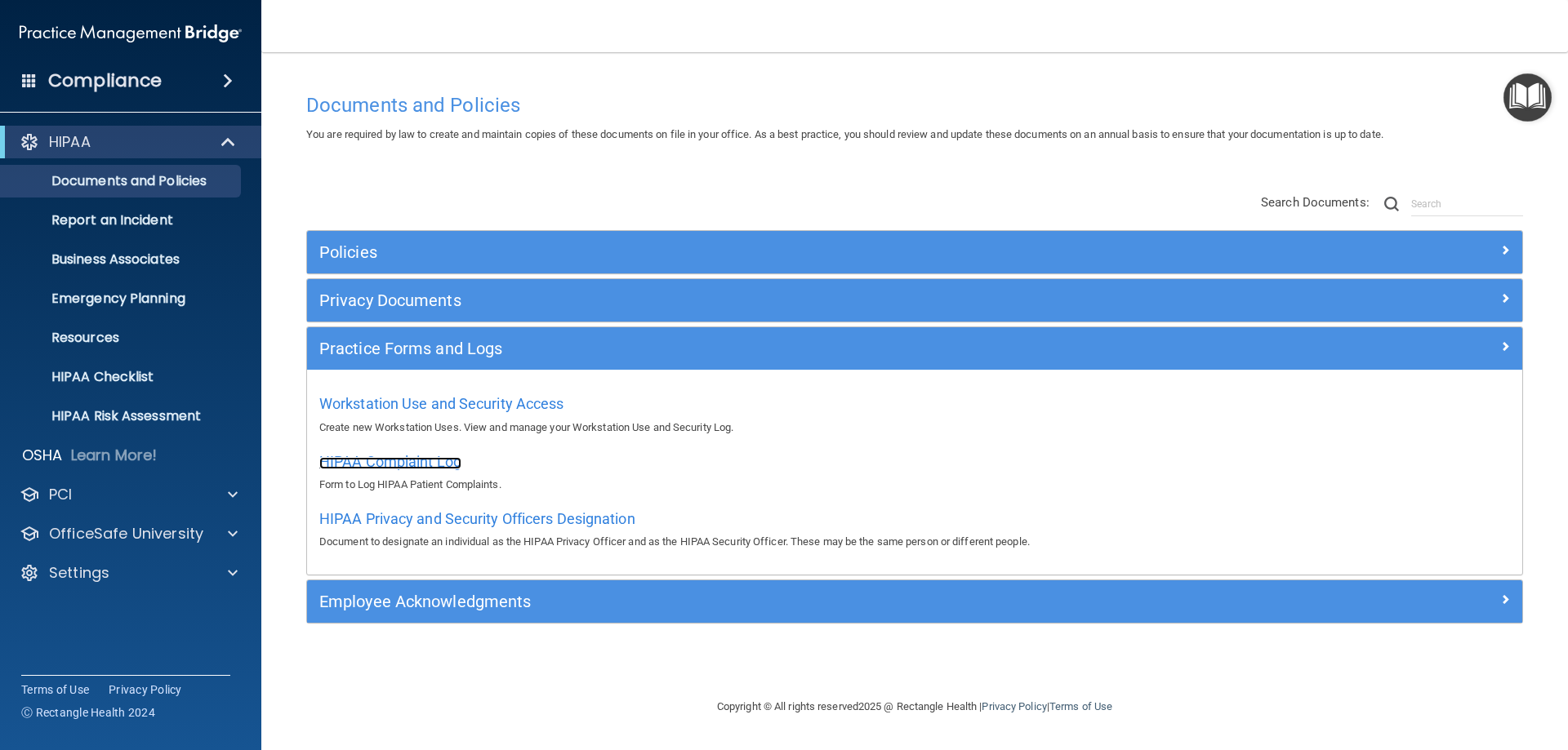
click at [394, 466] on span "HIPAA Complaint Log" at bounding box center [390, 462] width 142 height 17
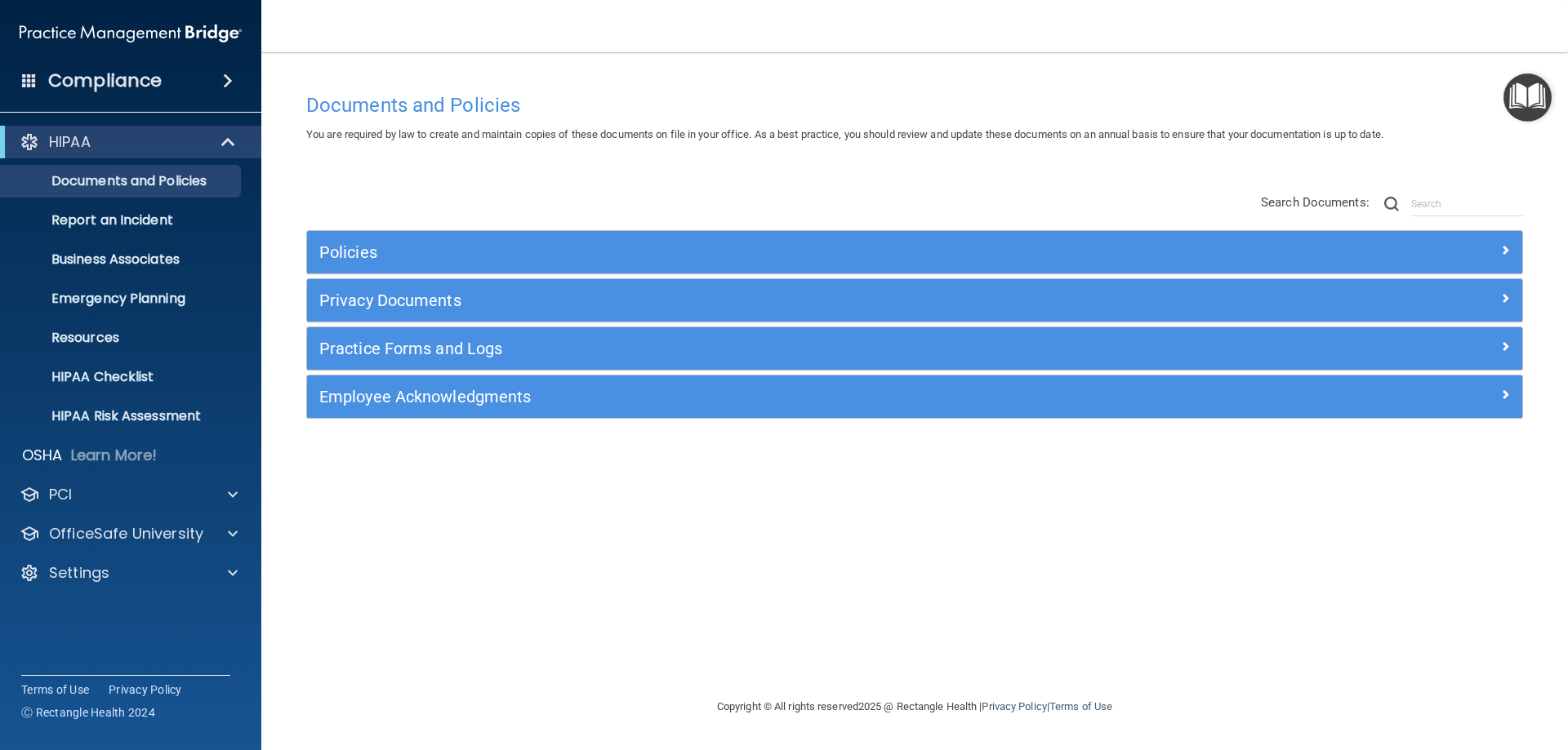
click at [1533, 113] on img "Open Resource Center" at bounding box center [1527, 98] width 48 height 48
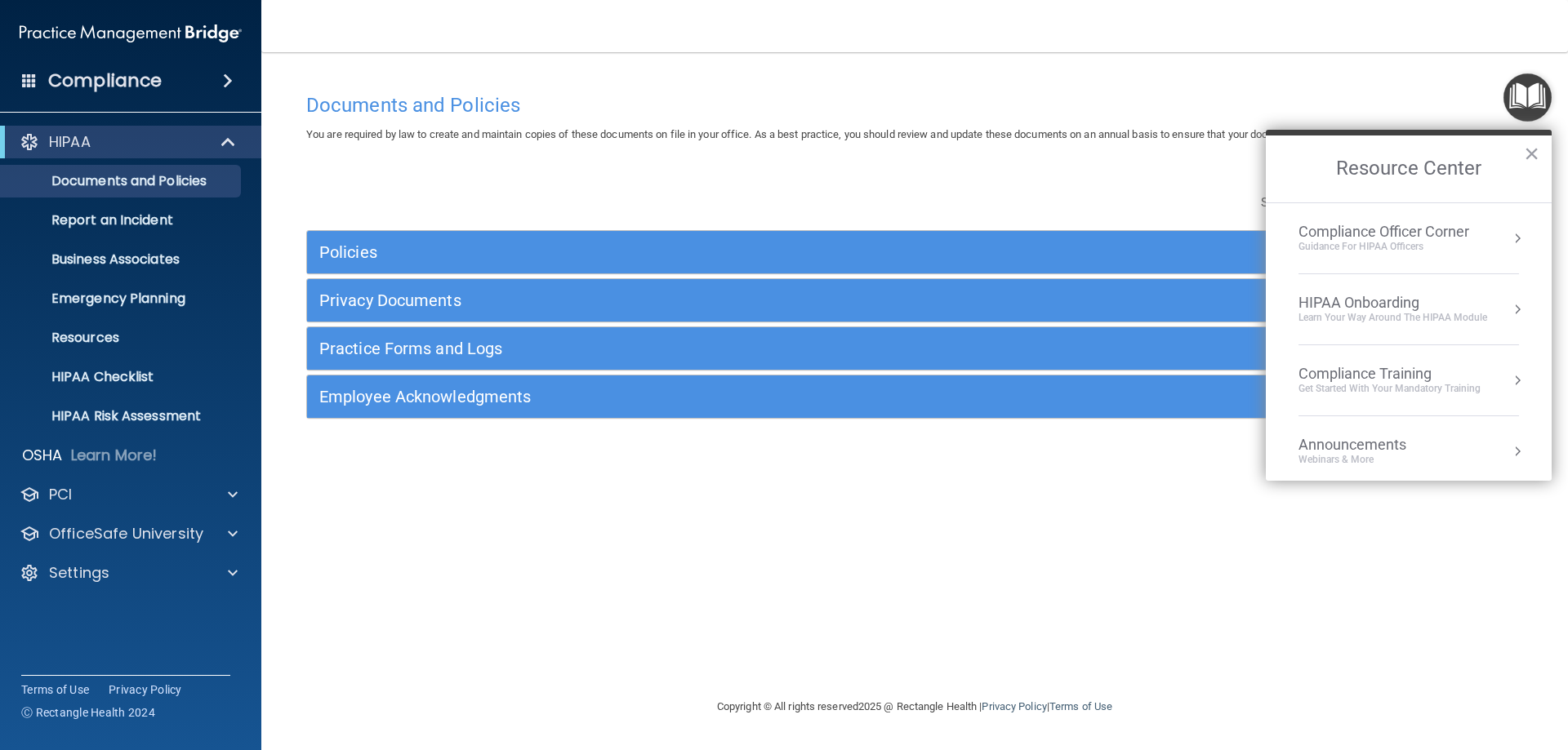
click at [1362, 324] on div "Learn Your Way around the HIPAA module" at bounding box center [1392, 318] width 189 height 13
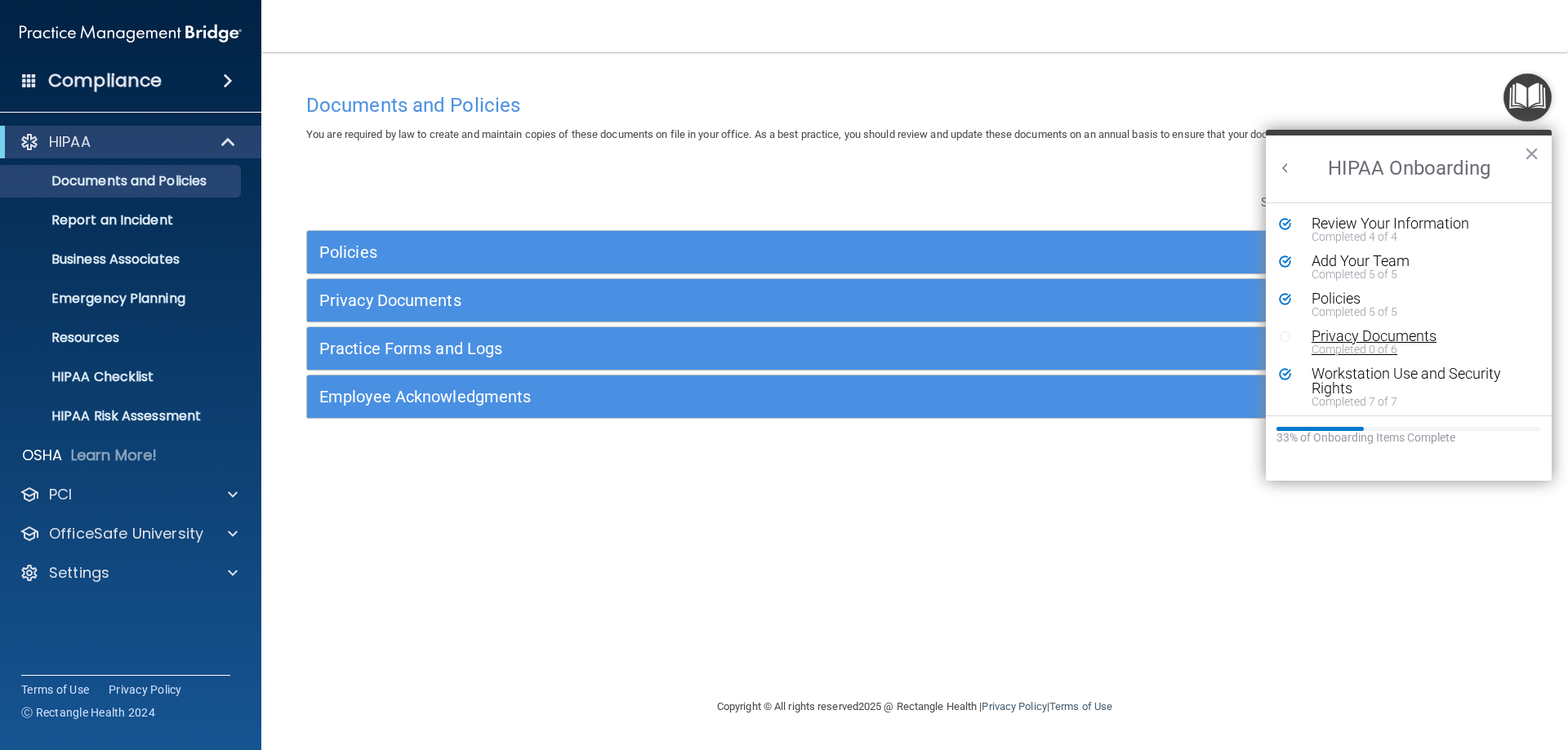
click at [1324, 337] on div "Privacy Documents" at bounding box center [1415, 336] width 207 height 14
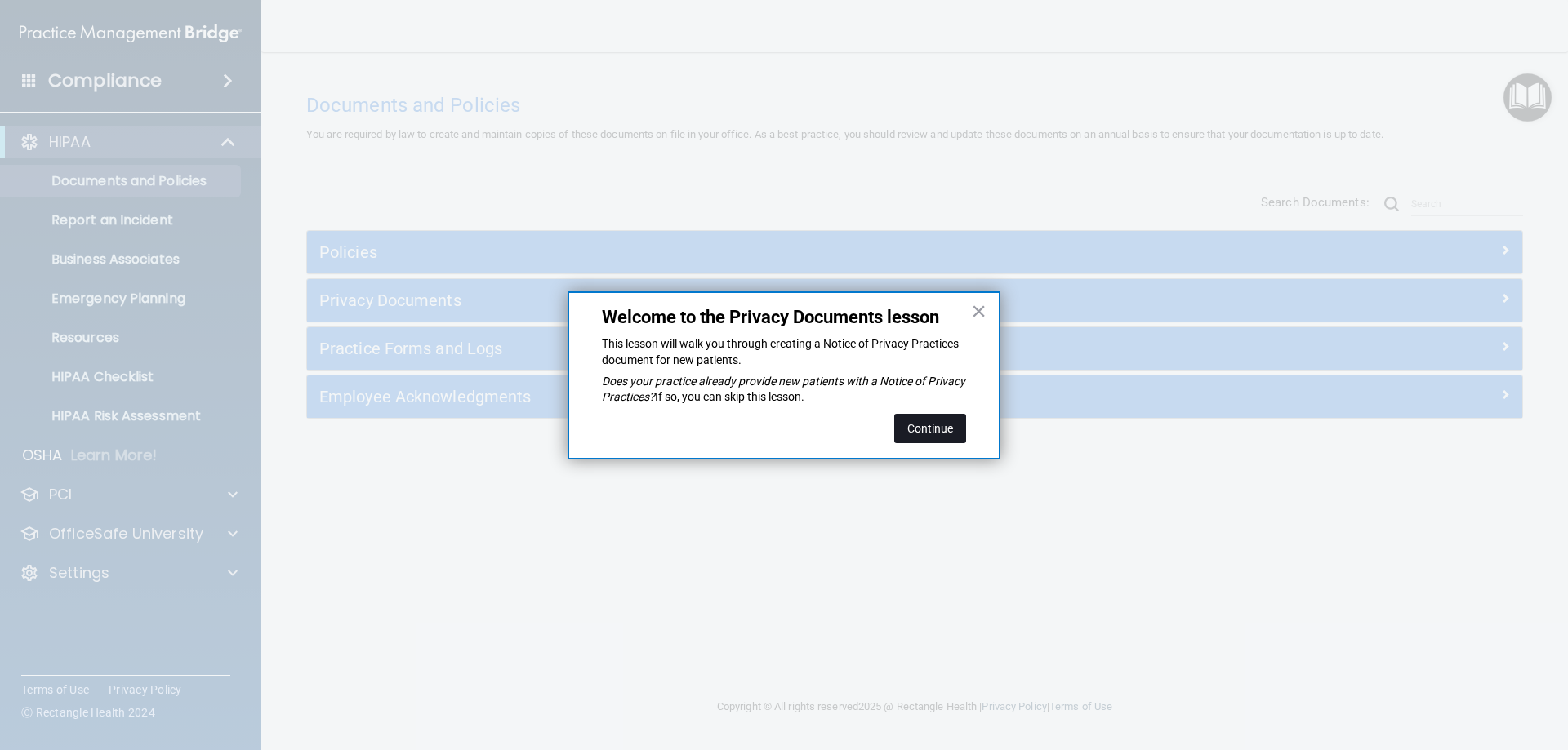
click at [959, 438] on button "Continue" at bounding box center [929, 428] width 72 height 30
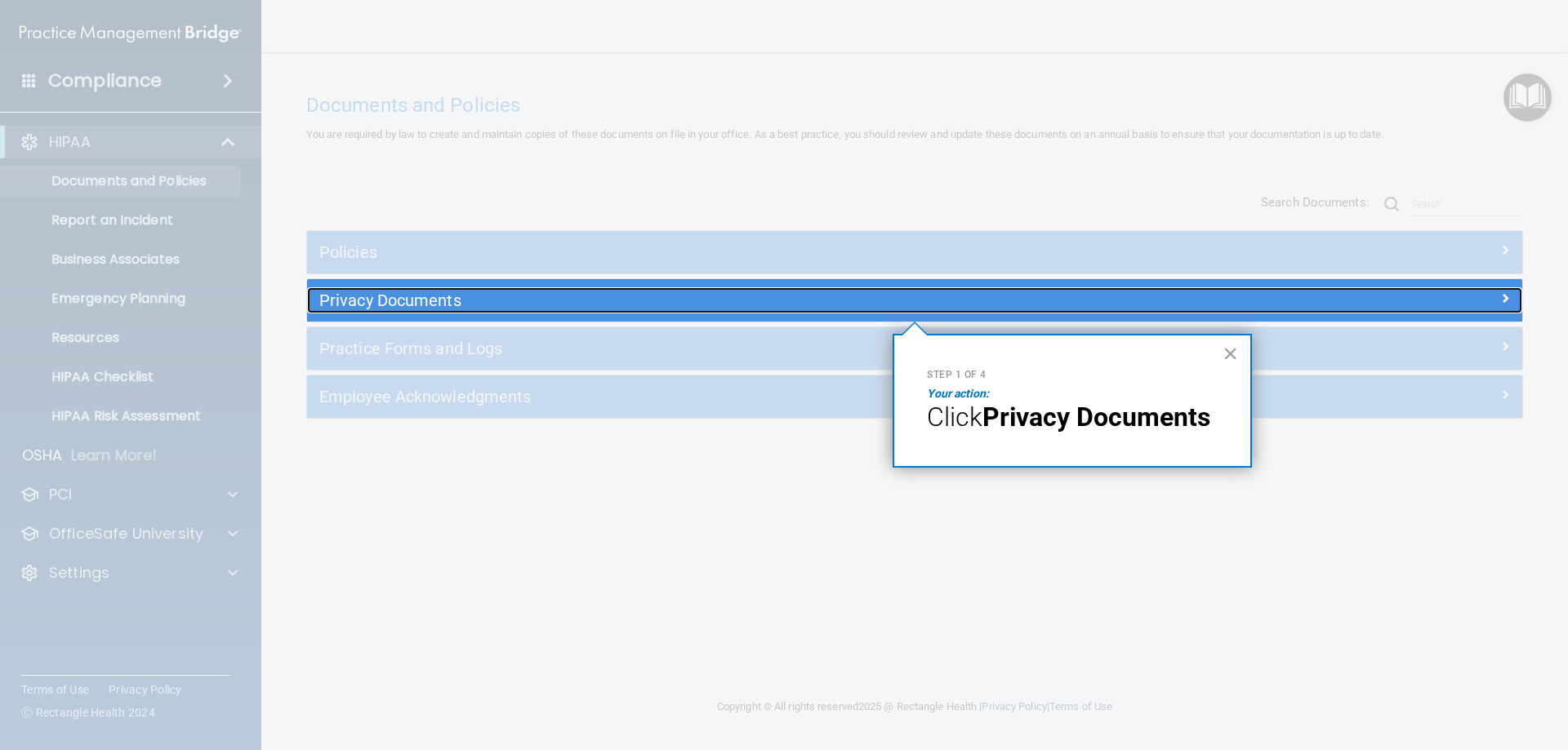
click at [638, 304] on h5 "Privacy Documents" at bounding box center [762, 300] width 887 height 18
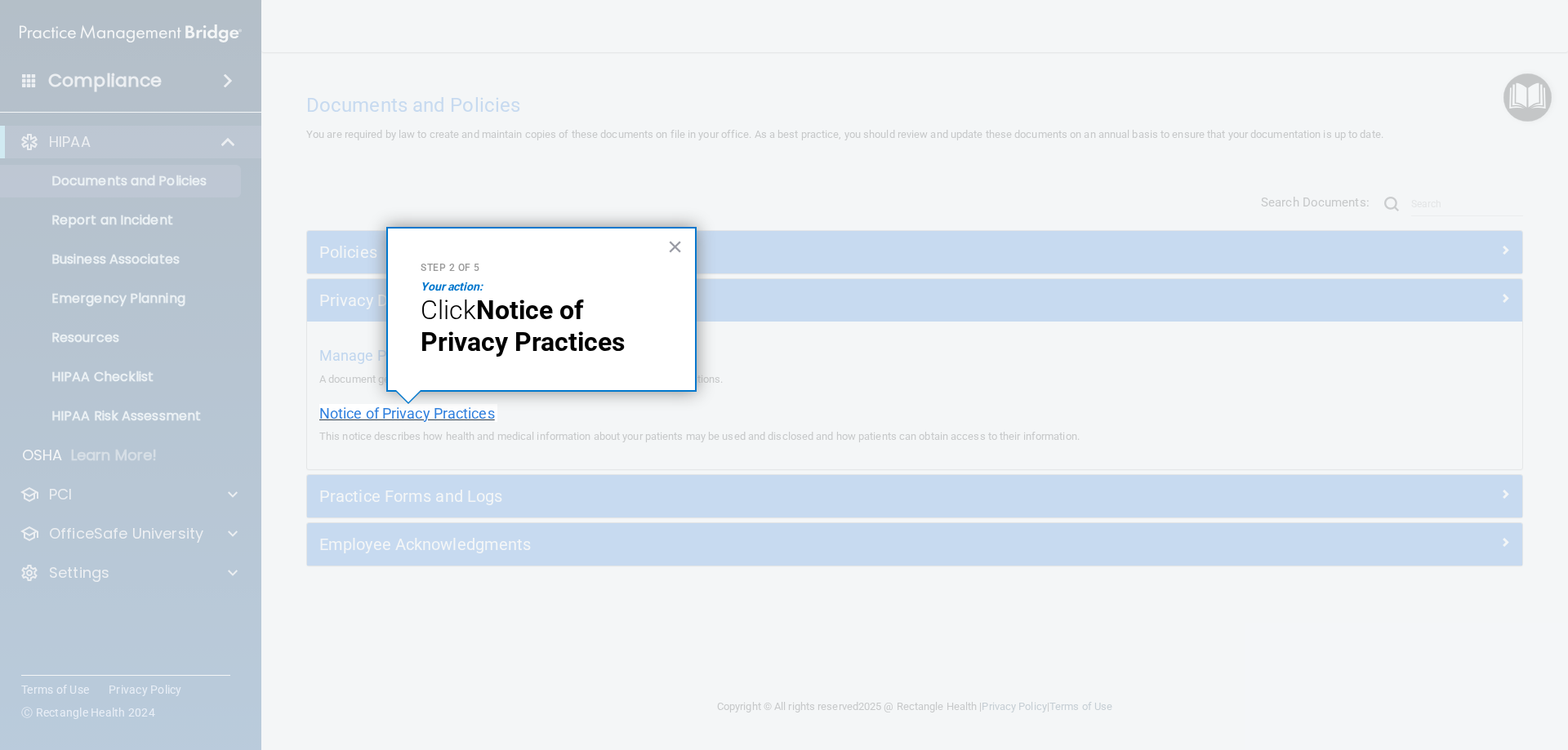
click at [470, 413] on span "Notice of Privacy Practices" at bounding box center [406, 414] width 175 height 17
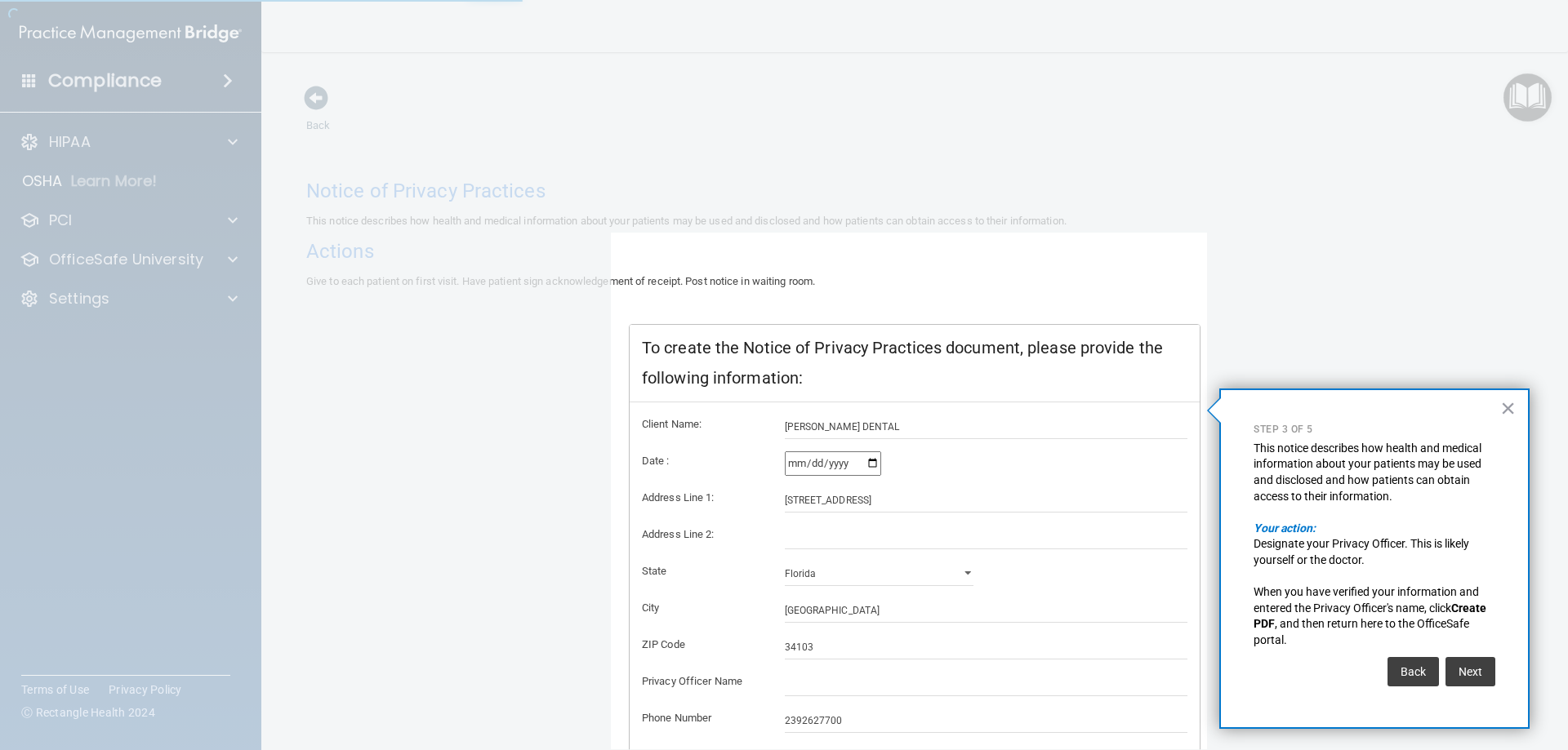
scroll to position [91, 0]
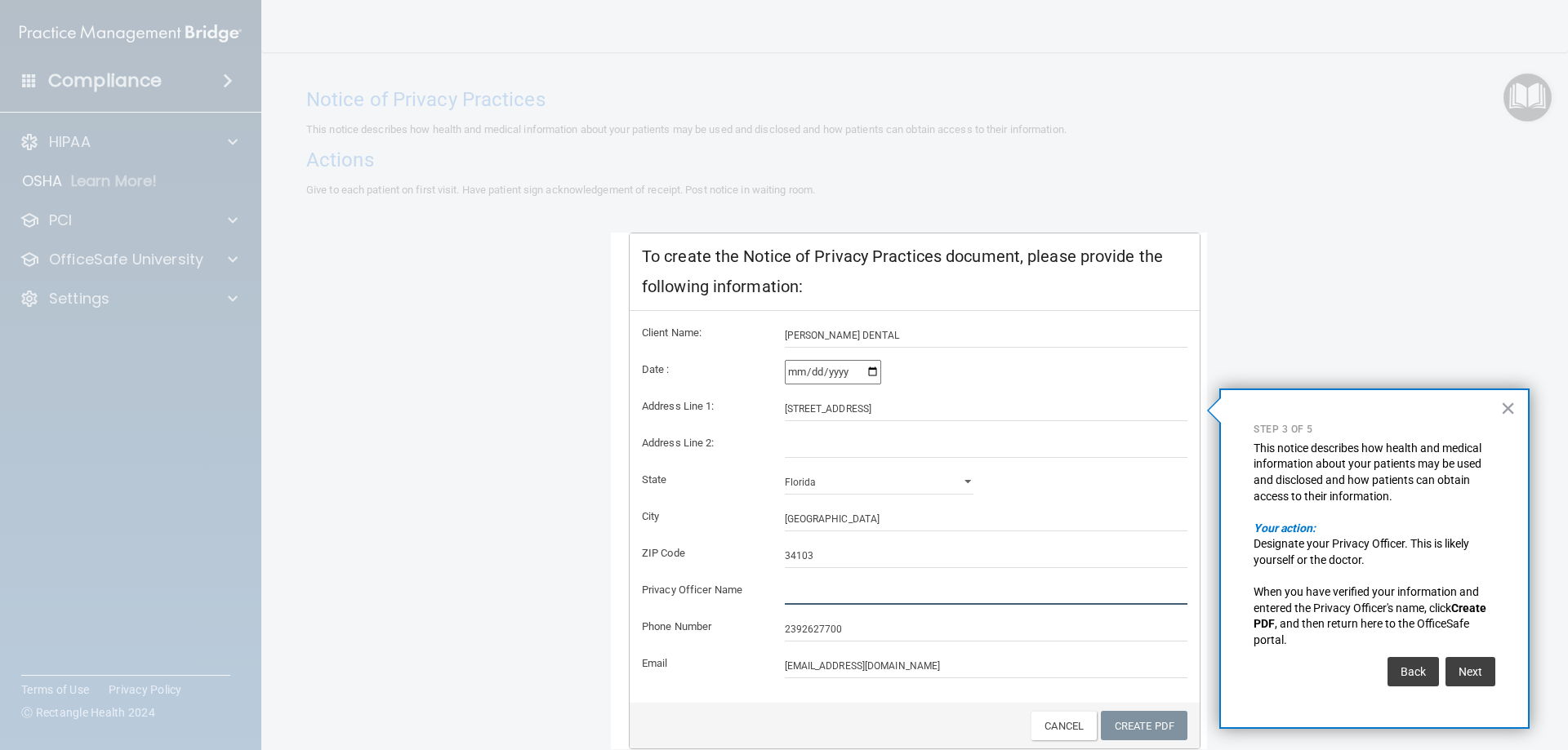
click at [847, 589] on input "text" at bounding box center [986, 593] width 403 height 25
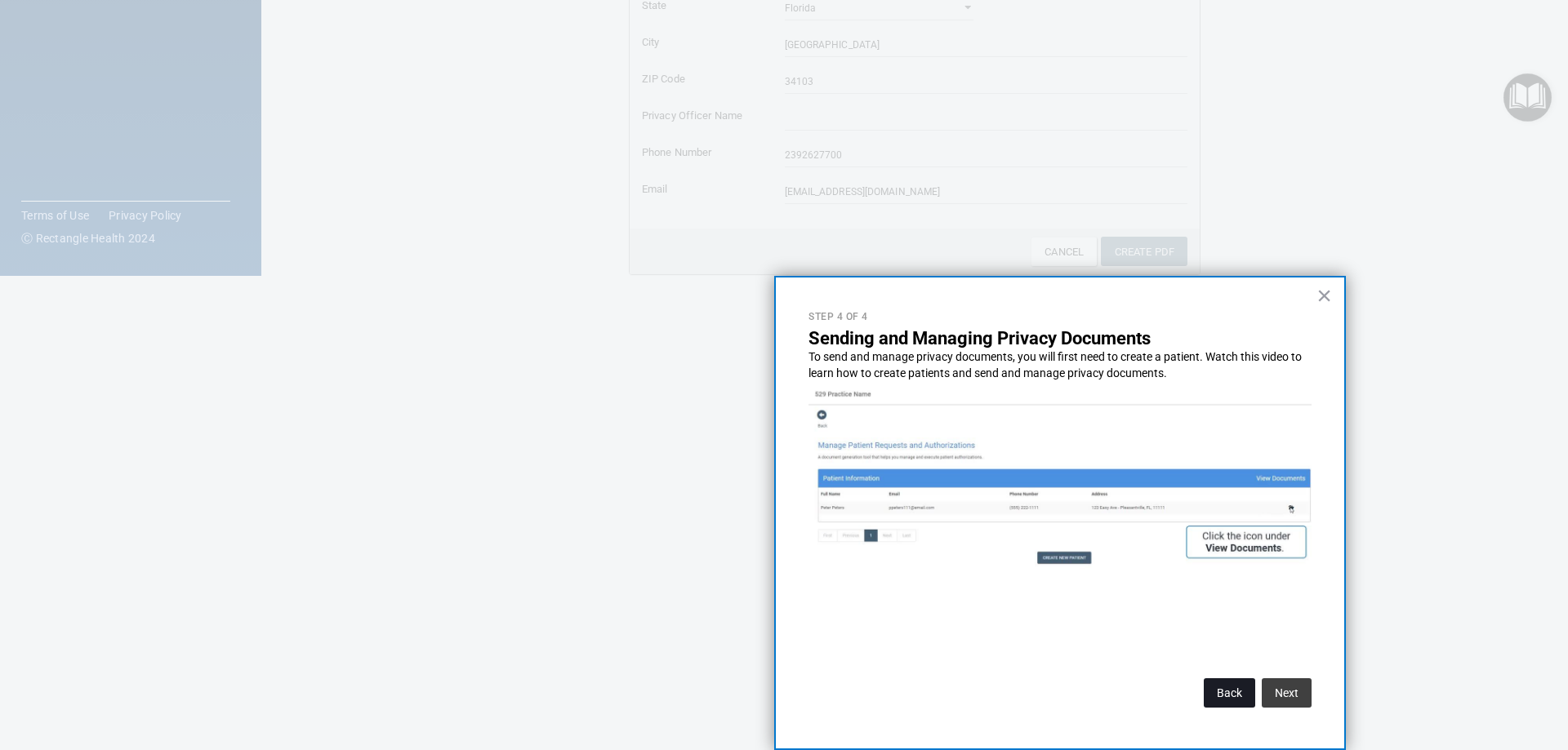
click at [1217, 700] on button "Back" at bounding box center [1230, 693] width 52 height 30
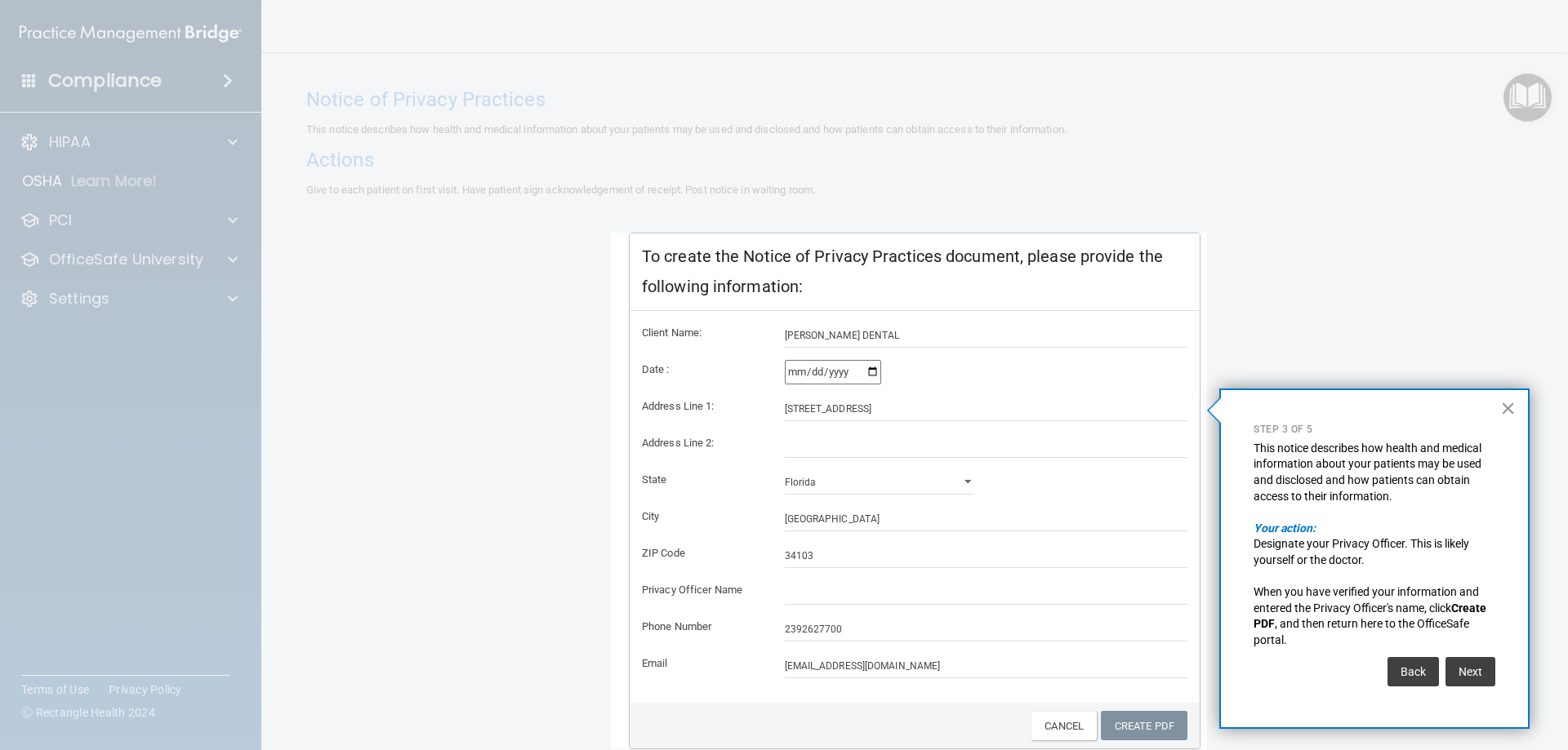
click at [1511, 404] on button "×" at bounding box center [1508, 408] width 15 height 26
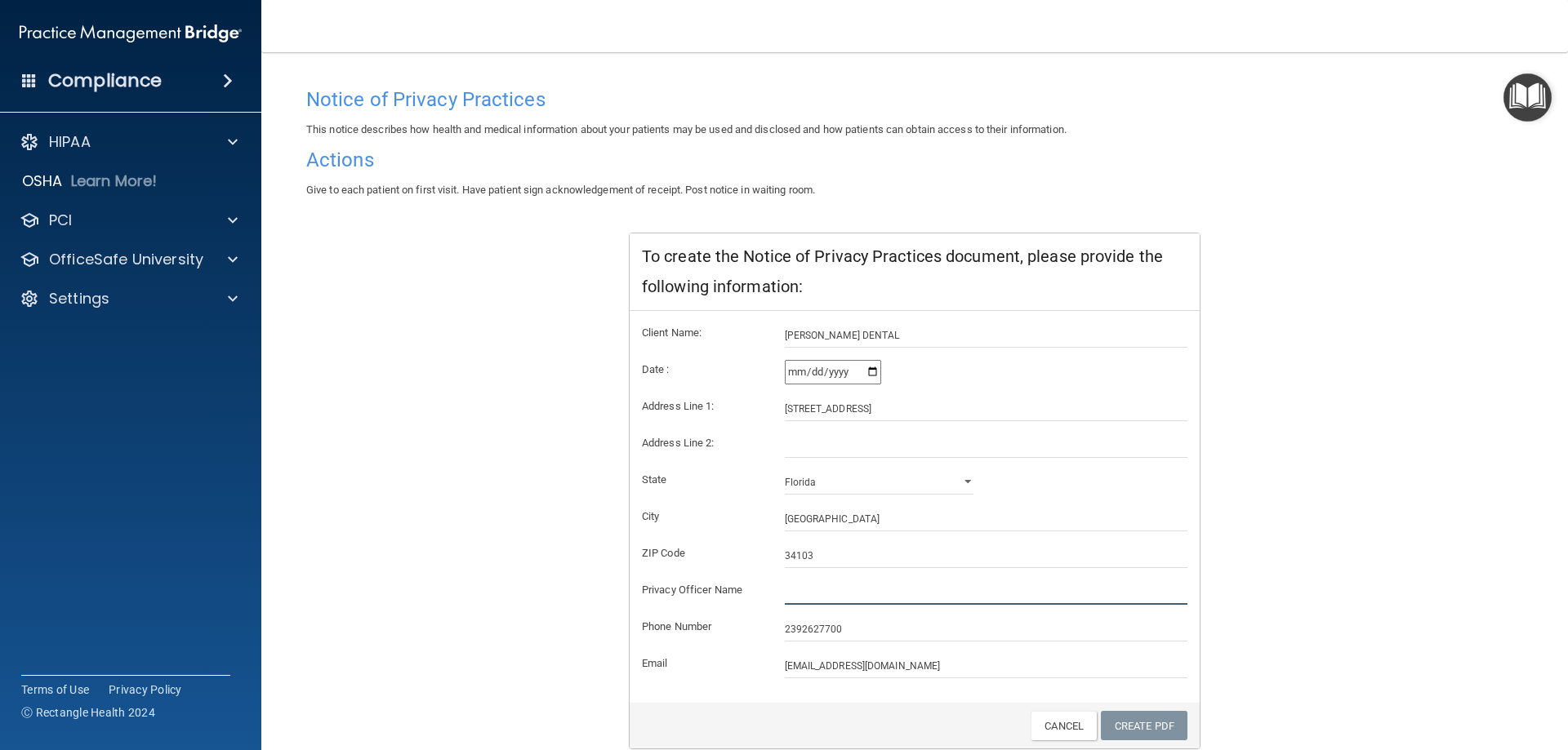
click at [807, 589] on input "text" at bounding box center [986, 593] width 403 height 25
type input "[PERSON_NAME]"
drag, startPoint x: 807, startPoint y: 590, endPoint x: 1345, endPoint y: 459, distance: 553.7
click at [1345, 459] on div "Notice of Privacy Practices This notice describes how health and medical inform…" at bounding box center [915, 416] width 1216 height 670
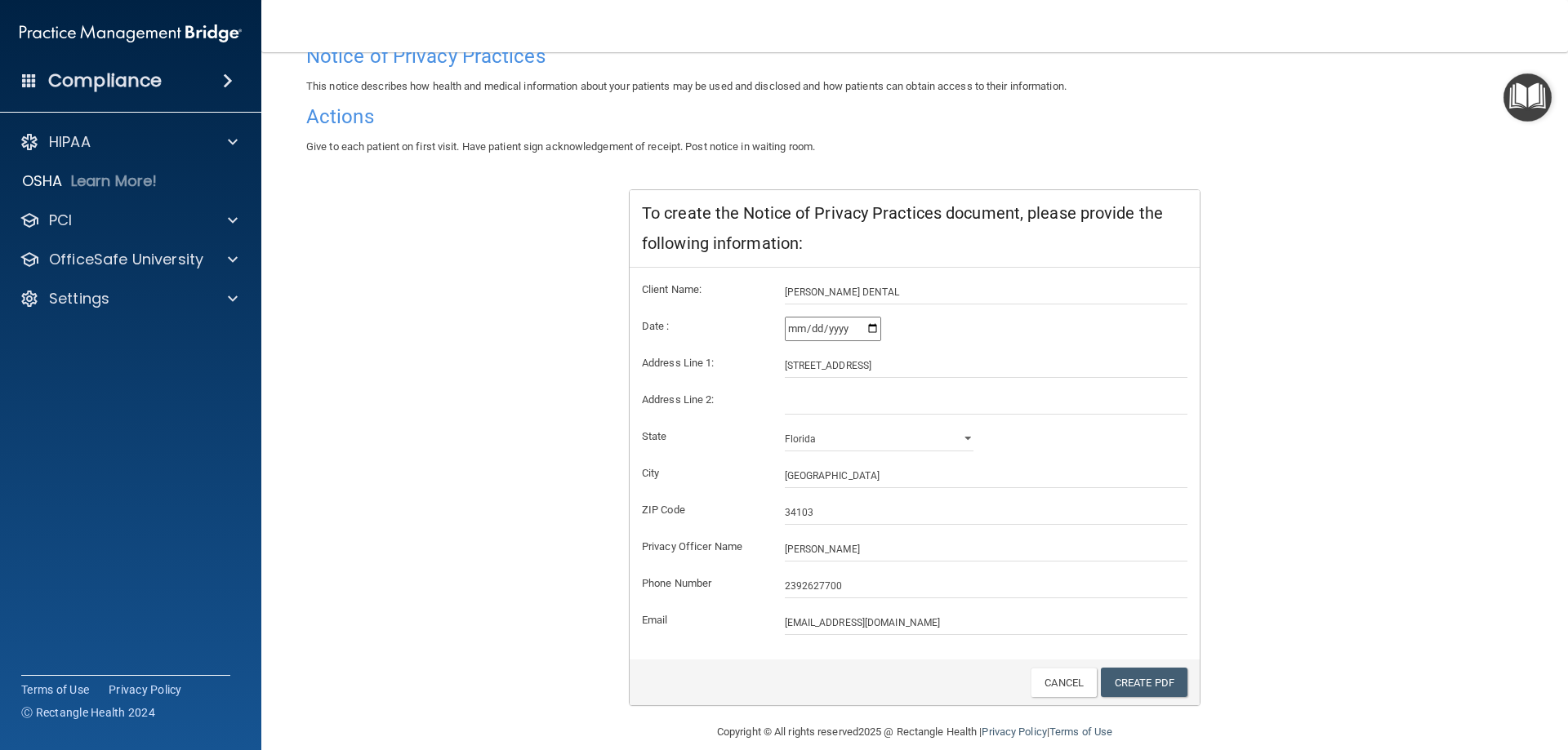
scroll to position [156, 0]
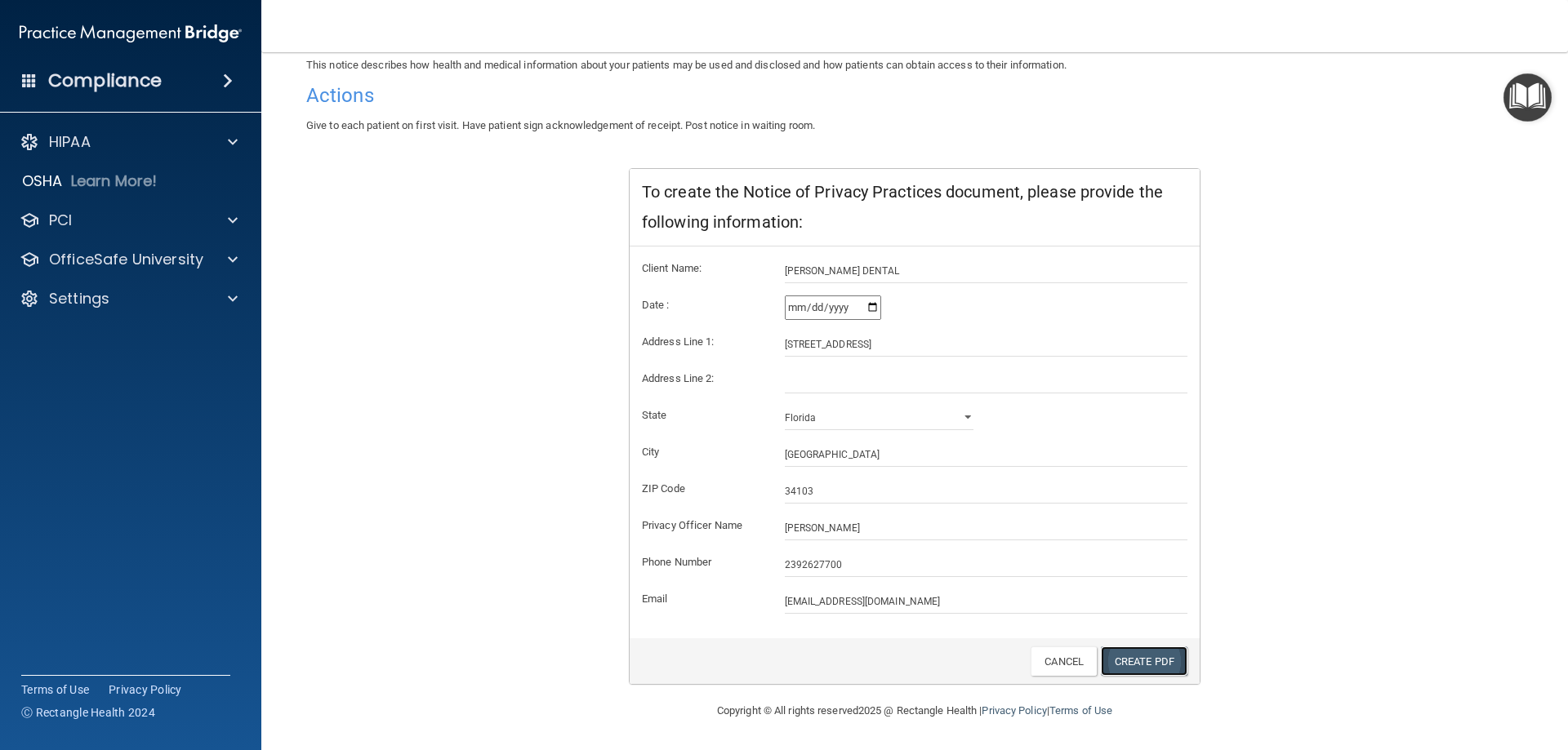
click at [1156, 662] on link "Create PDF" at bounding box center [1144, 662] width 86 height 31
drag, startPoint x: 903, startPoint y: 607, endPoint x: 740, endPoint y: 606, distance: 163.0
click at [740, 606] on div "Email kaylacerasa@gmail.com" at bounding box center [914, 602] width 570 height 25
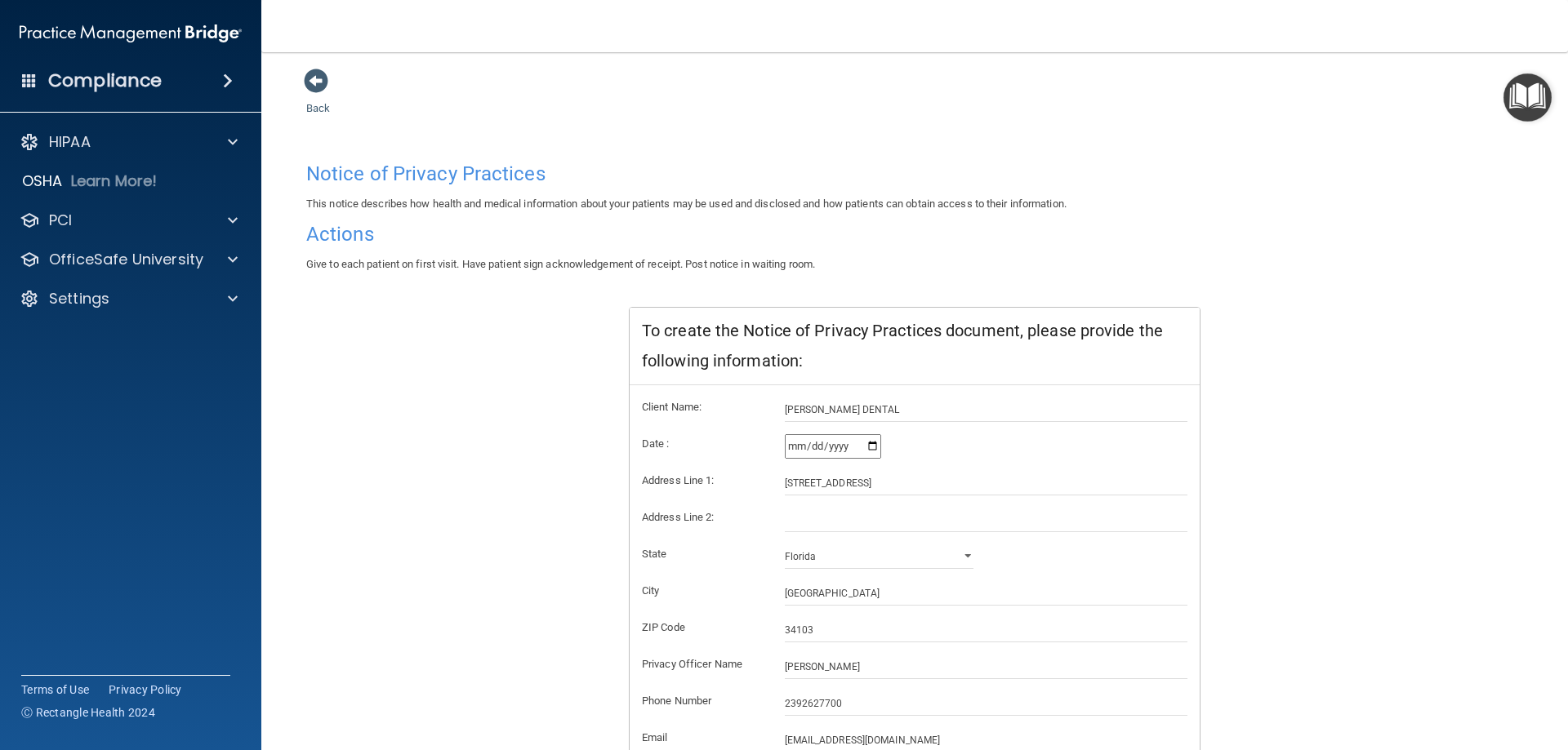
scroll to position [0, 0]
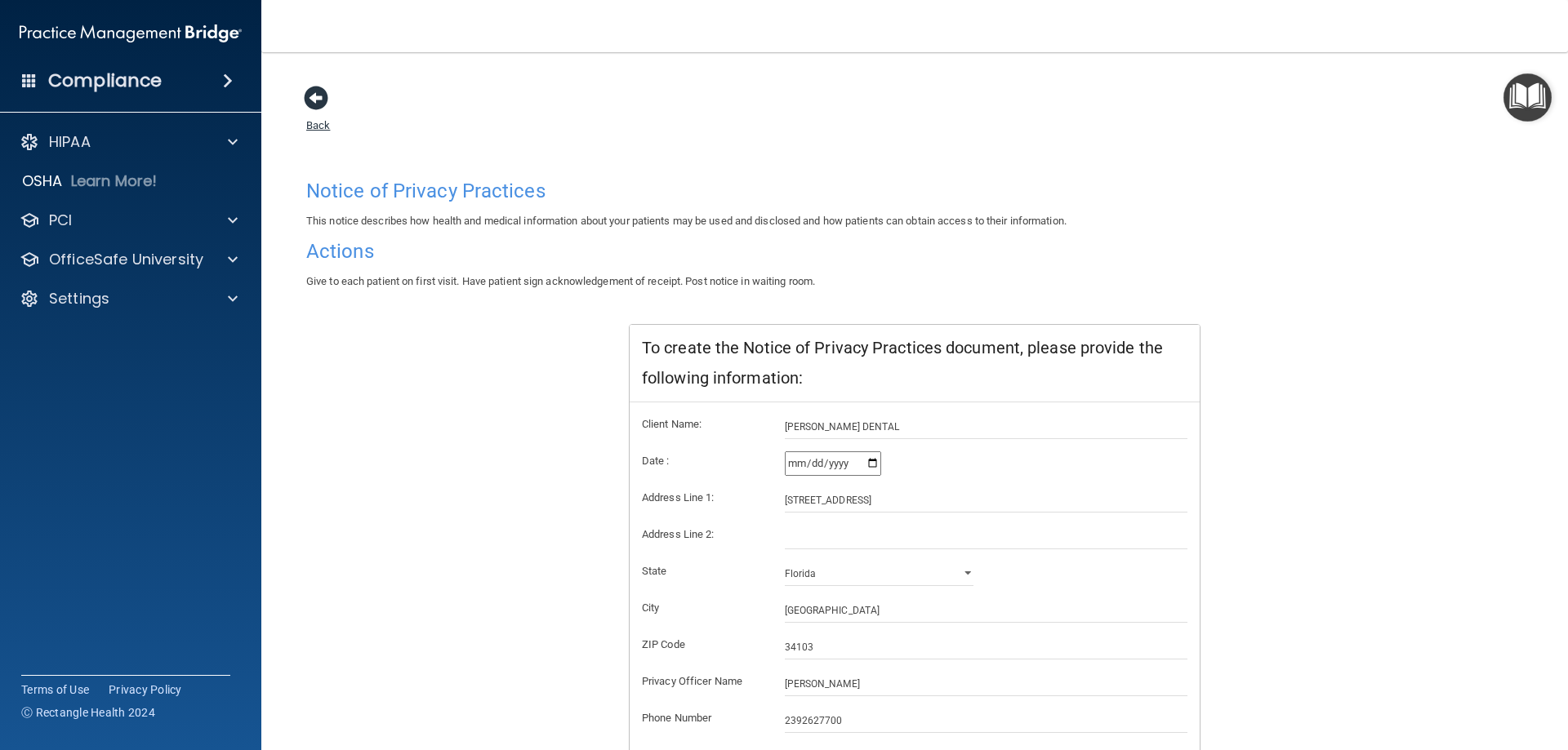
click at [318, 97] on span at bounding box center [316, 99] width 25 height 25
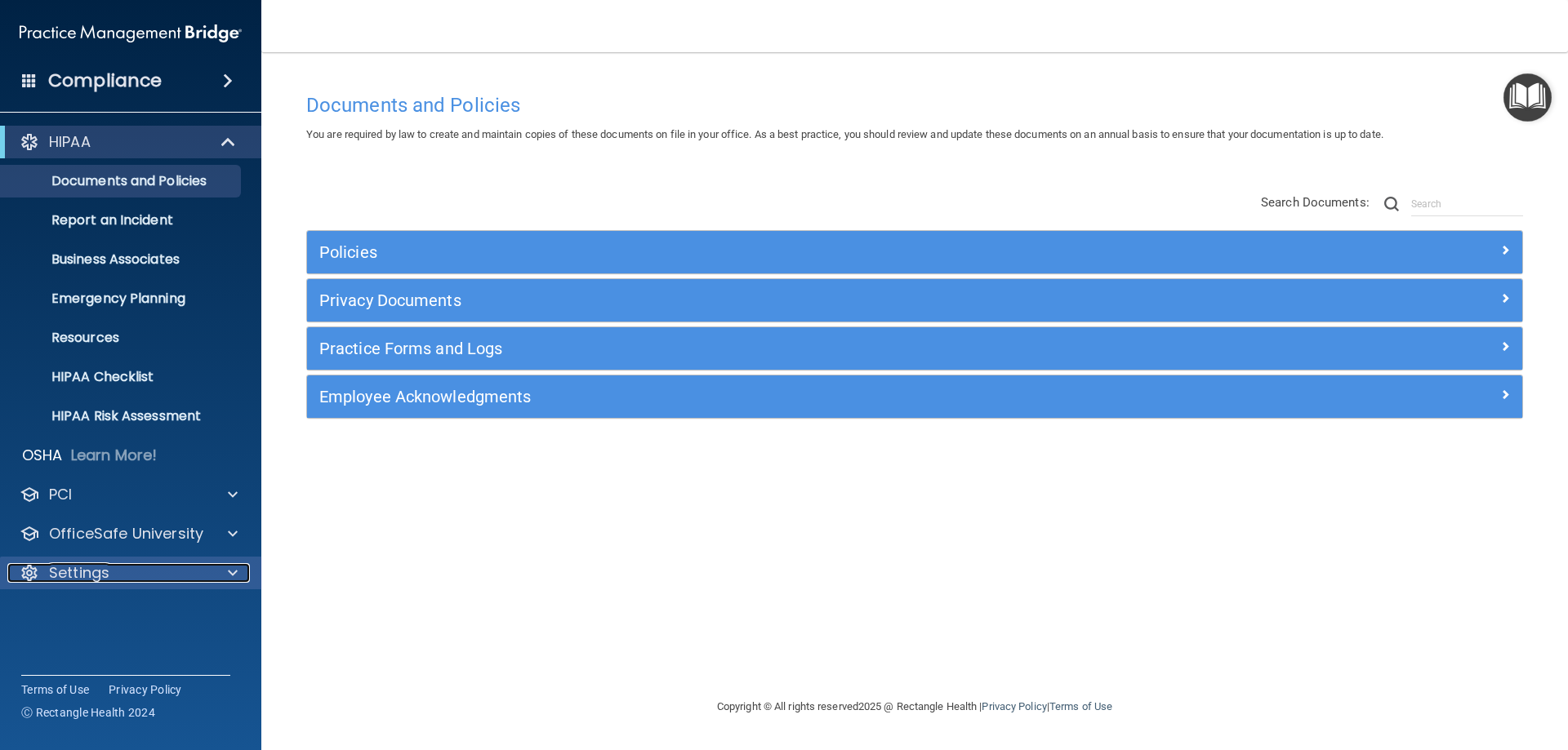
click at [197, 579] on div "Settings" at bounding box center [108, 573] width 202 height 19
click at [130, 606] on p "My Account" at bounding box center [122, 612] width 223 height 16
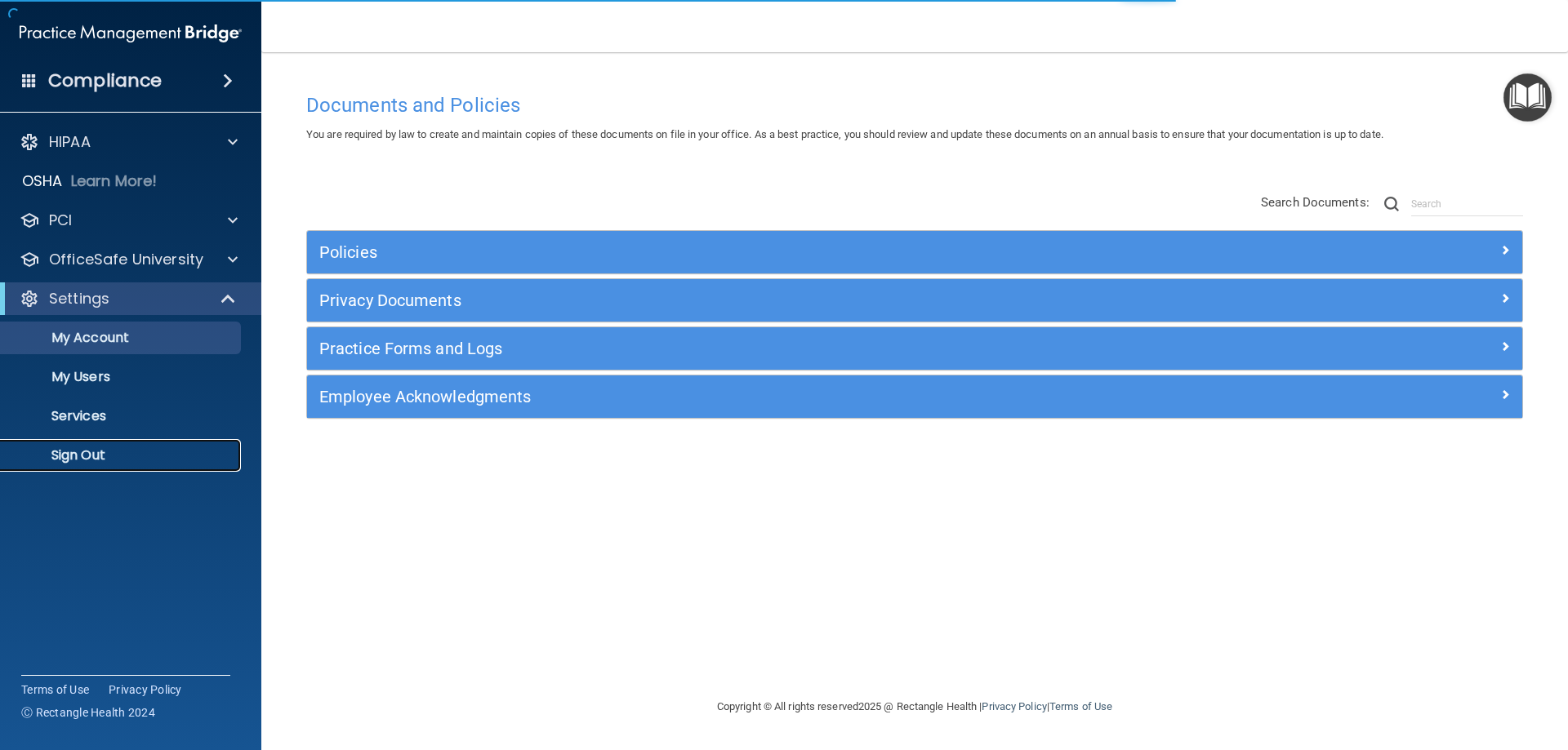
click at [103, 460] on p "Sign Out" at bounding box center [122, 455] width 223 height 16
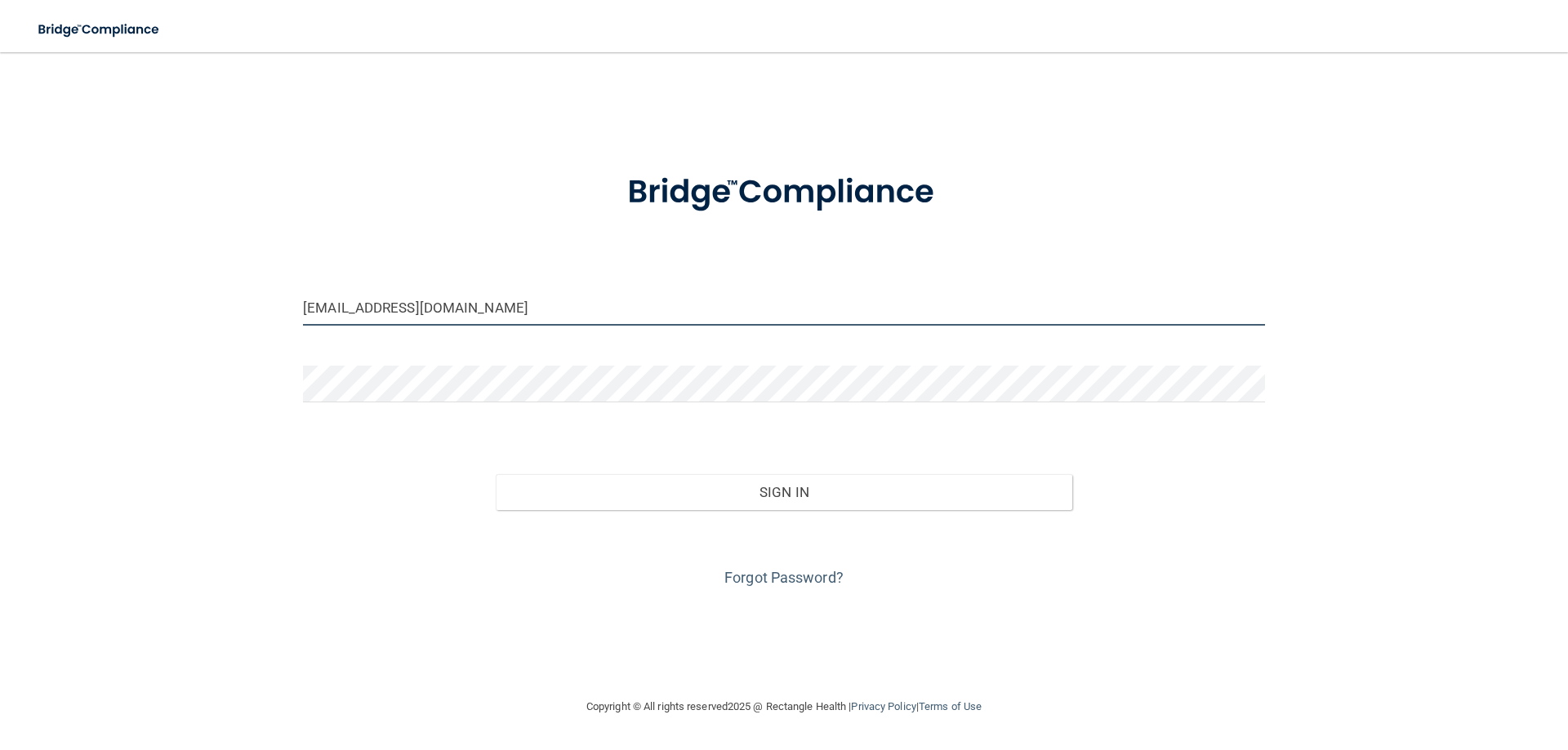
drag, startPoint x: 474, startPoint y: 306, endPoint x: 115, endPoint y: 301, distance: 359.0
click at [115, 301] on div "kaylacerasa@gmail.com Invalid email/password. You don't have permission to acce…" at bounding box center [784, 375] width 1503 height 612
type input "[EMAIL_ADDRESS][DOMAIN_NAME]"
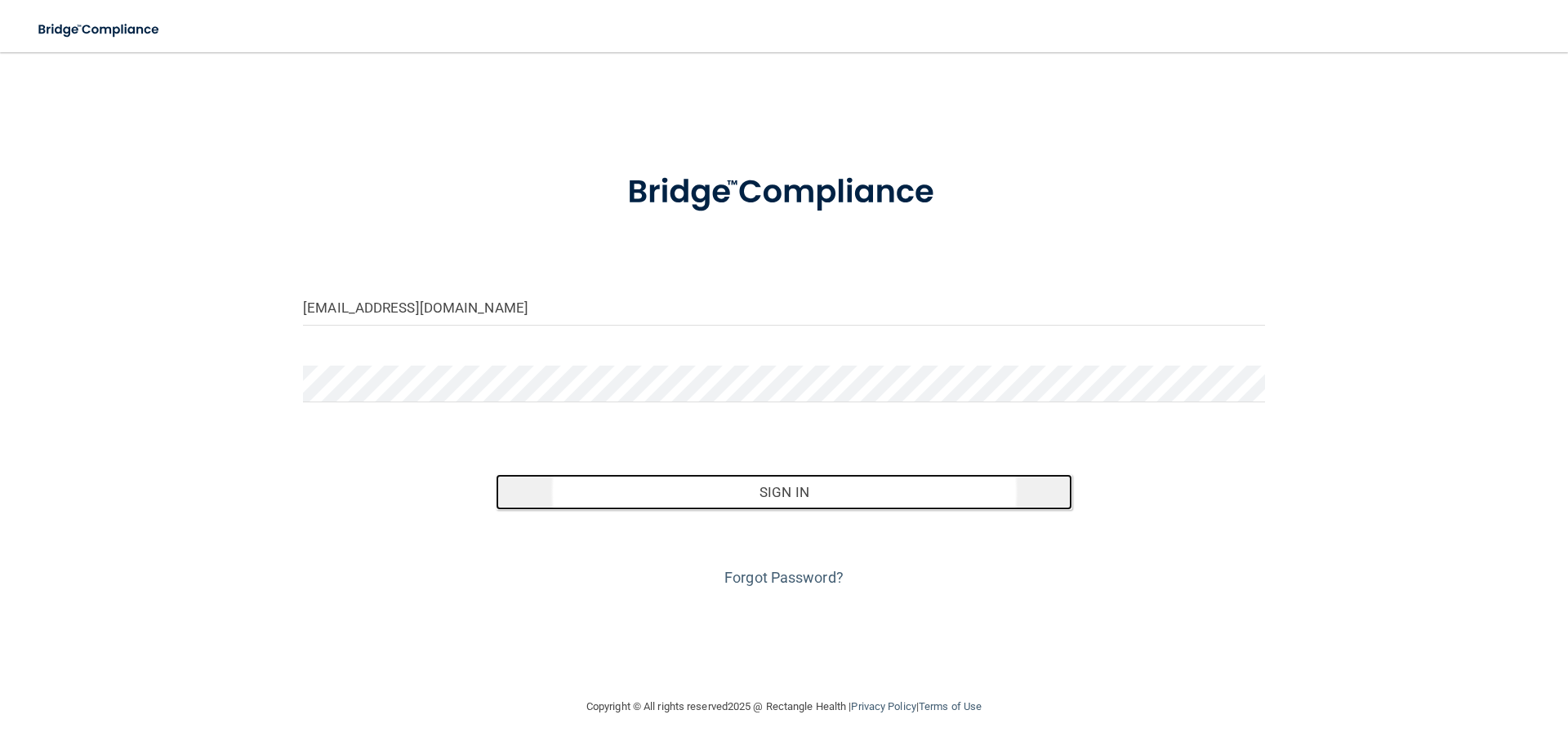
click at [637, 501] on button "Sign In" at bounding box center [784, 492] width 578 height 36
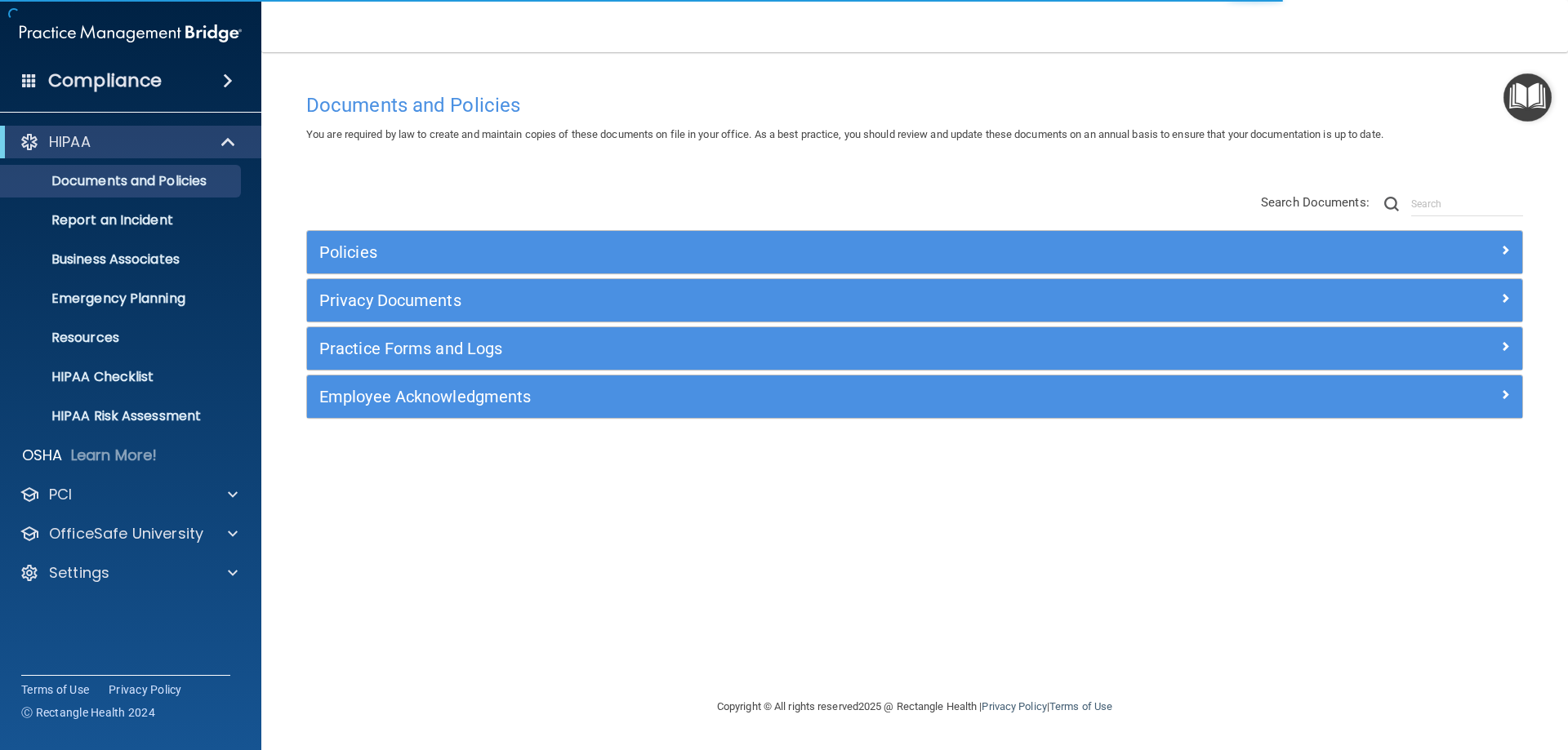
click at [1518, 97] on img "Open Resource Center" at bounding box center [1527, 98] width 48 height 48
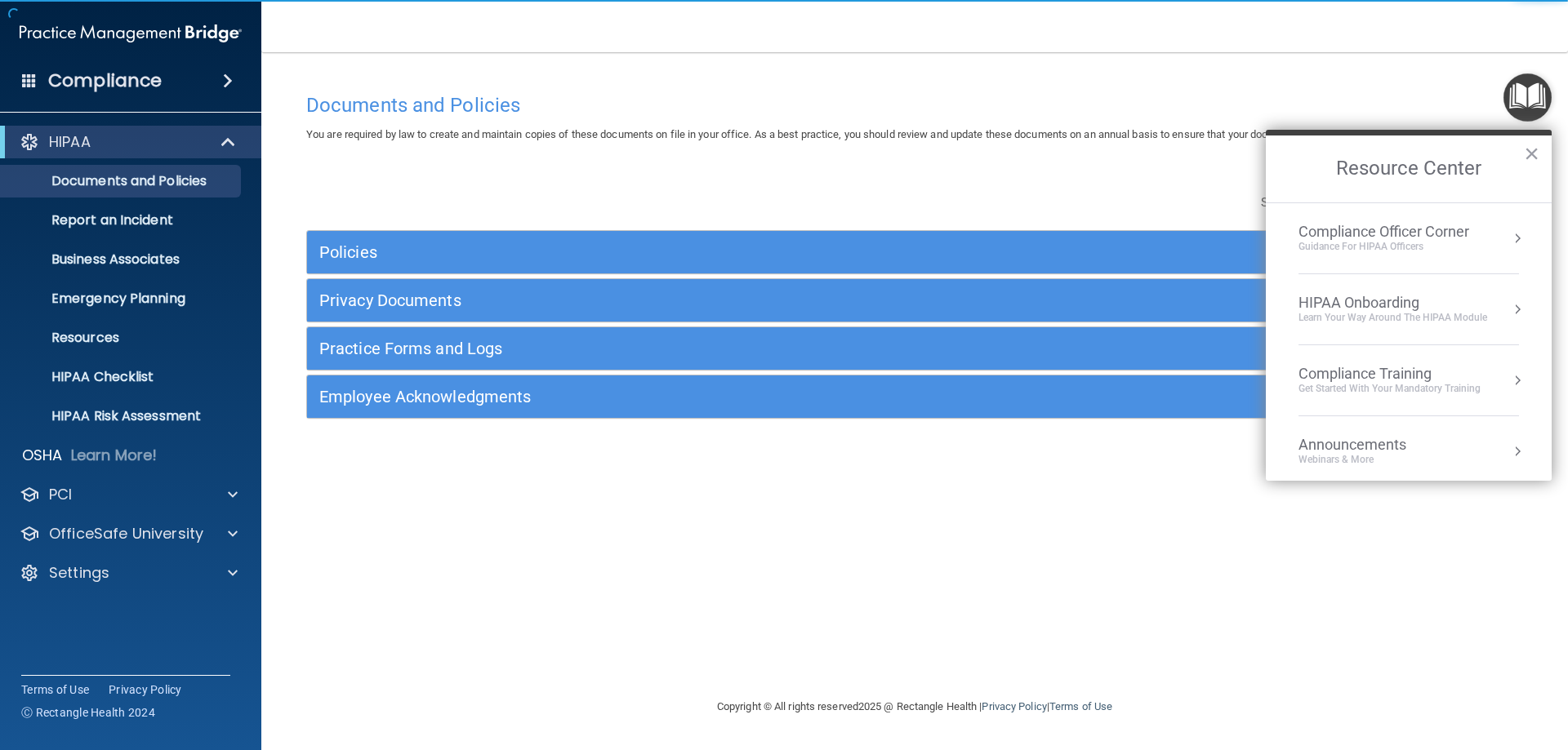
click at [1427, 326] on li "HIPAA Onboarding Learn Your Way around the HIPAA module" at bounding box center [1408, 309] width 220 height 71
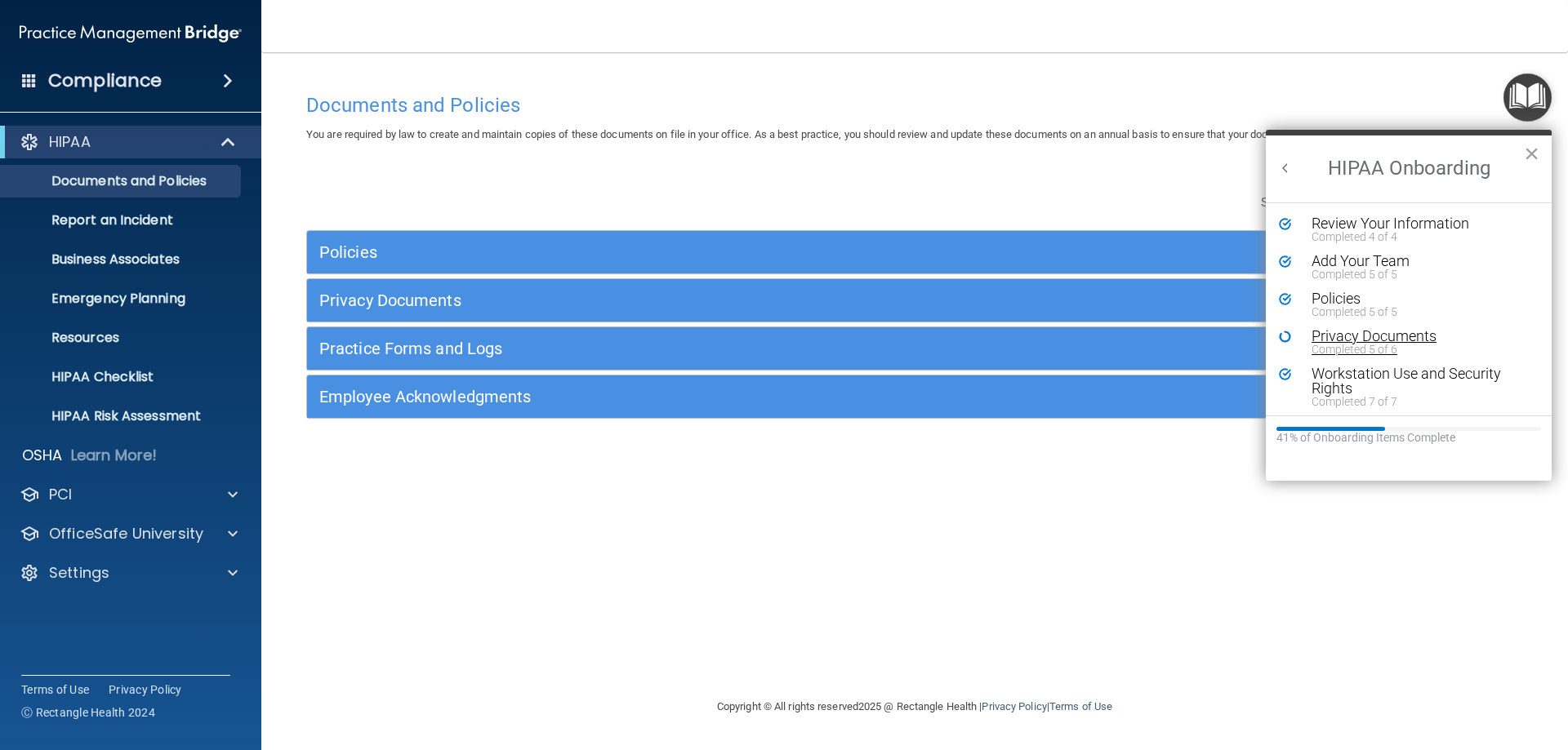
click at [1364, 339] on div "Privacy Documents" at bounding box center [1415, 336] width 207 height 14
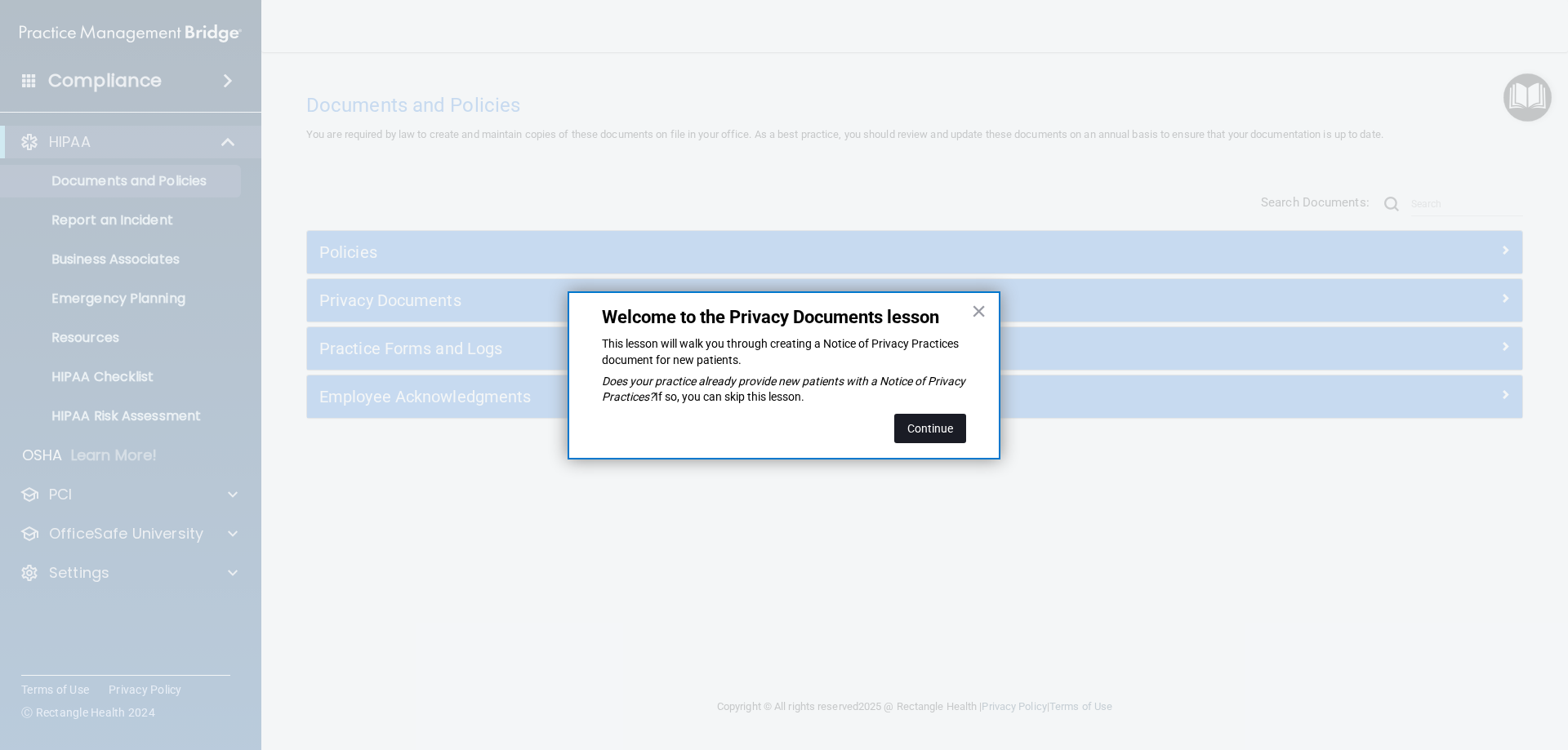
click at [923, 423] on button "Continue" at bounding box center [929, 428] width 72 height 30
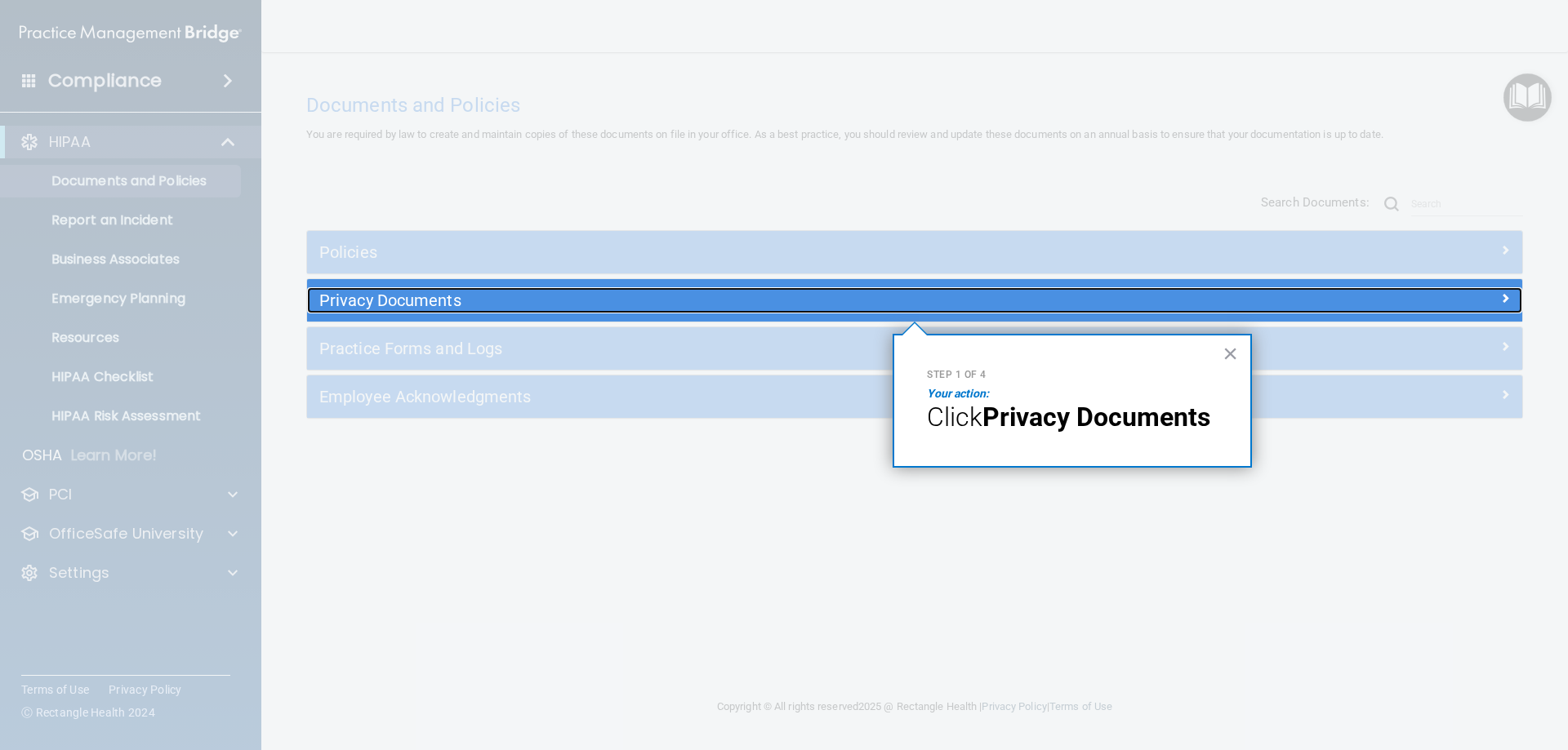
click at [804, 300] on h5 "Privacy Documents" at bounding box center [762, 300] width 887 height 18
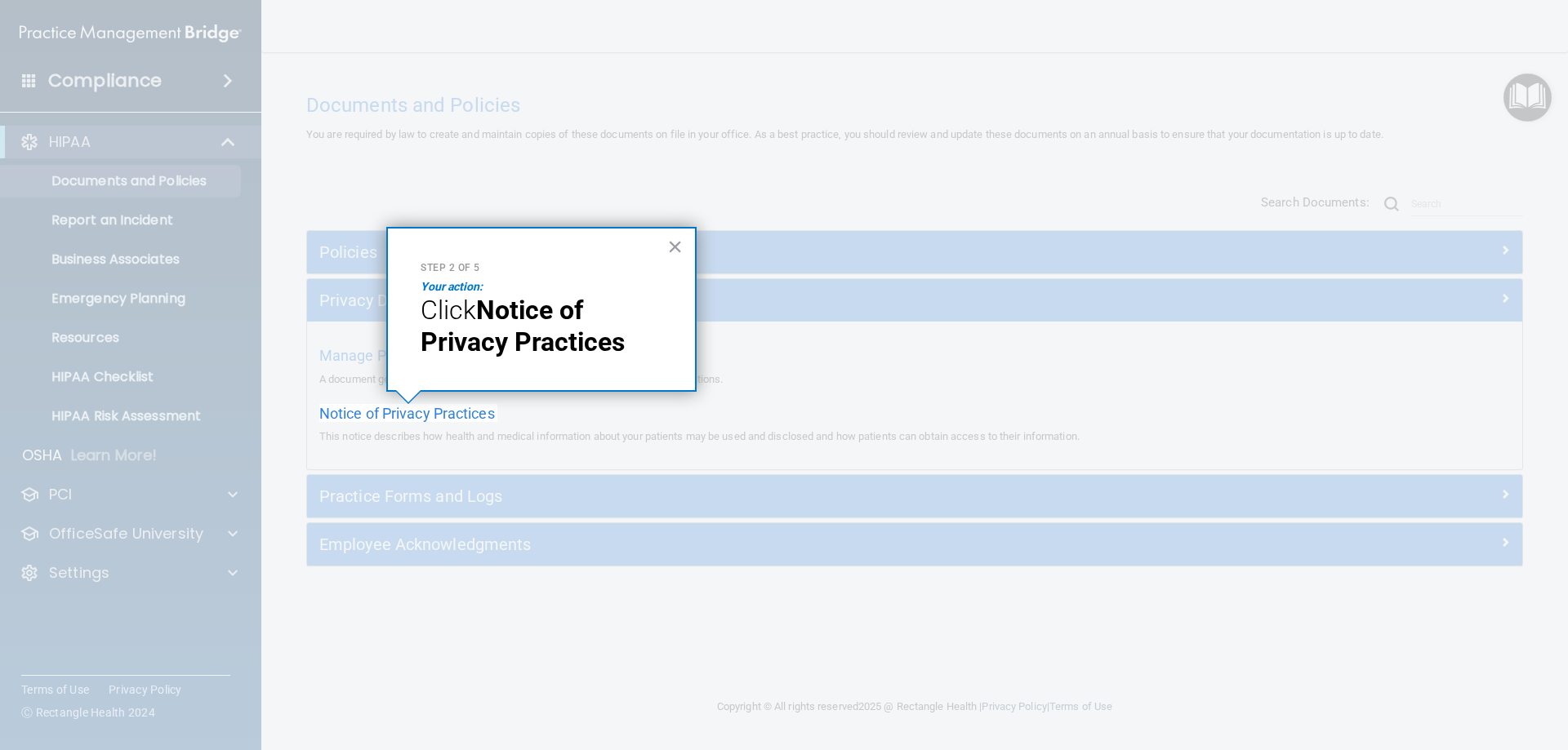
click at [474, 422] on div at bounding box center [408, 586] width 178 height 329
click at [473, 420] on span "Notice of Privacy Practices" at bounding box center [406, 414] width 175 height 17
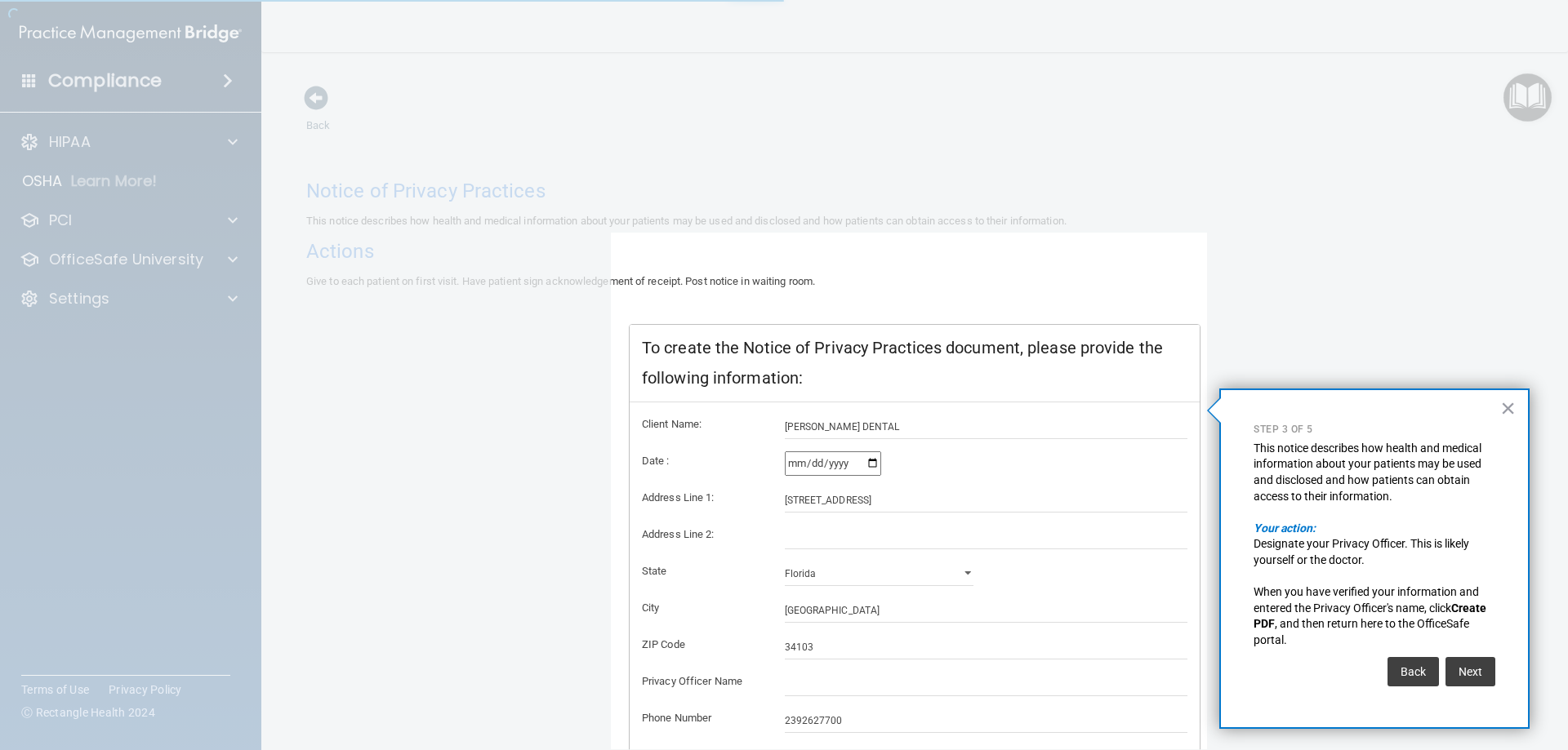
scroll to position [91, 0]
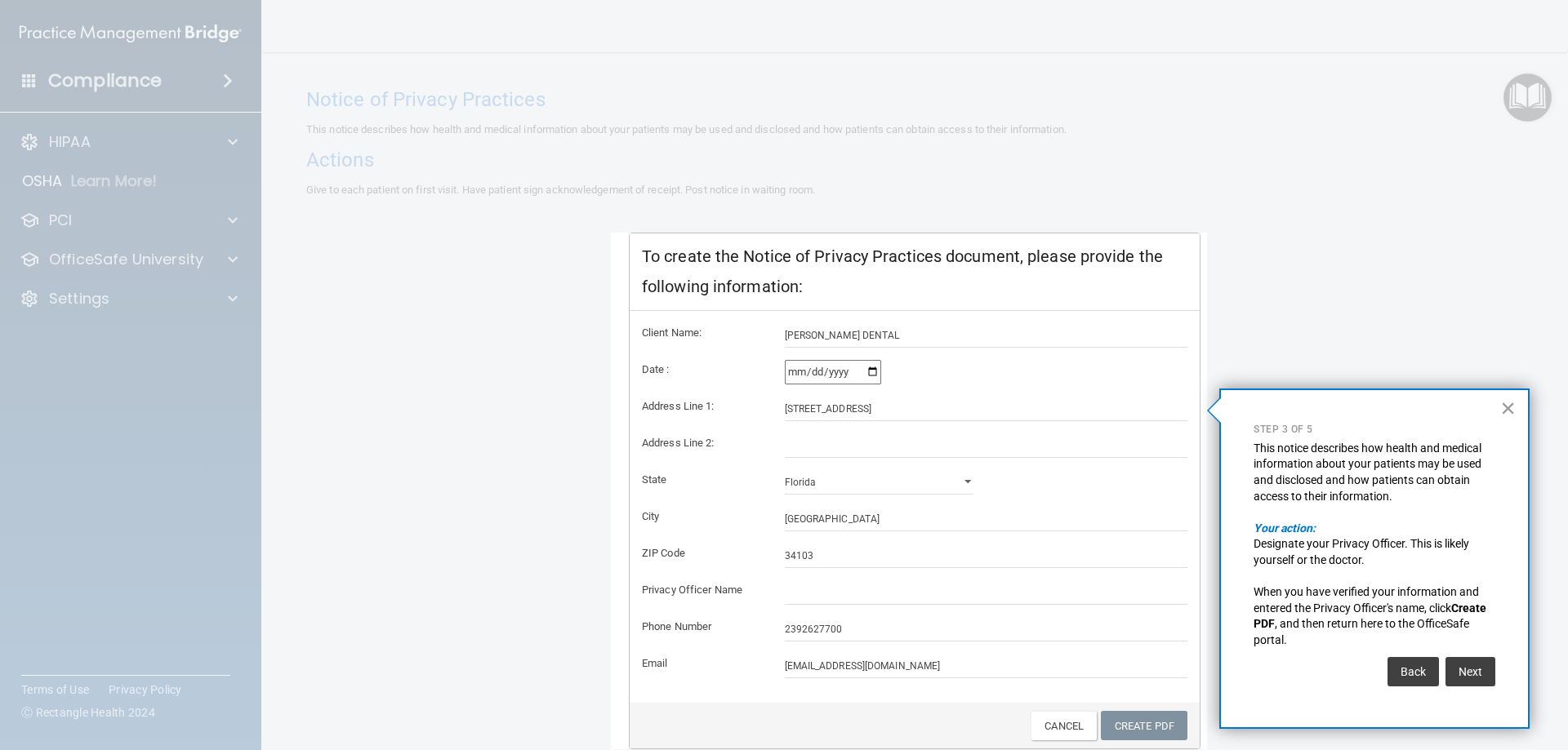
click at [1511, 407] on button "×" at bounding box center [1508, 408] width 15 height 26
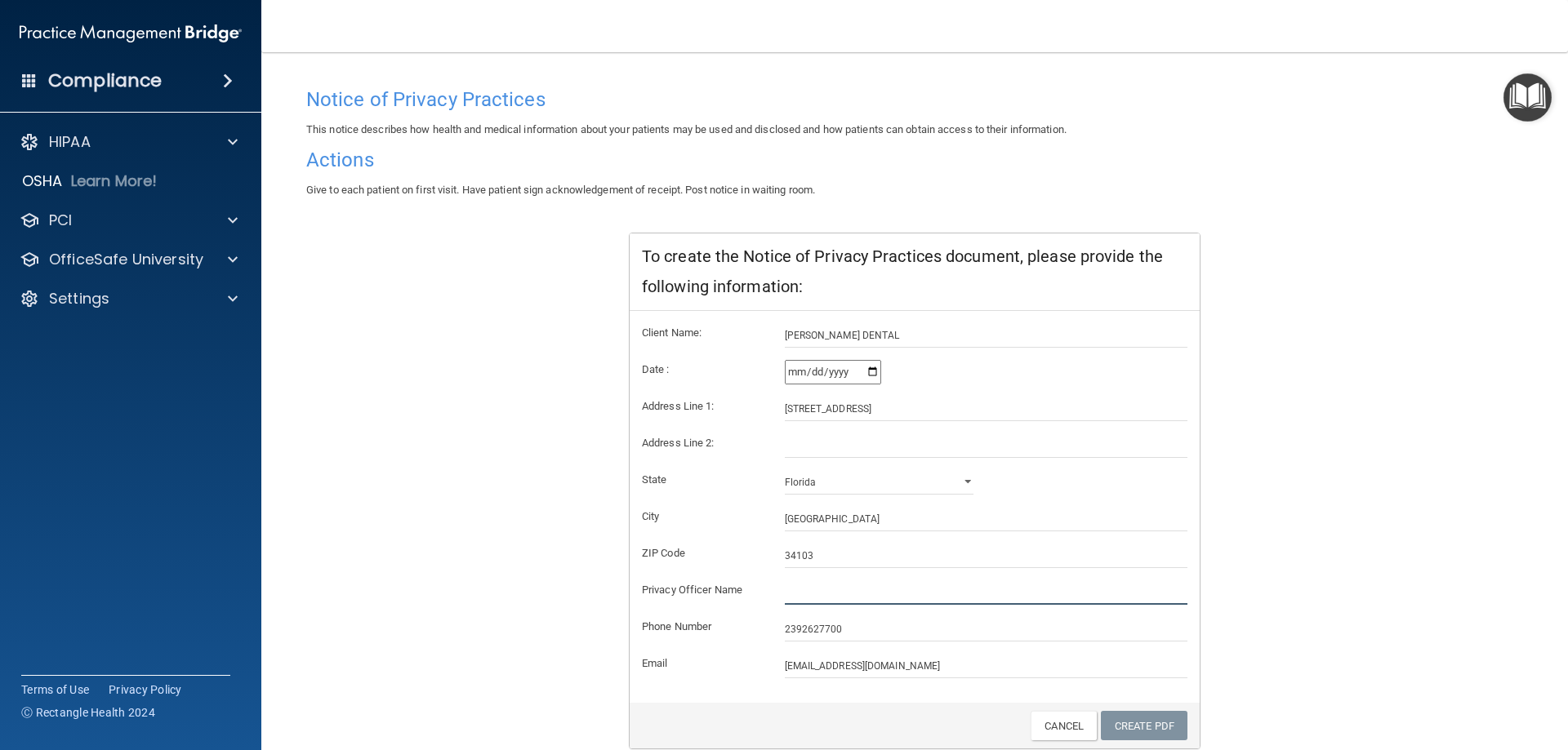
click at [833, 590] on input "text" at bounding box center [986, 593] width 403 height 25
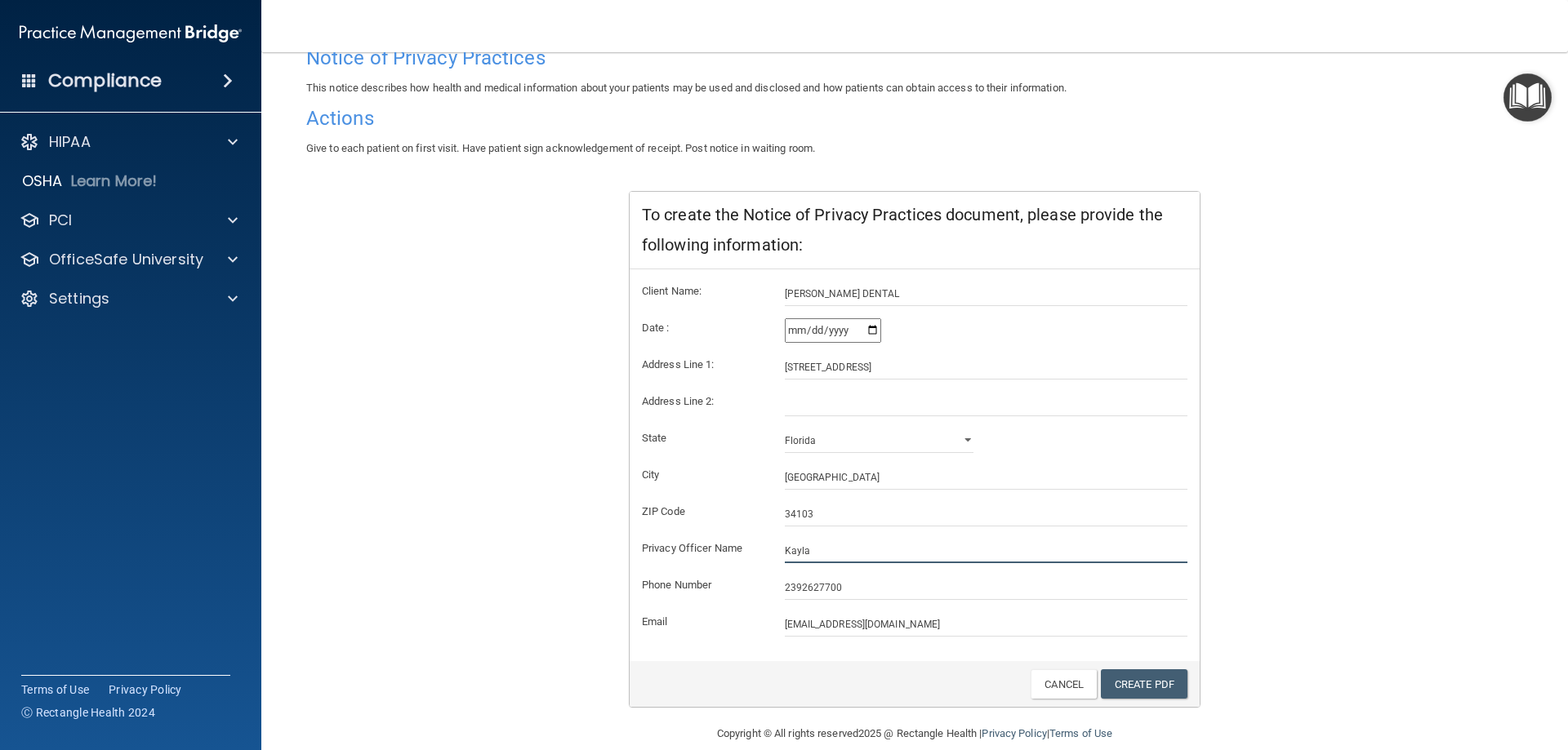
scroll to position [156, 0]
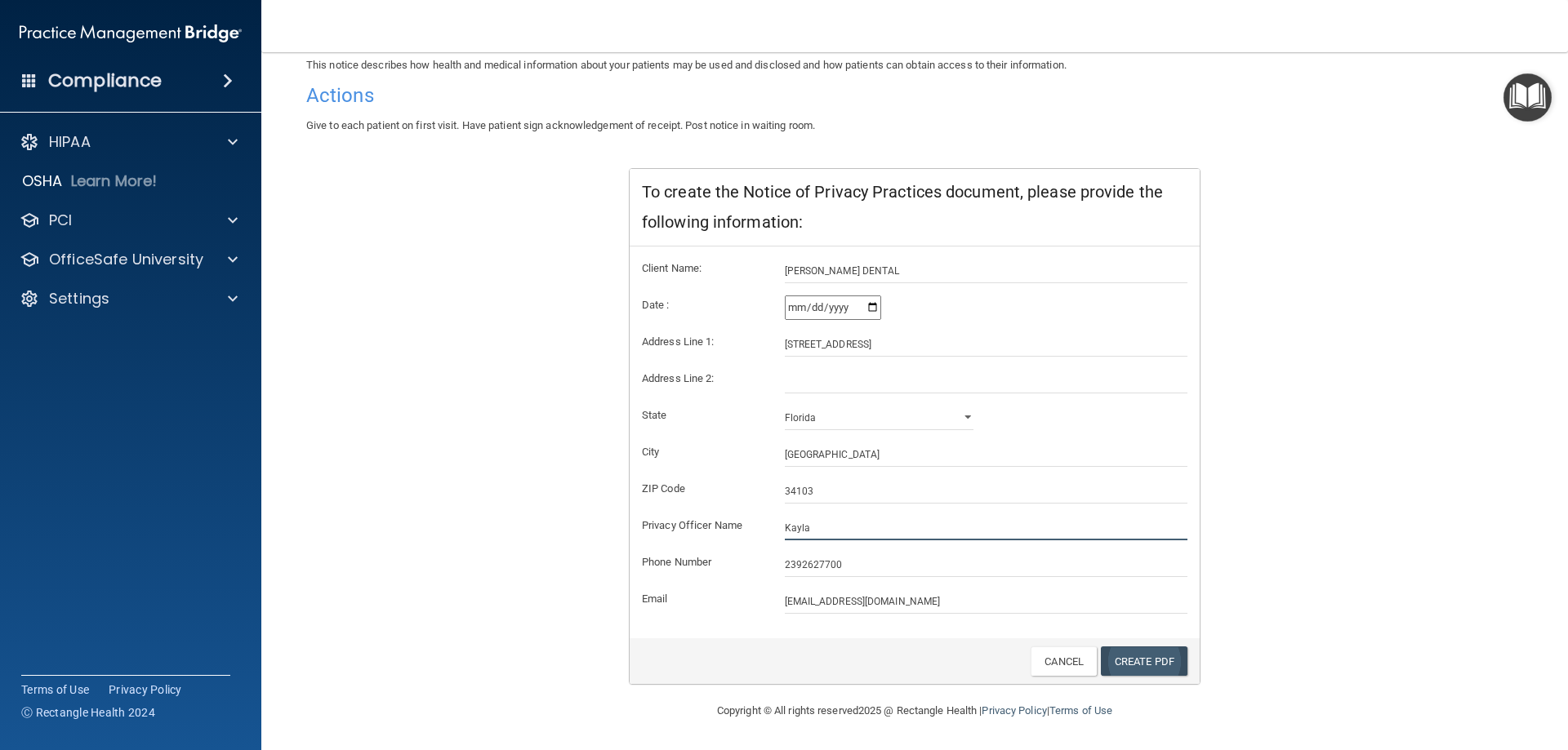
type input "Kayla"
click at [1148, 657] on link "Create PDF" at bounding box center [1144, 662] width 86 height 31
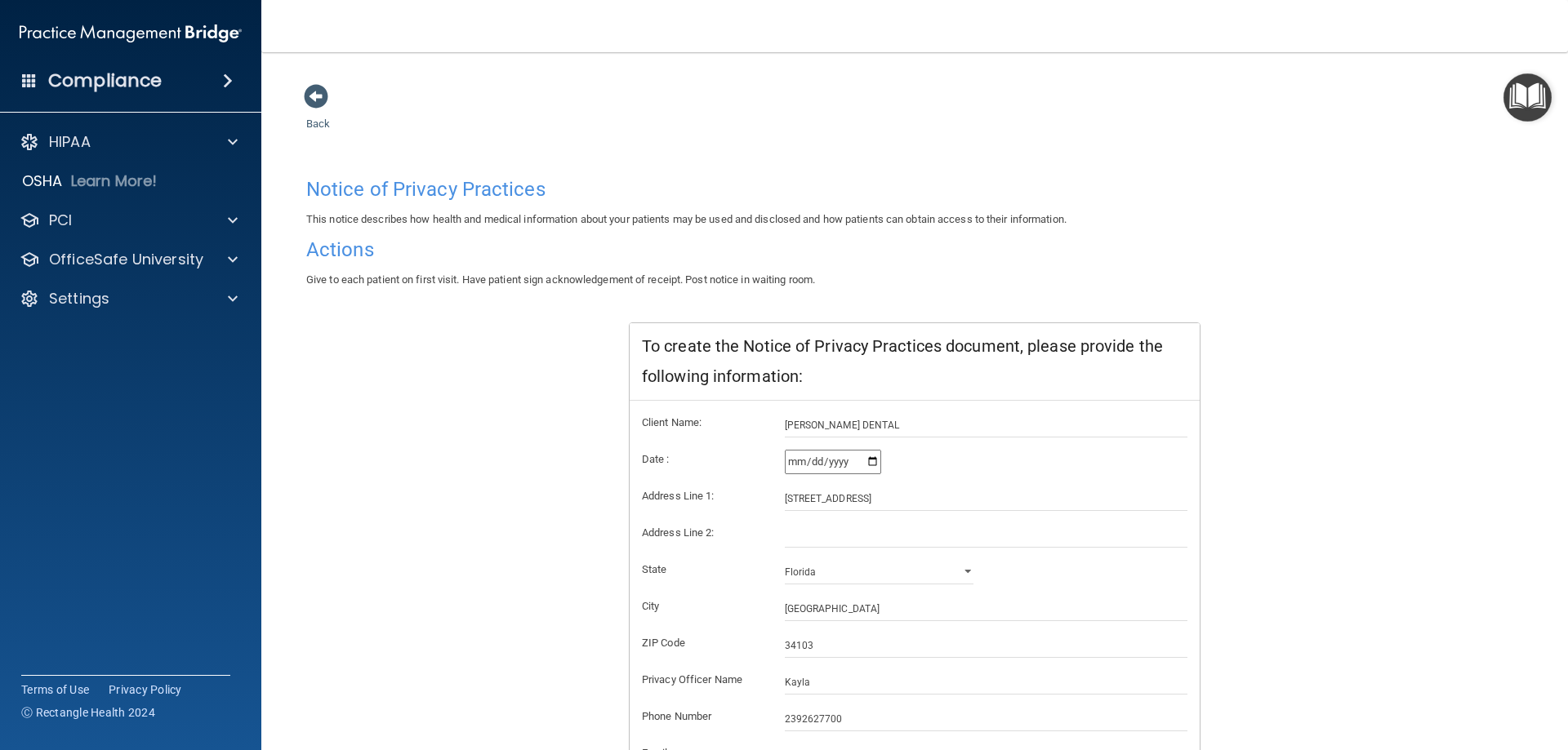
scroll to position [0, 0]
click at [232, 131] on div "HIPAA" at bounding box center [131, 142] width 262 height 33
click at [232, 139] on span at bounding box center [233, 142] width 10 height 19
